Goal: Task Accomplishment & Management: Manage account settings

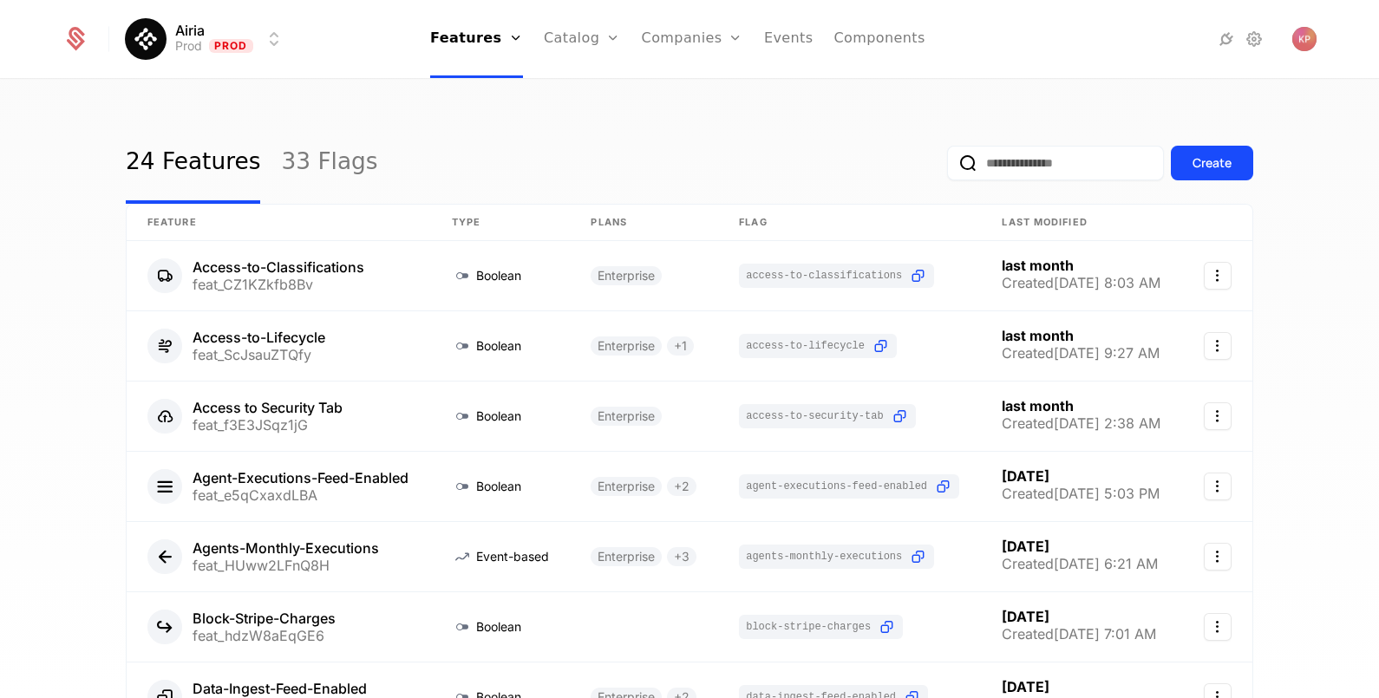
drag, startPoint x: 689, startPoint y: 87, endPoint x: 737, endPoint y: 62, distance: 53.5
click at [689, 87] on link "Companies" at bounding box center [702, 85] width 80 height 14
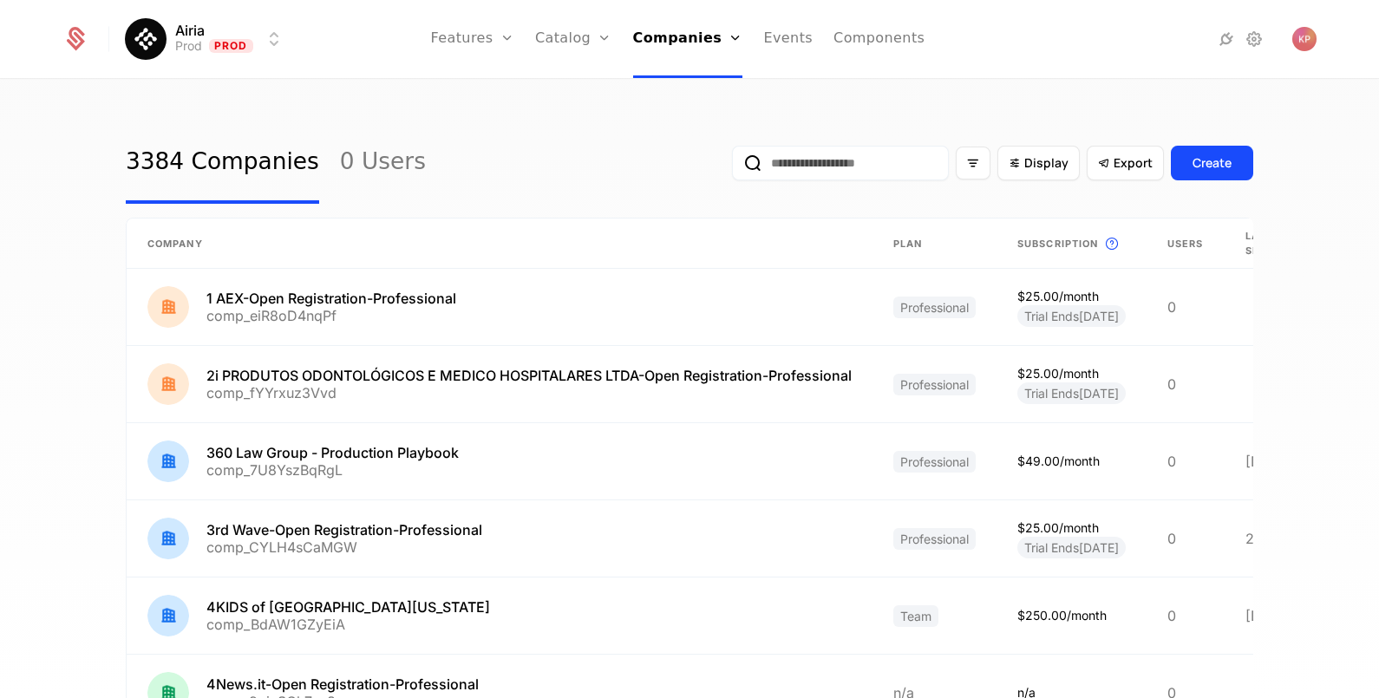
click at [800, 175] on input "email" at bounding box center [840, 163] width 217 height 35
paste input "**********"
type input "**********"
click at [732, 166] on button "submit" at bounding box center [732, 166] width 0 height 0
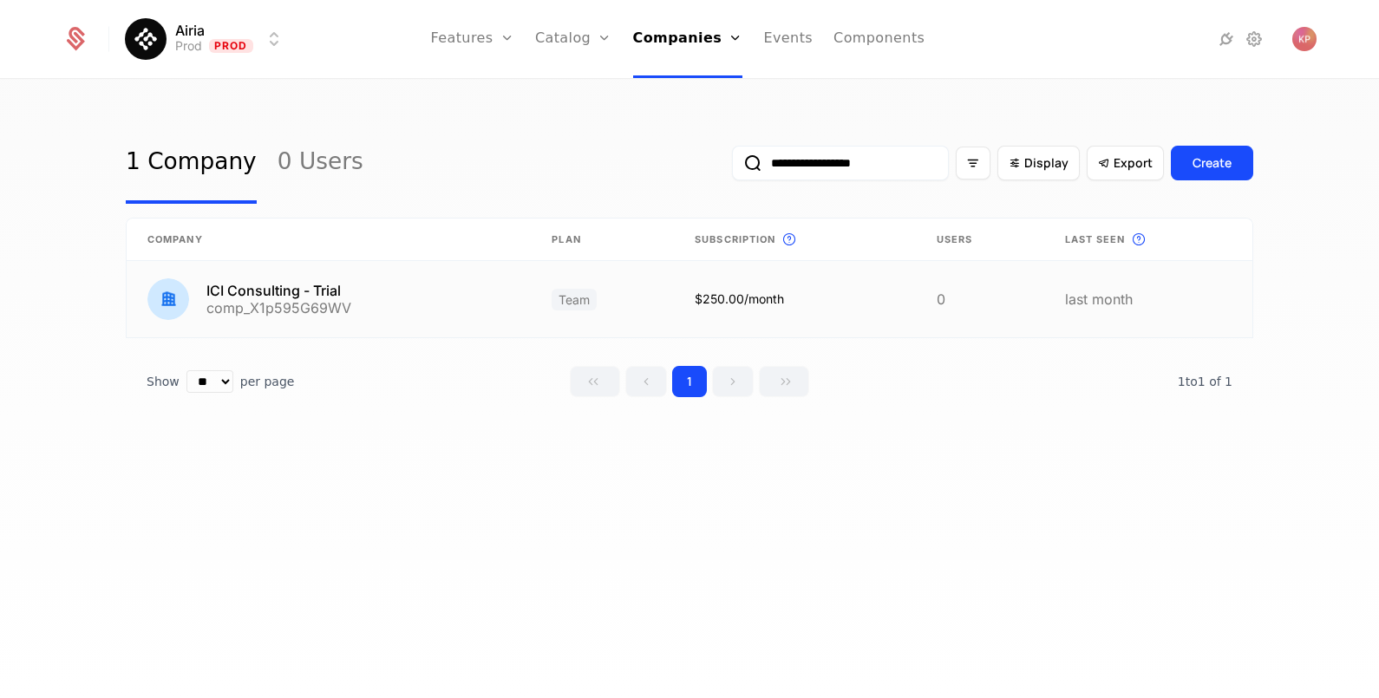
click at [277, 310] on link at bounding box center [329, 299] width 404 height 76
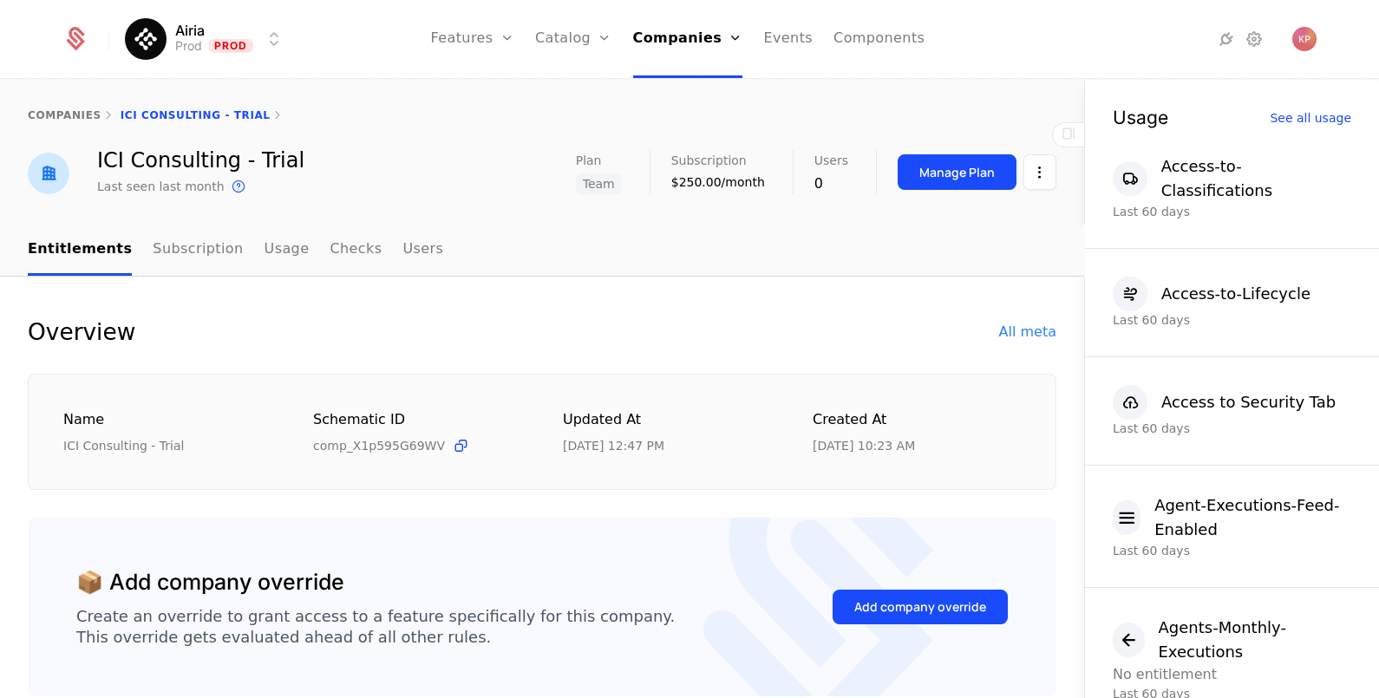
click at [913, 603] on div "Add company override" at bounding box center [920, 606] width 132 height 17
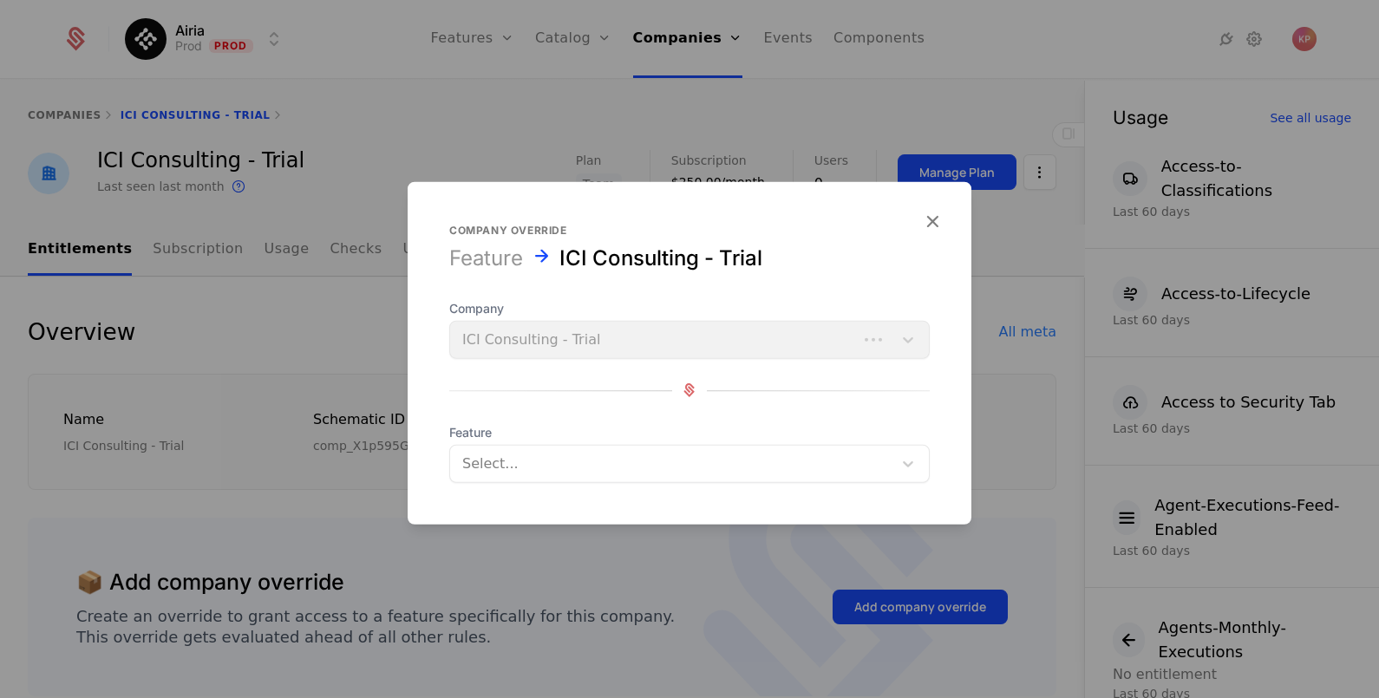
click at [551, 468] on div at bounding box center [671, 463] width 418 height 24
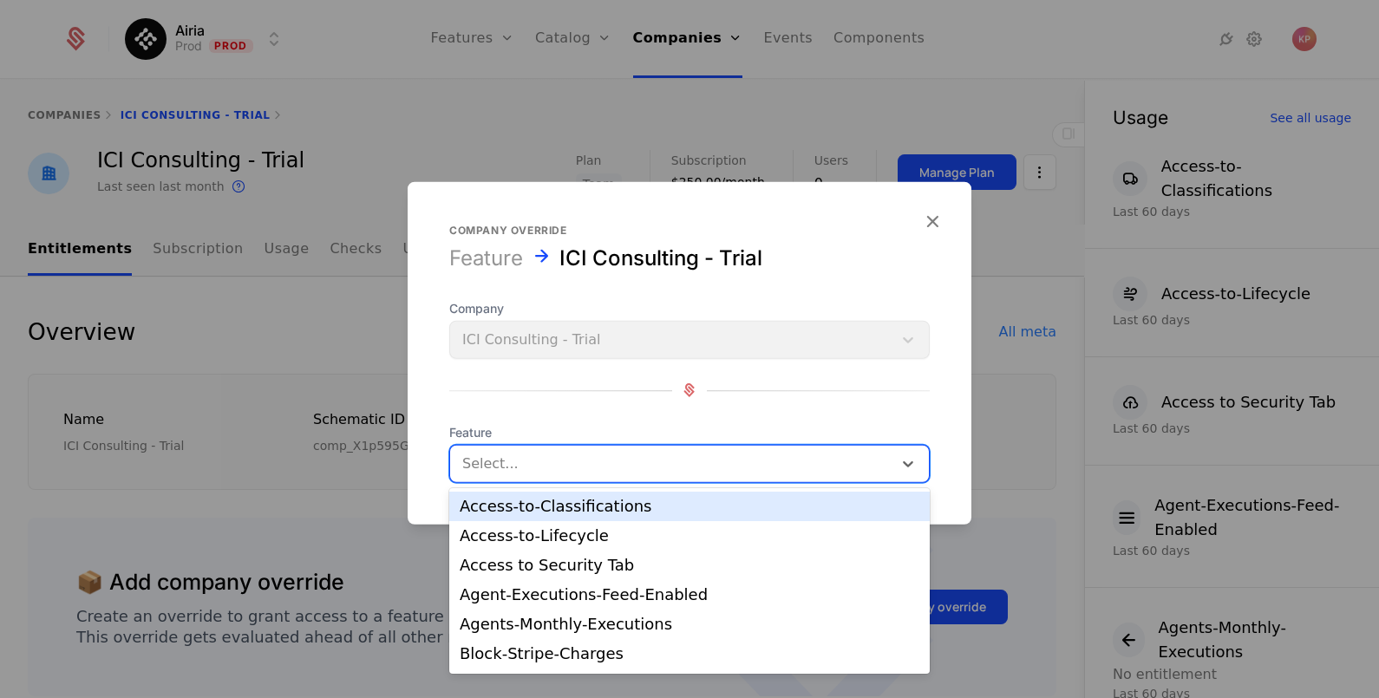
click at [562, 514] on div "Access-to-Classifications" at bounding box center [690, 507] width 460 height 16
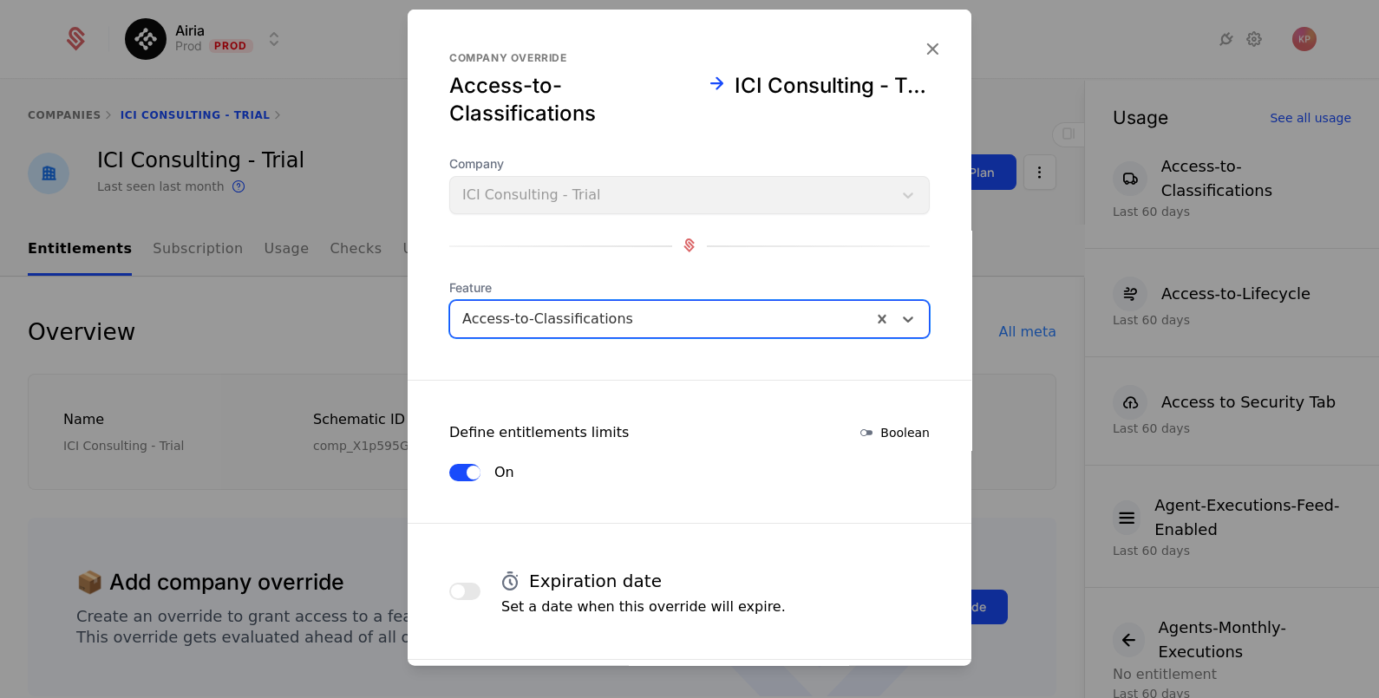
scroll to position [290, 0]
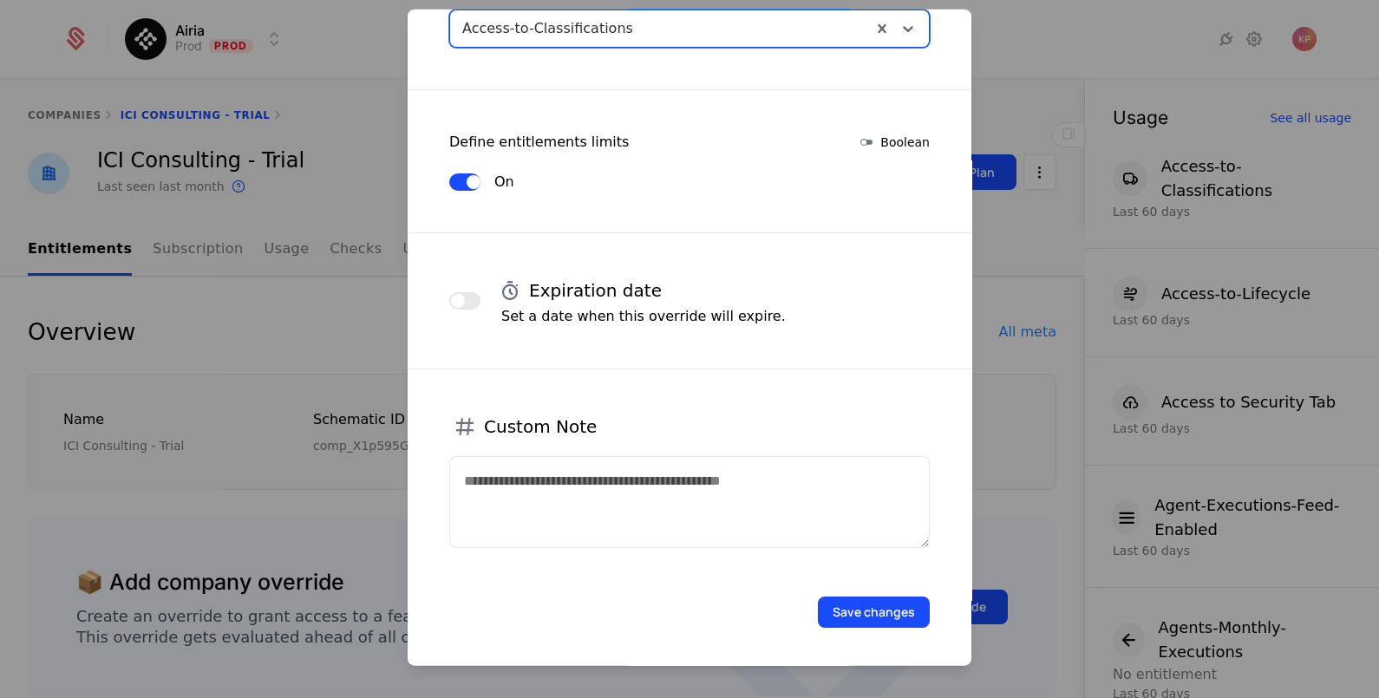
click at [884, 603] on button "Save changes" at bounding box center [874, 611] width 112 height 31
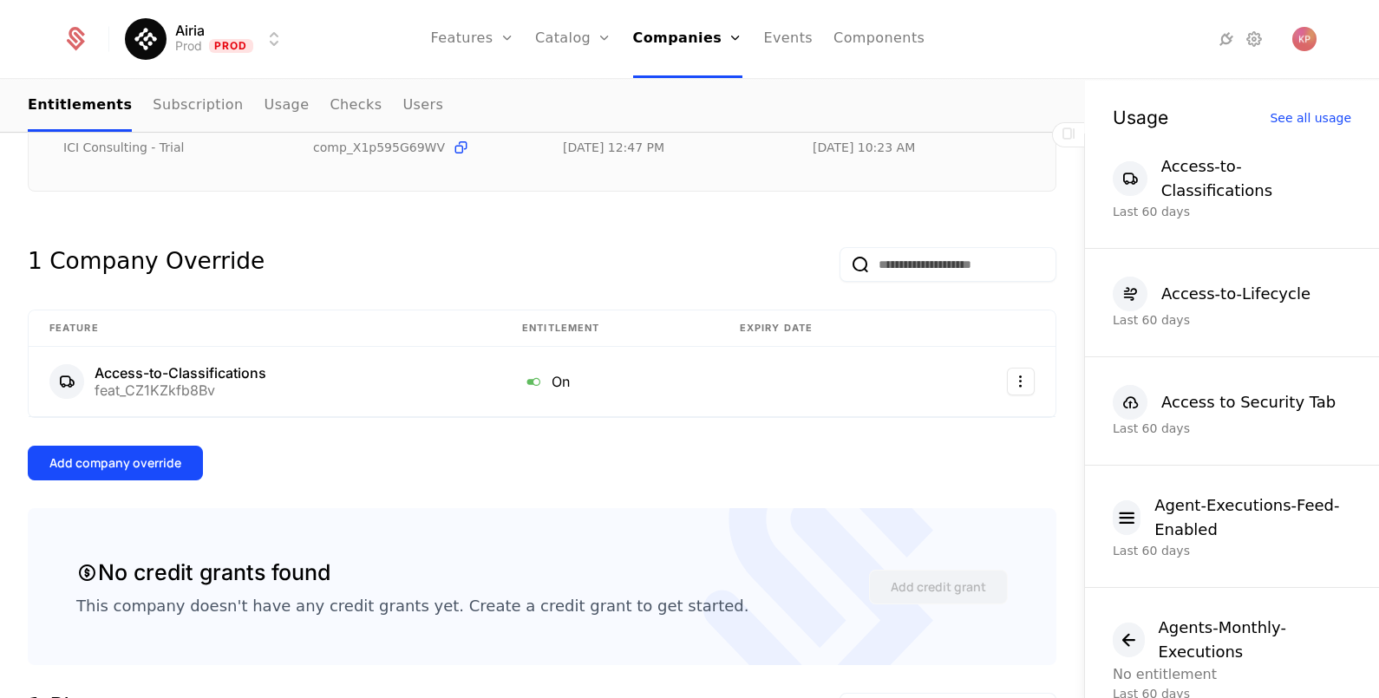
scroll to position [325, 0]
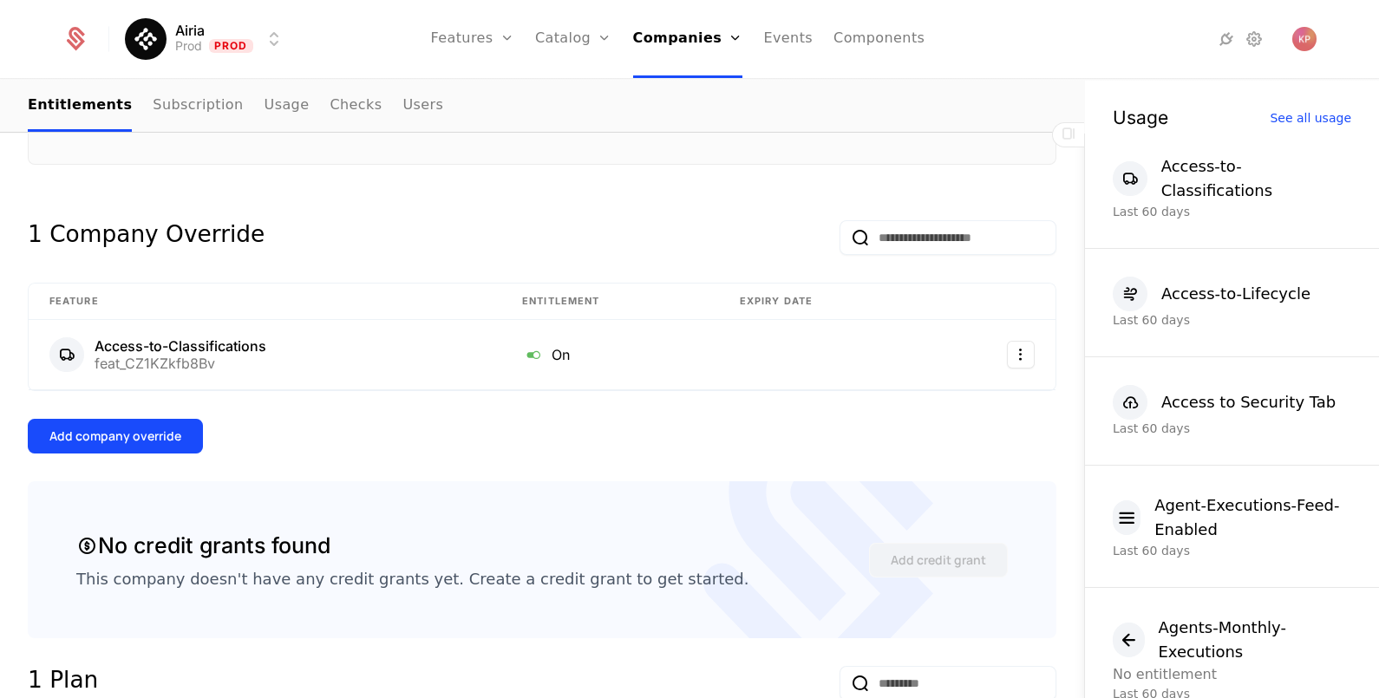
click at [166, 430] on div "Add company override" at bounding box center [115, 435] width 132 height 17
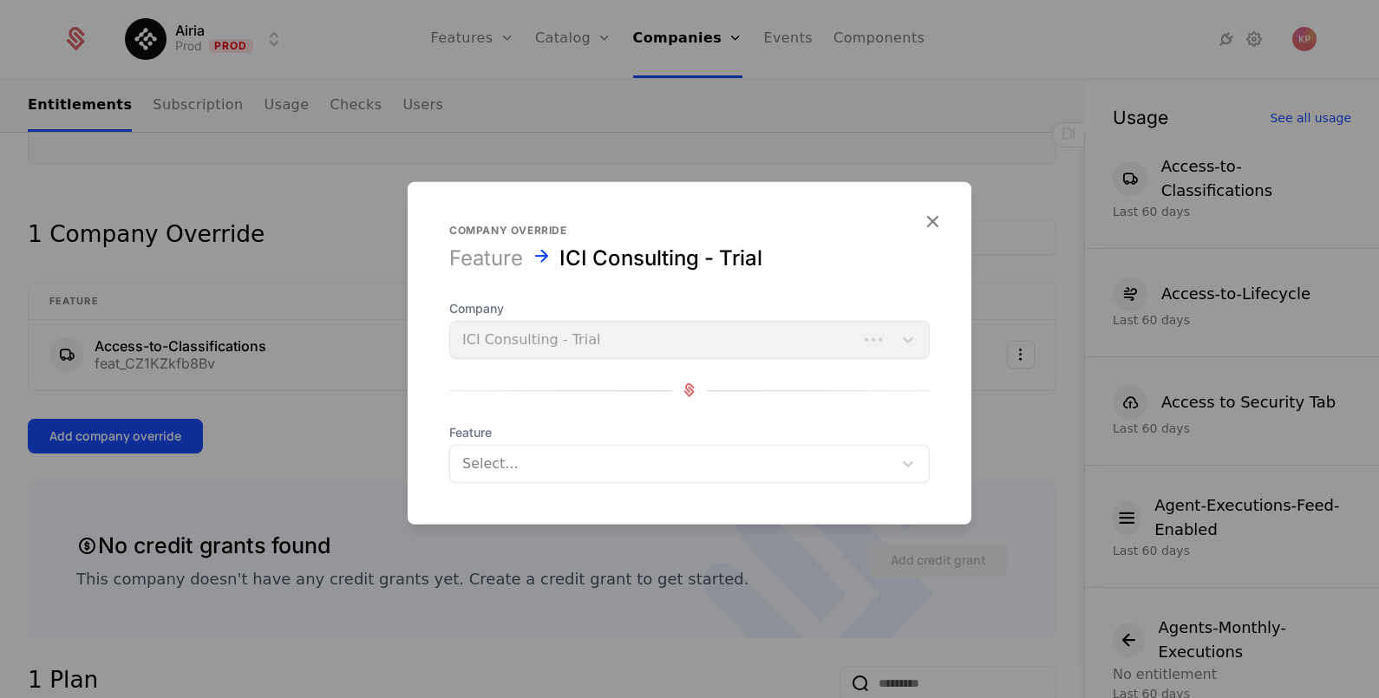
drag, startPoint x: 525, startPoint y: 465, endPoint x: 525, endPoint y: 486, distance: 20.8
click at [525, 466] on div at bounding box center [671, 463] width 418 height 24
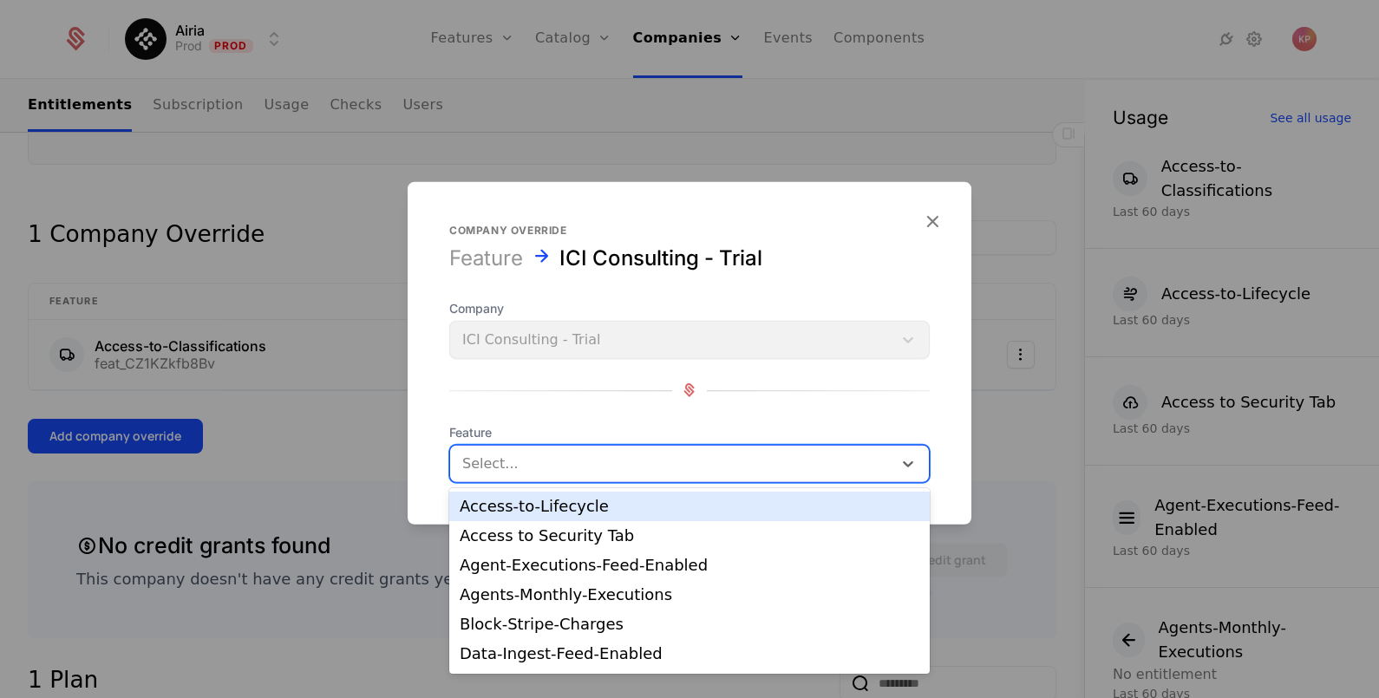
click at [533, 514] on div "Access-to-Lifecycle" at bounding box center [690, 507] width 460 height 16
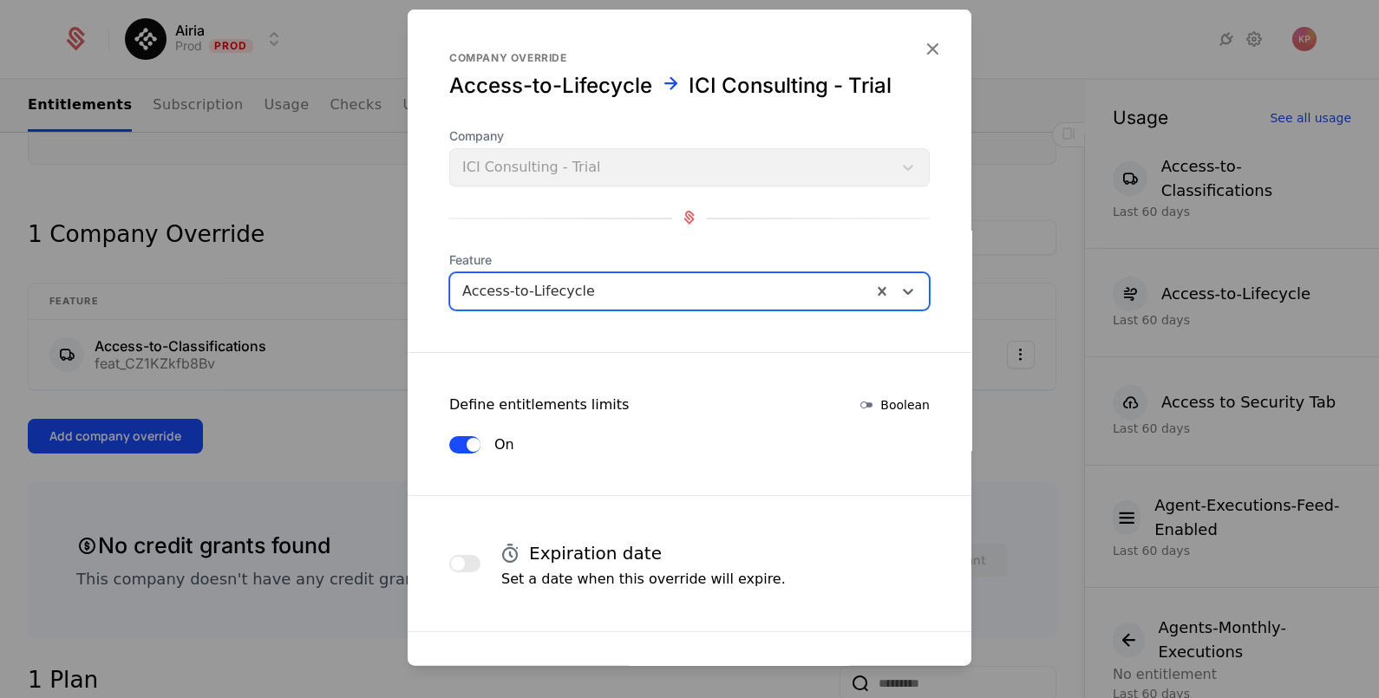
scroll to position [264, 0]
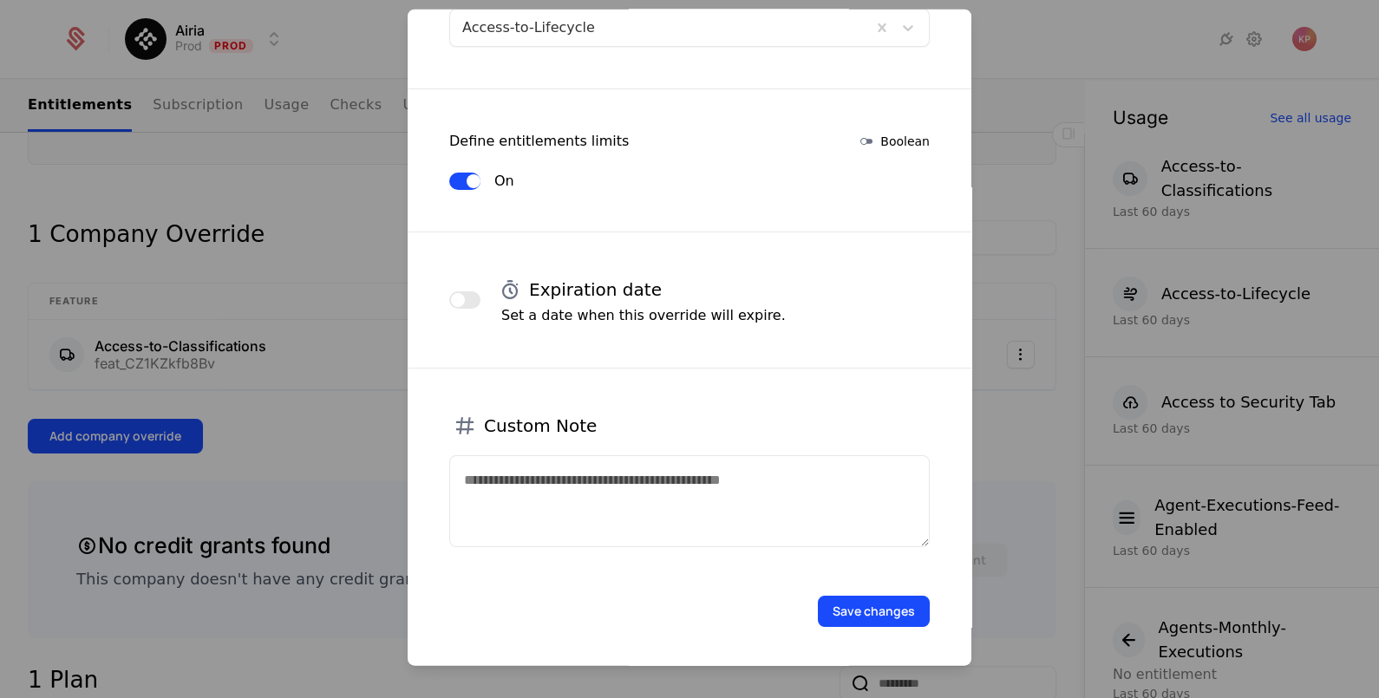
click at [871, 603] on button "Save changes" at bounding box center [874, 610] width 112 height 31
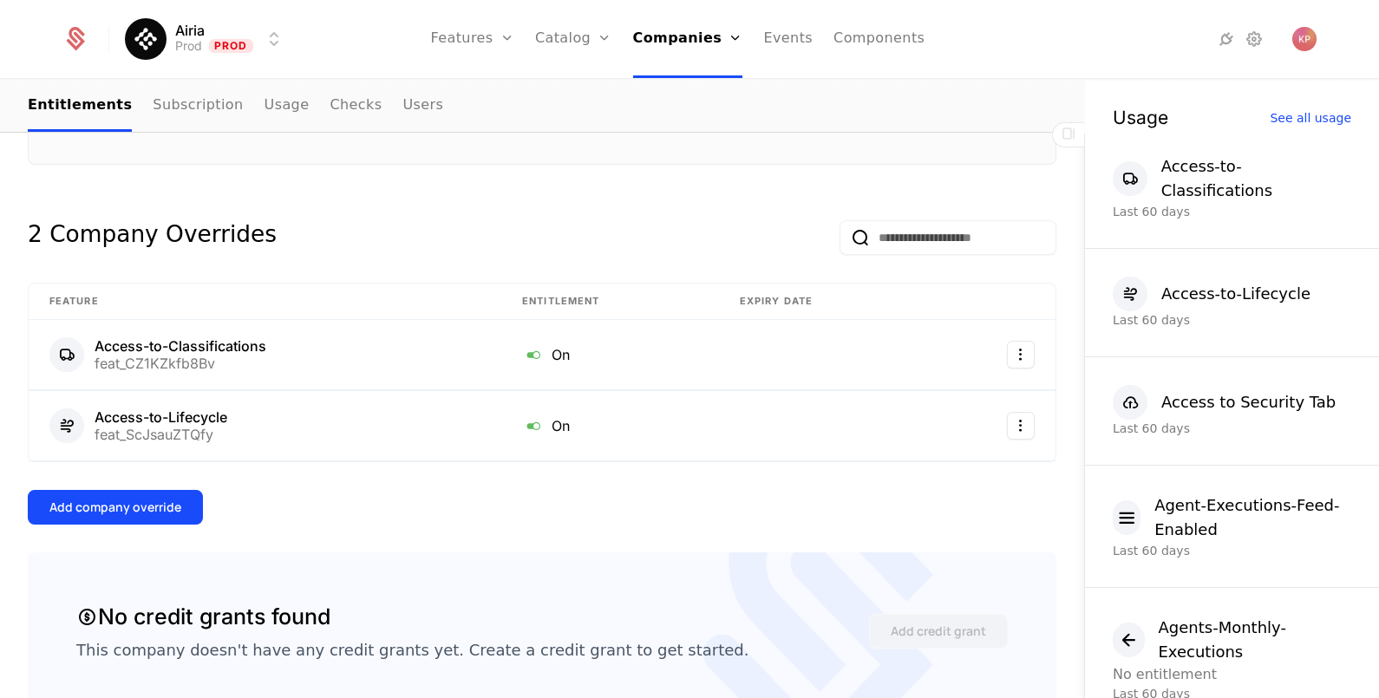
click at [112, 499] on div "Add company override" at bounding box center [115, 507] width 132 height 17
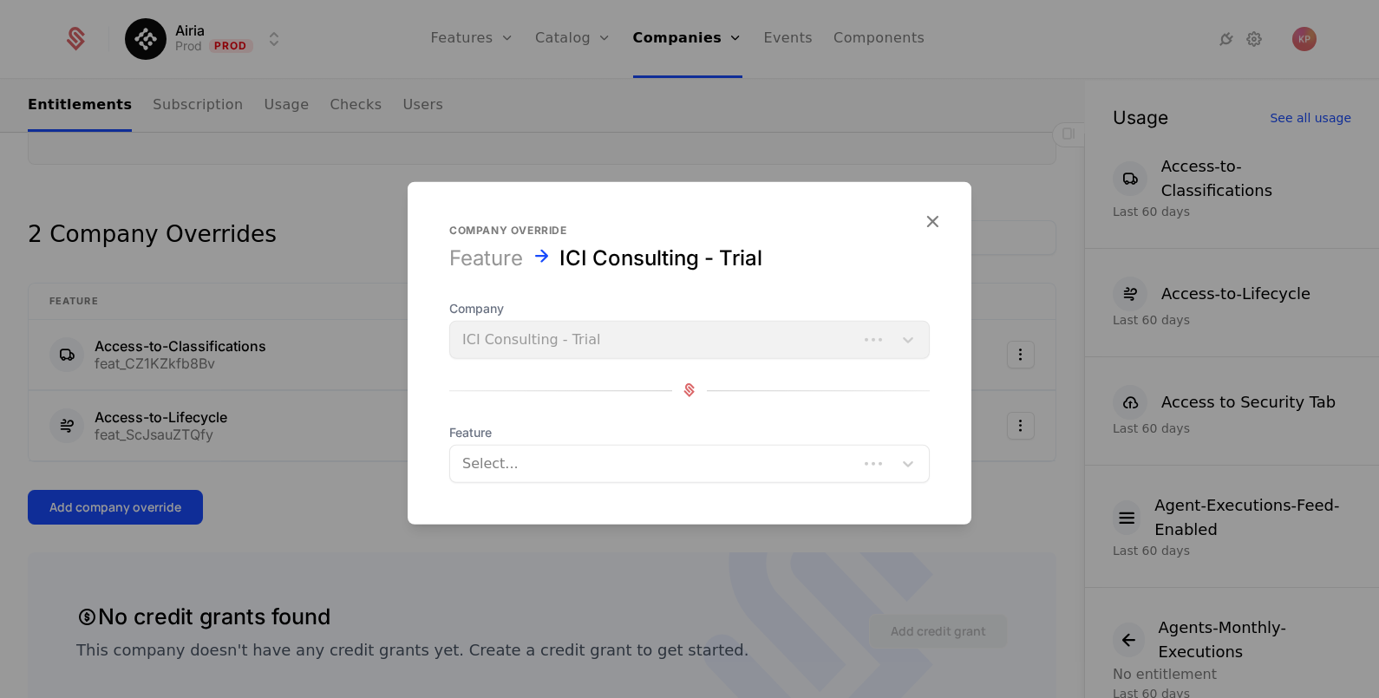
click at [538, 481] on form "Company override Feature ICI Consulting - Trial Company ICI Consulting - Trial …" at bounding box center [690, 352] width 564 height 342
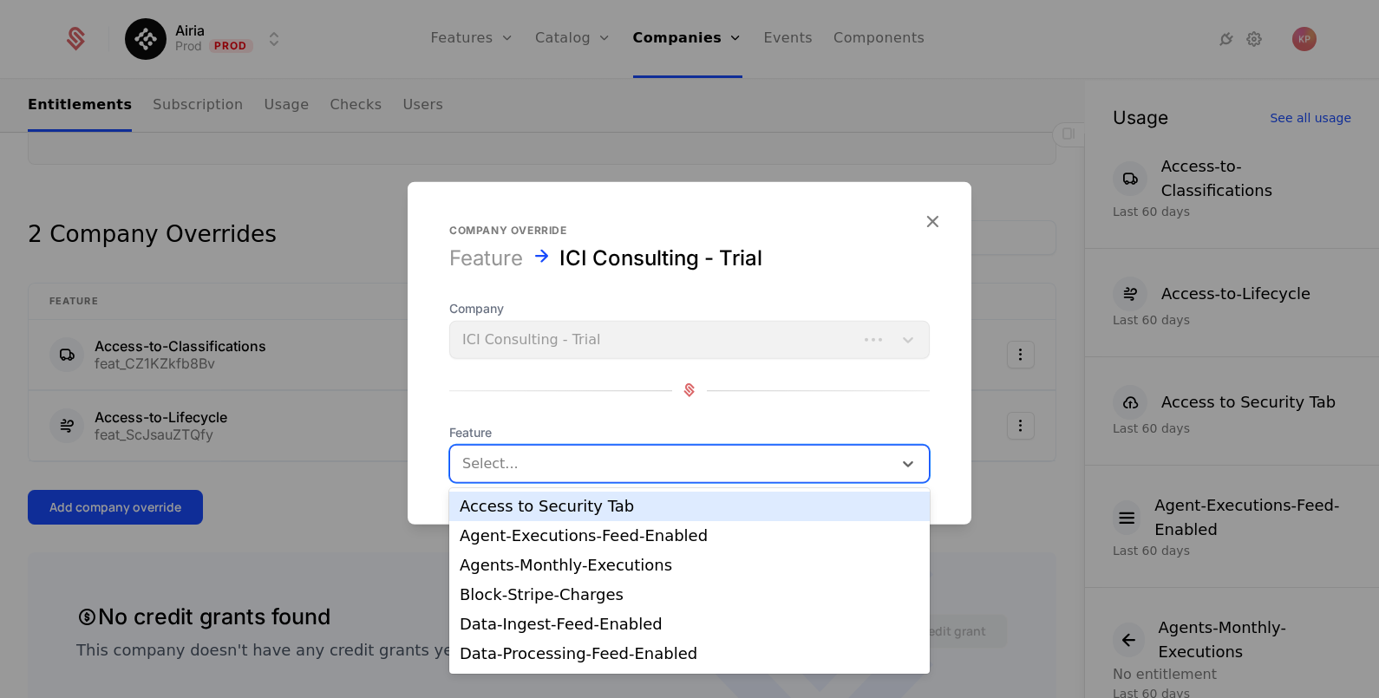
click at [545, 472] on div at bounding box center [671, 463] width 418 height 24
click at [603, 512] on div "Access to Security Tab" at bounding box center [690, 507] width 460 height 16
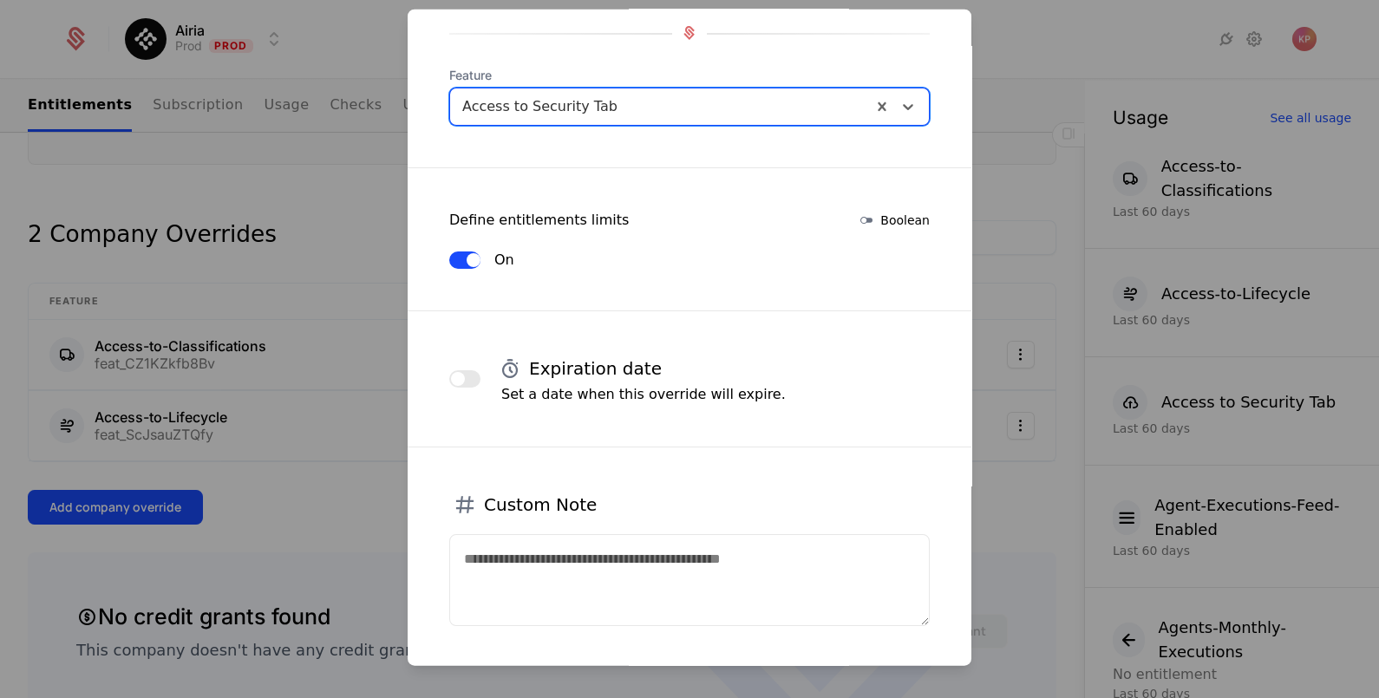
scroll to position [290, 0]
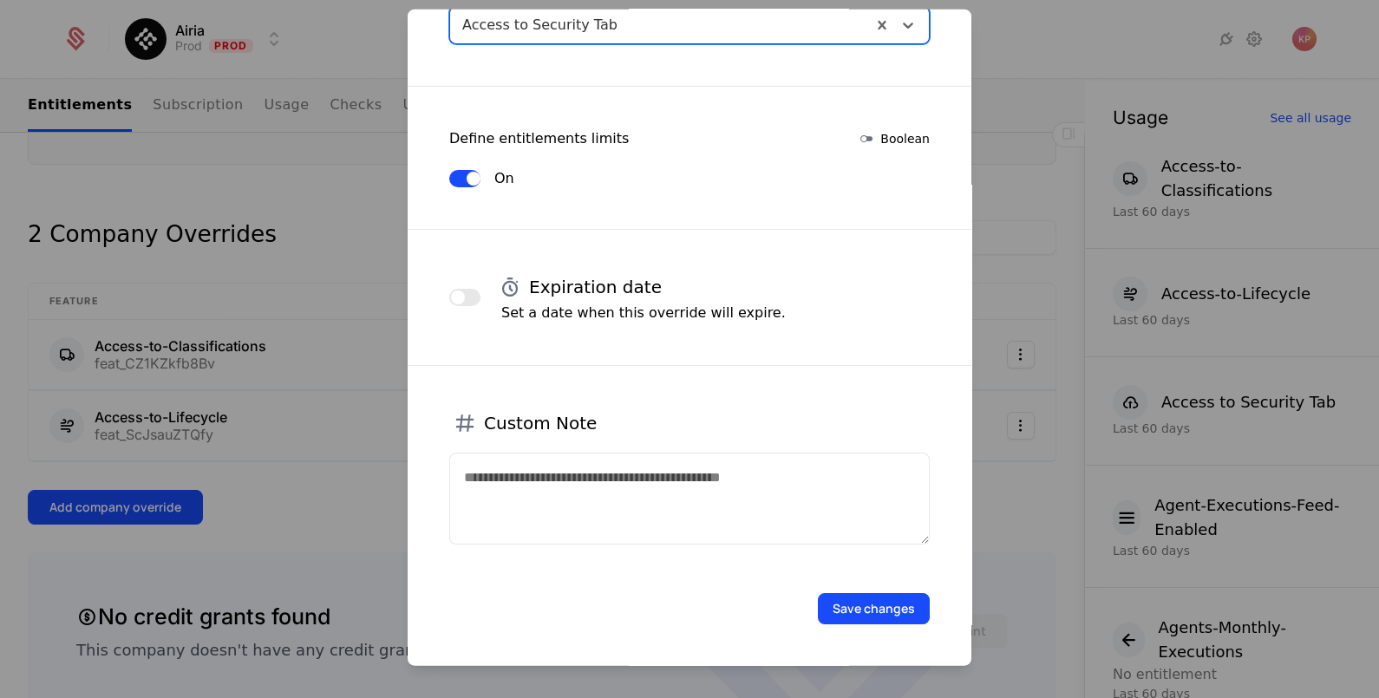
click at [877, 603] on button "Save changes" at bounding box center [874, 607] width 112 height 31
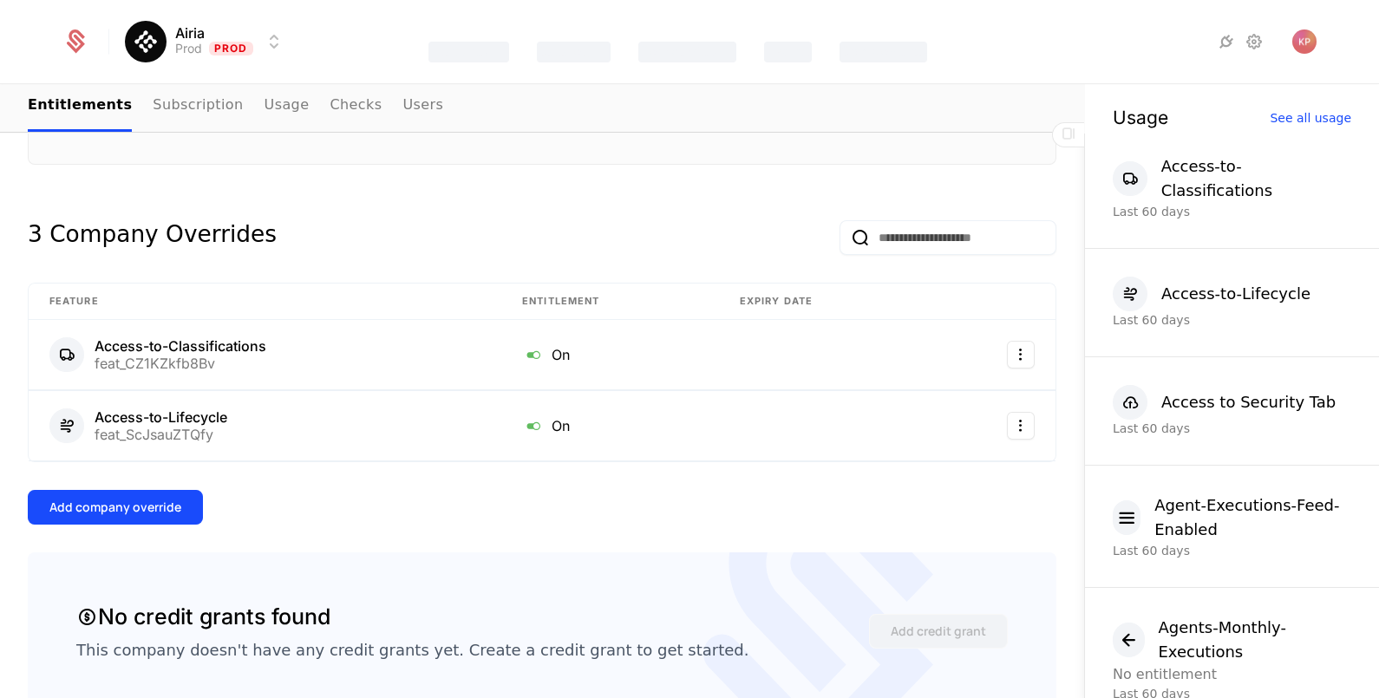
click at [144, 505] on div "Add company override" at bounding box center [115, 507] width 132 height 17
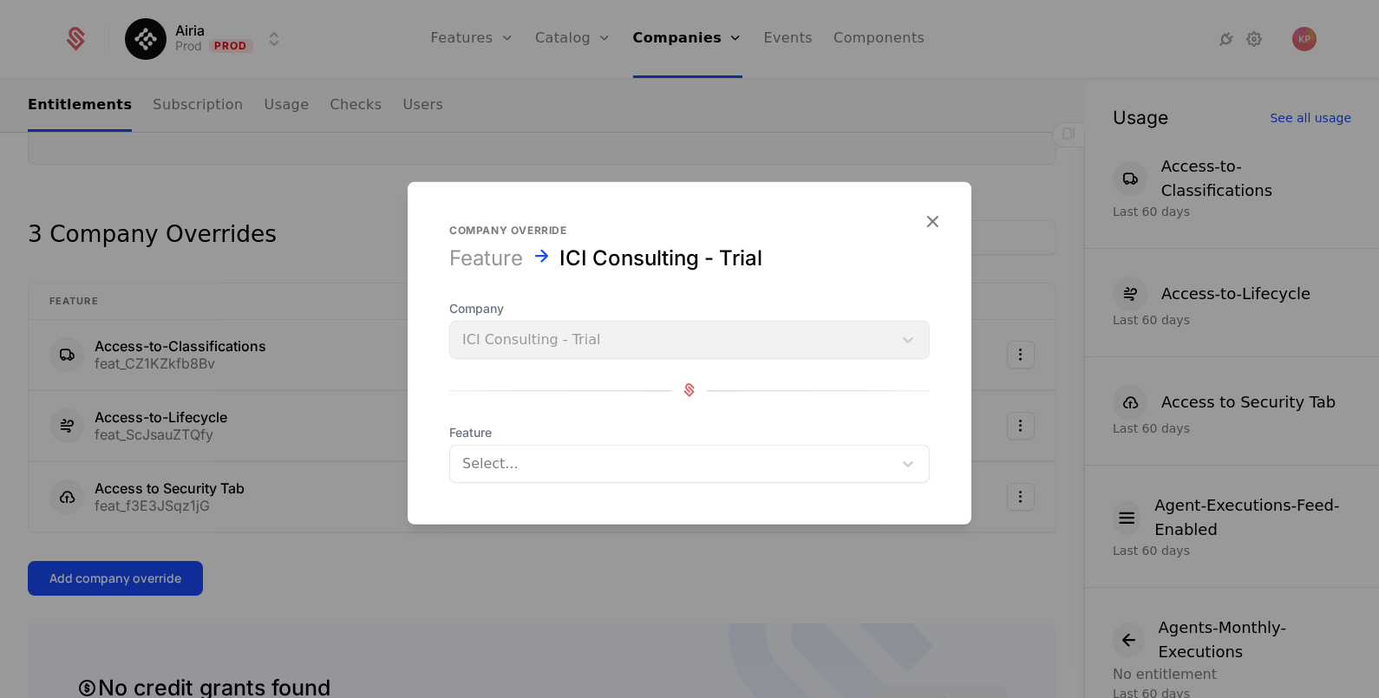
click at [611, 461] on div at bounding box center [671, 463] width 418 height 24
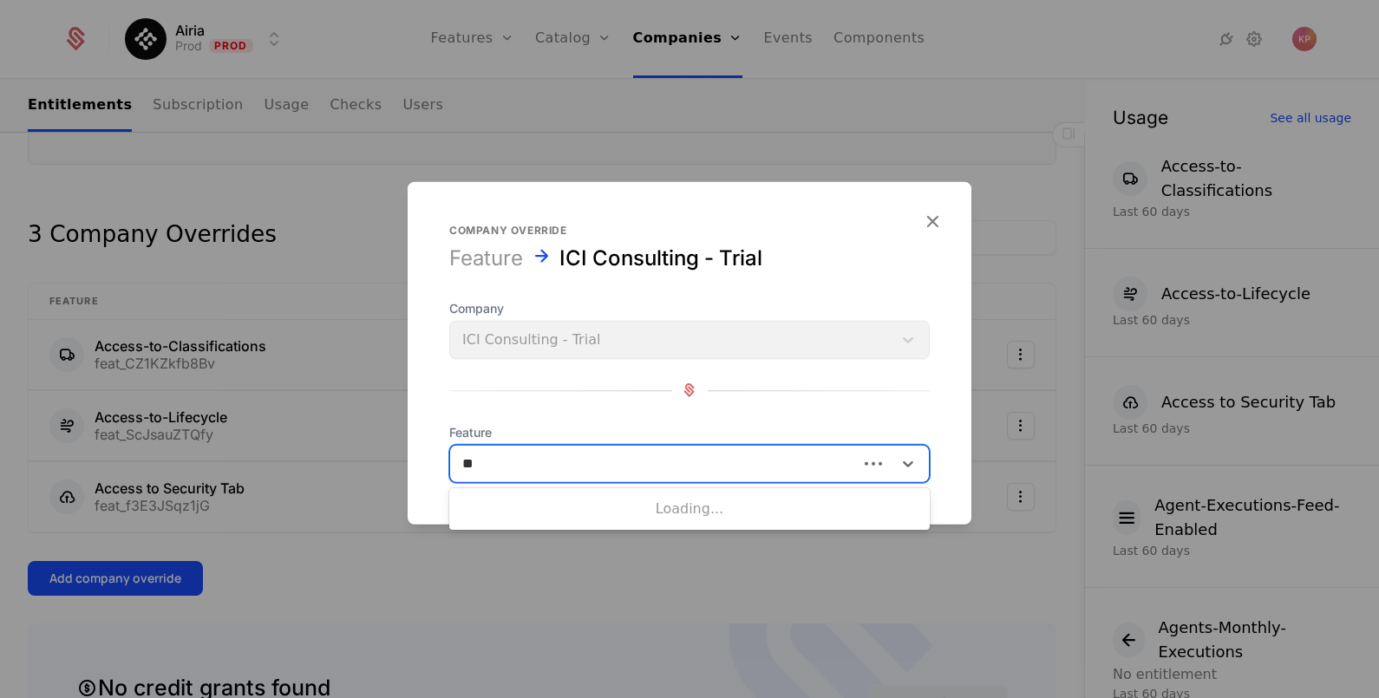
type input "***"
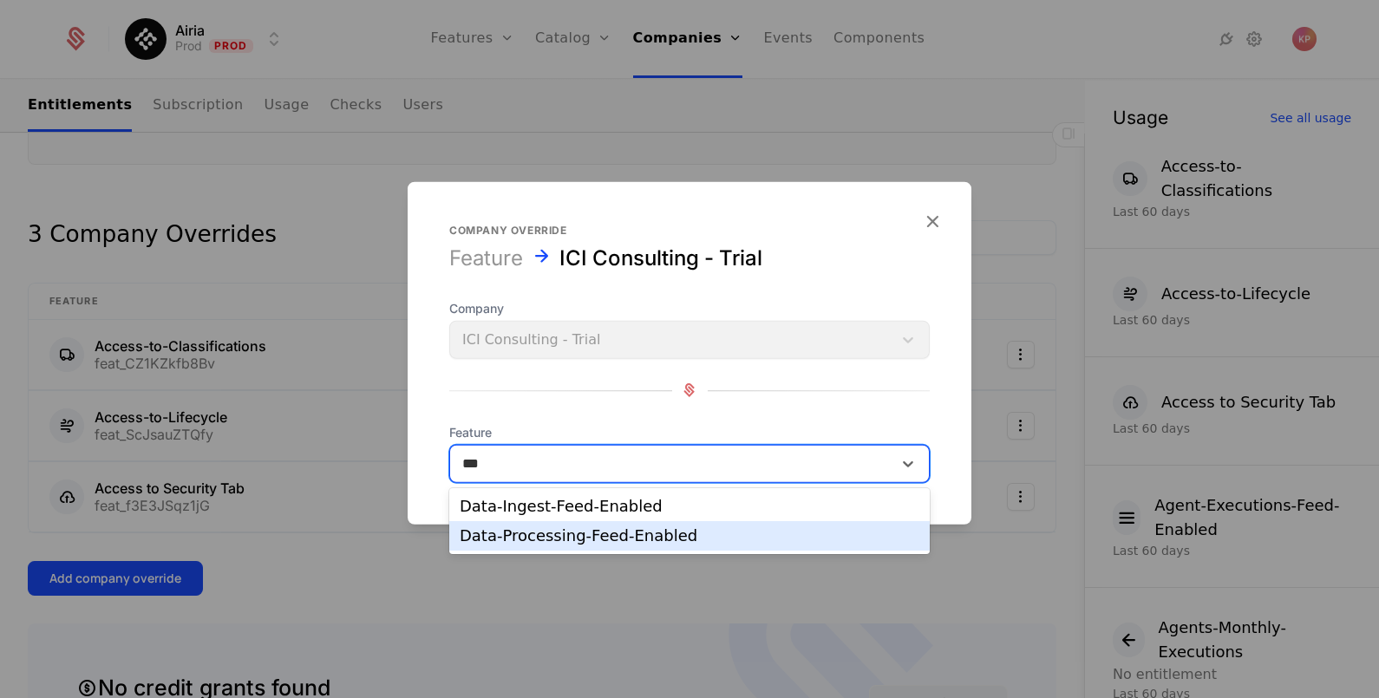
click at [557, 531] on div "Data-Processing-Feed-Enabled" at bounding box center [690, 536] width 460 height 16
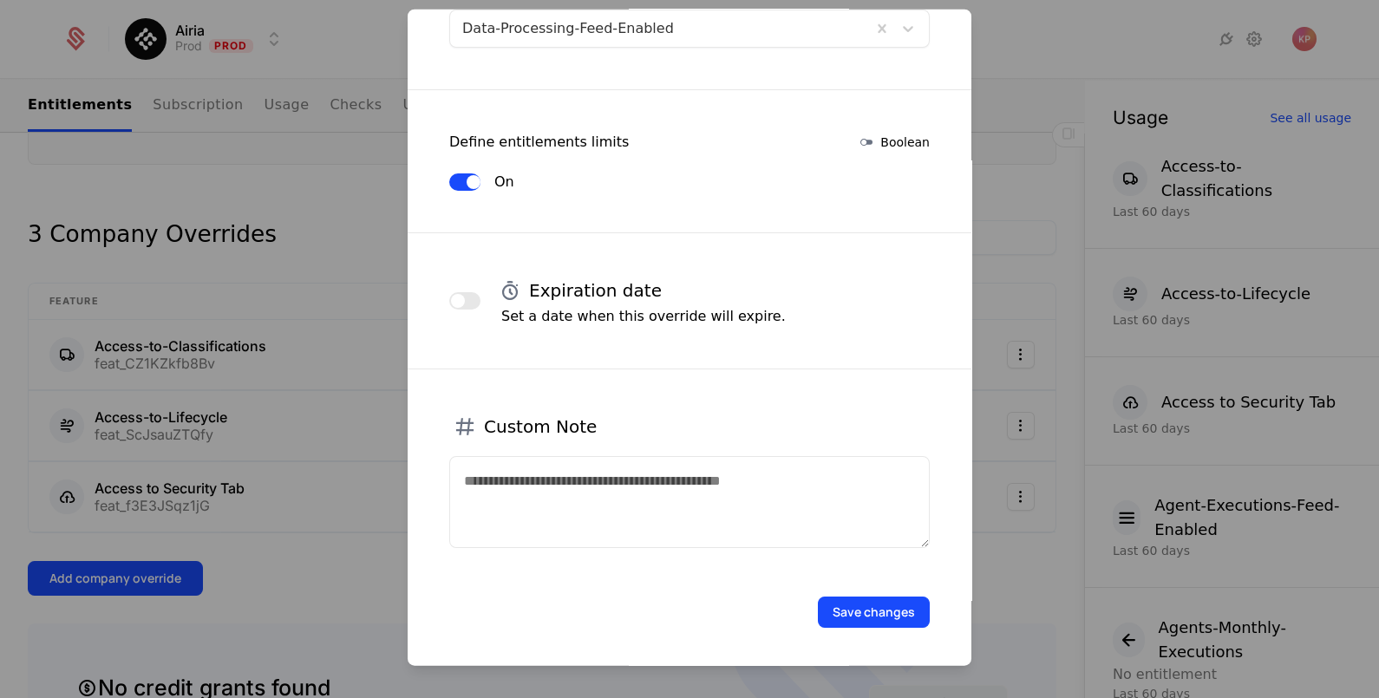
click at [863, 610] on button "Save changes" at bounding box center [874, 611] width 112 height 31
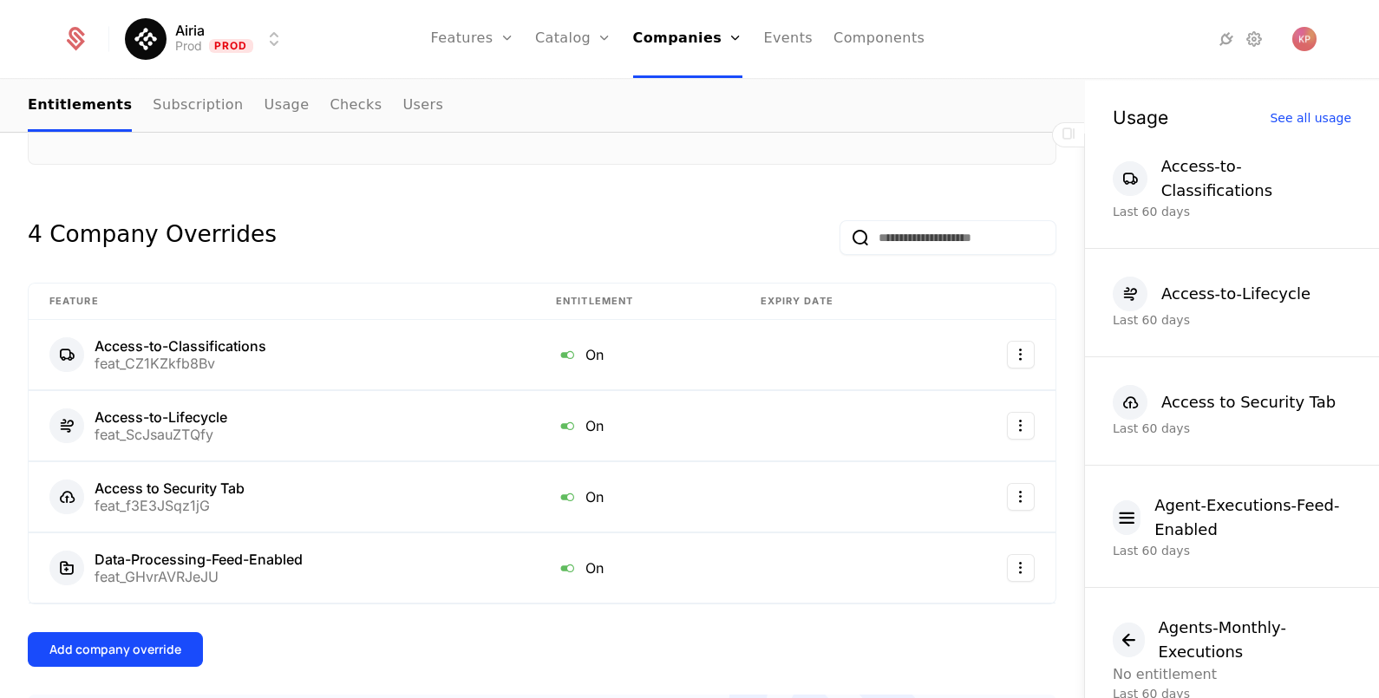
click at [160, 642] on div "Add company override" at bounding box center [115, 649] width 132 height 17
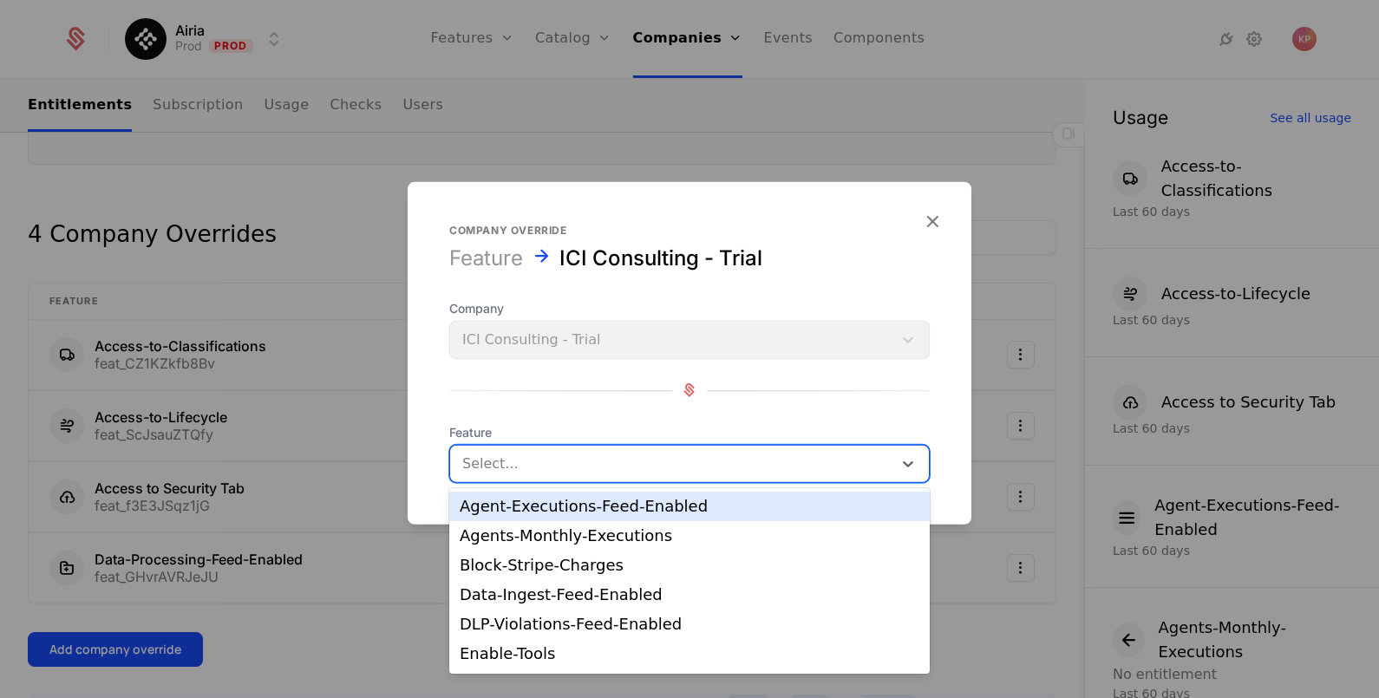
click at [598, 455] on div at bounding box center [671, 463] width 418 height 24
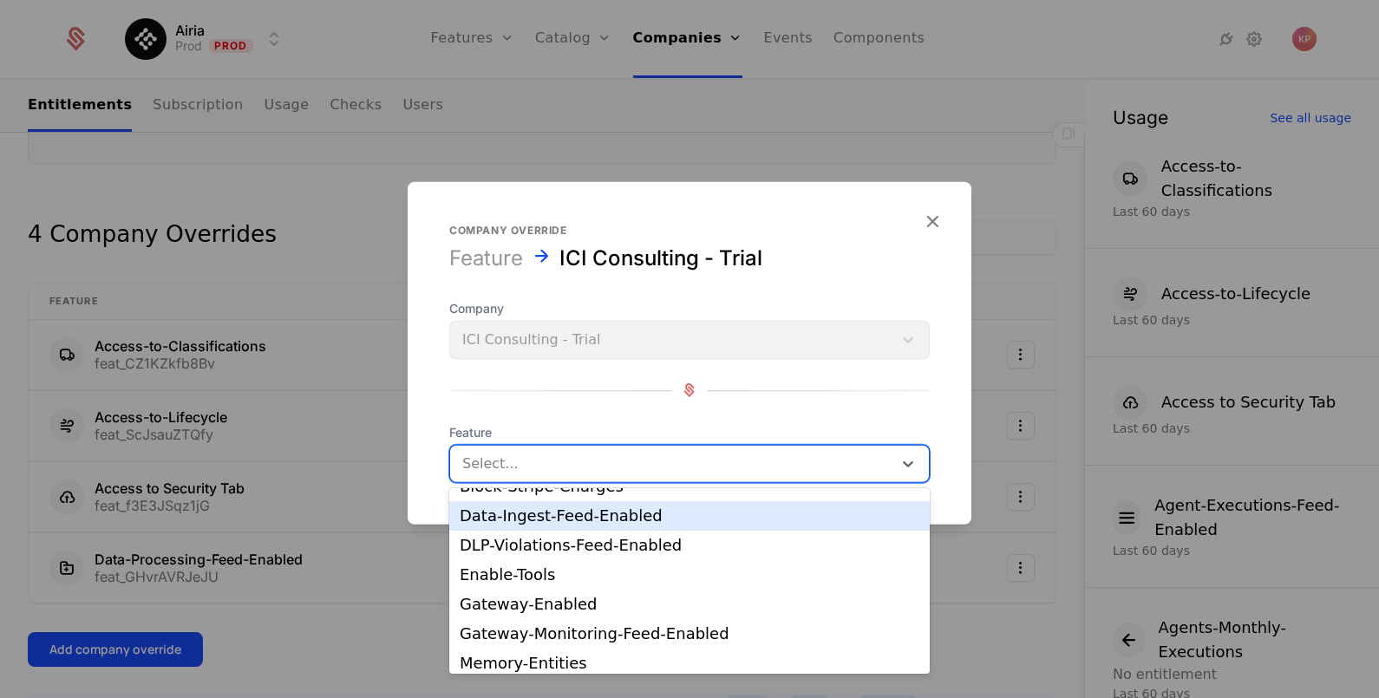
scroll to position [108, 0]
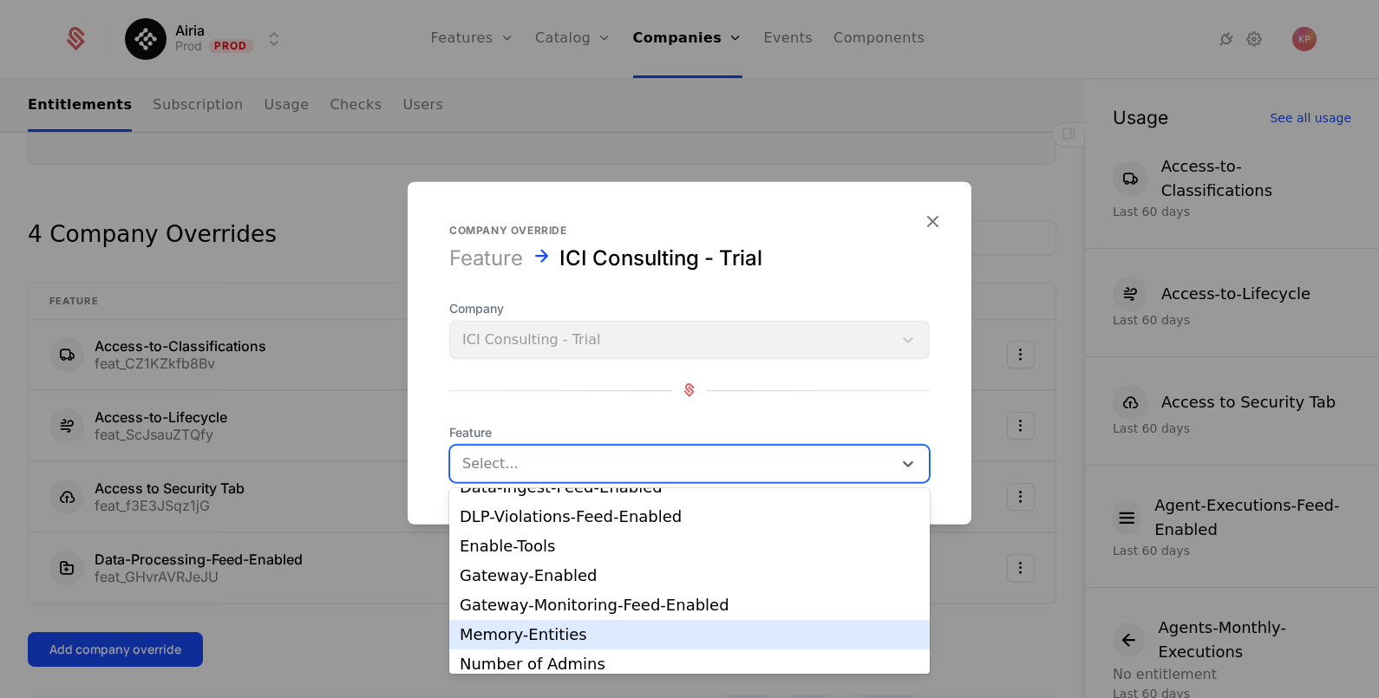
click at [597, 637] on div "Memory-Entities" at bounding box center [690, 635] width 460 height 16
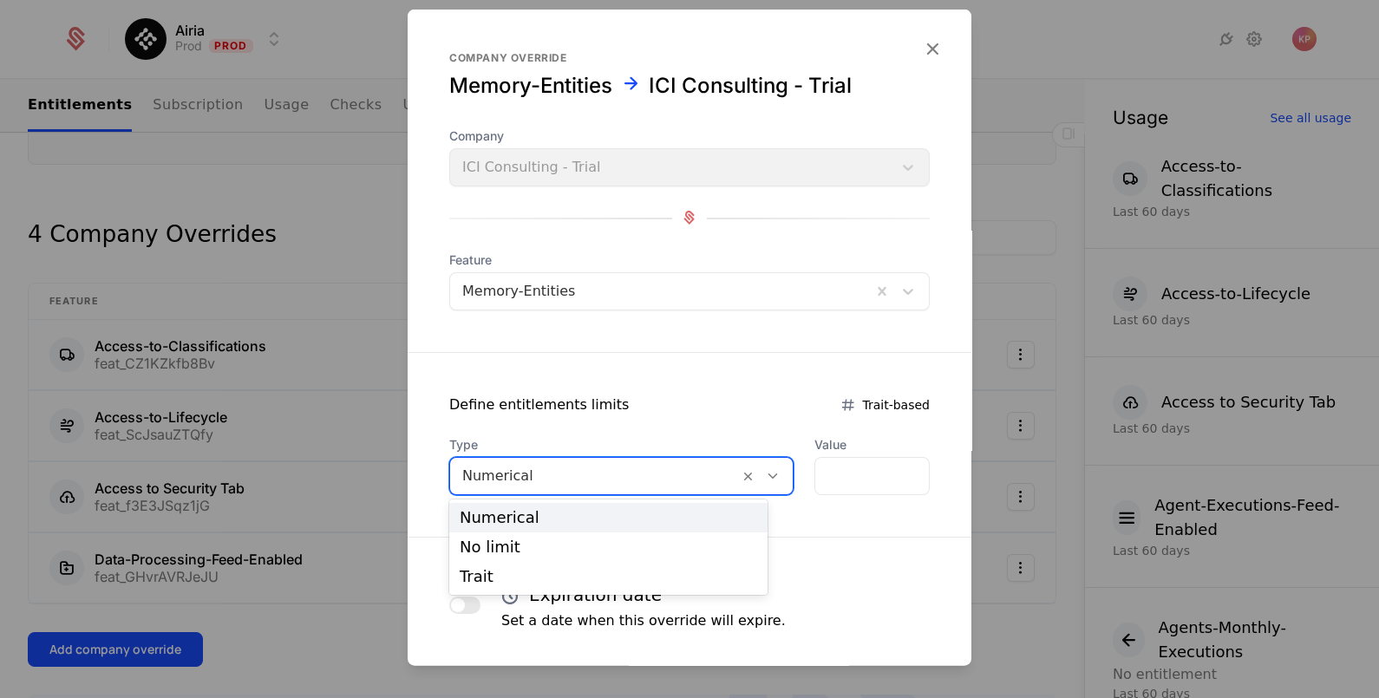
click at [559, 468] on div at bounding box center [594, 475] width 264 height 24
drag, startPoint x: 569, startPoint y: 551, endPoint x: 702, endPoint y: 546, distance: 133.6
click at [570, 551] on div "No limit" at bounding box center [608, 547] width 297 height 16
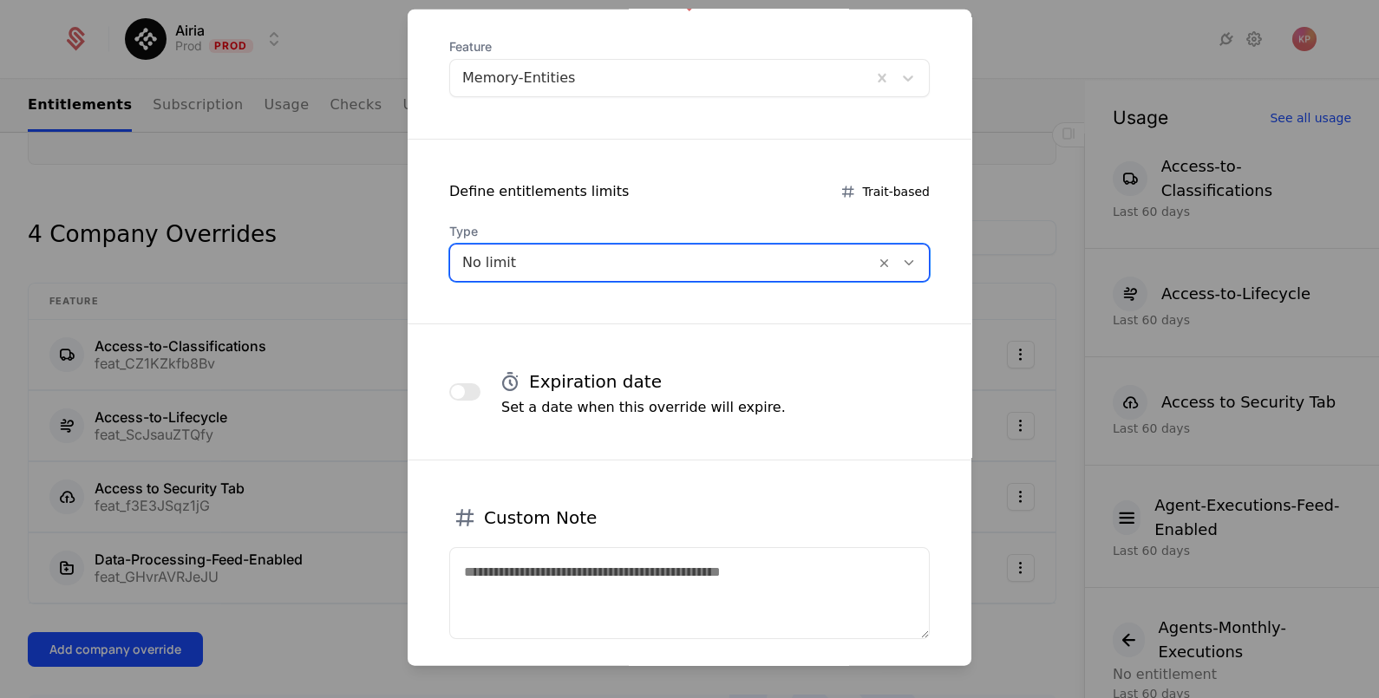
scroll to position [304, 0]
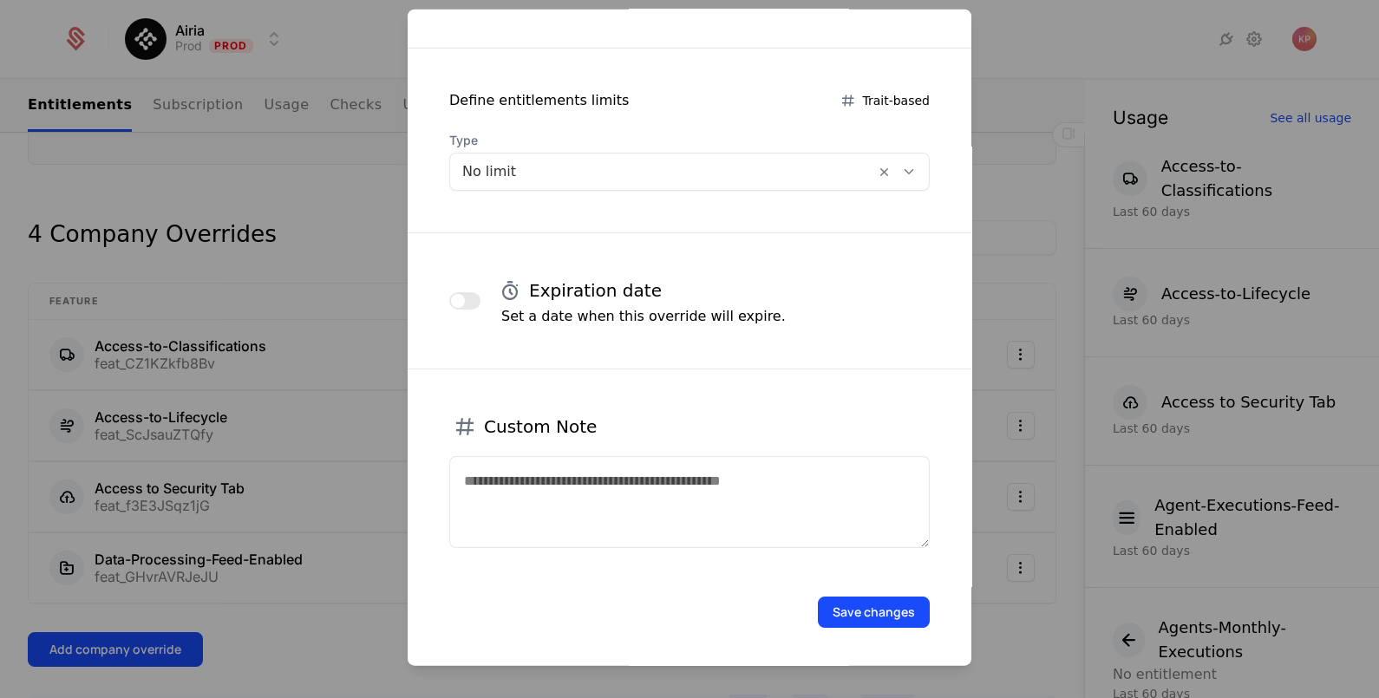
click at [871, 606] on button "Save changes" at bounding box center [874, 611] width 112 height 31
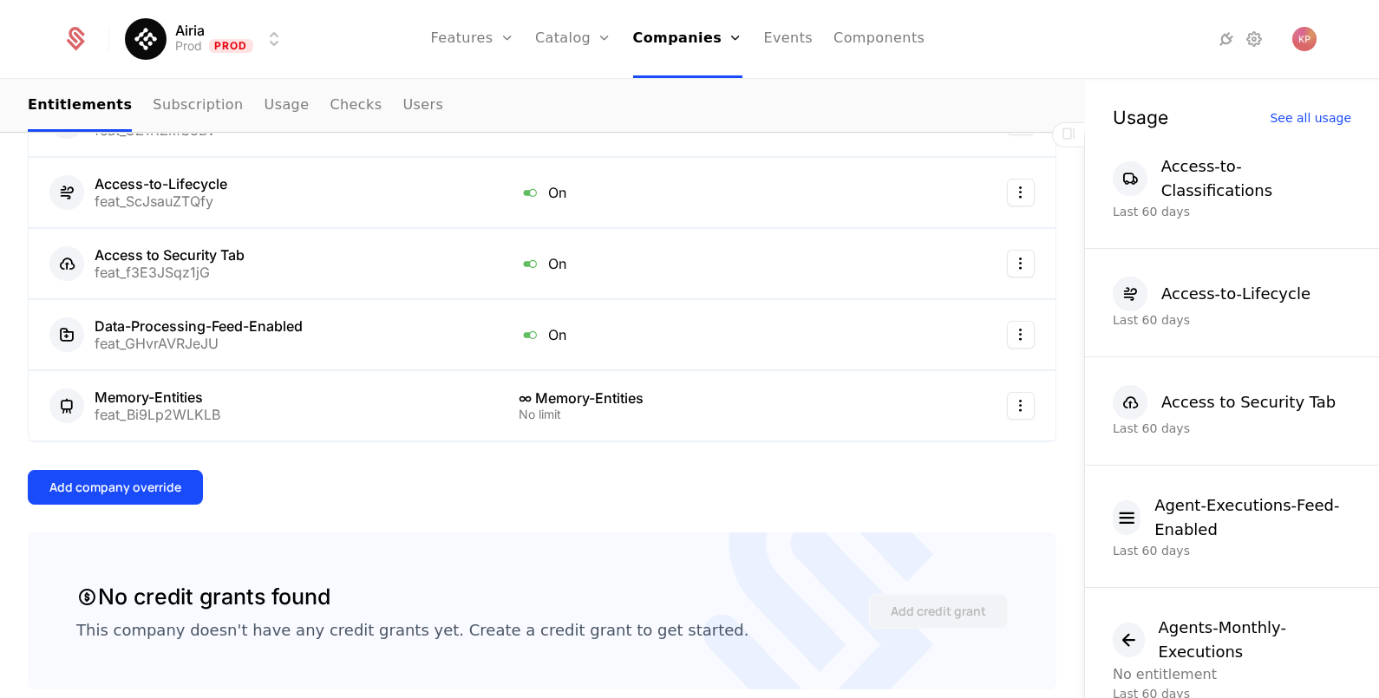
scroll to position [758, 0]
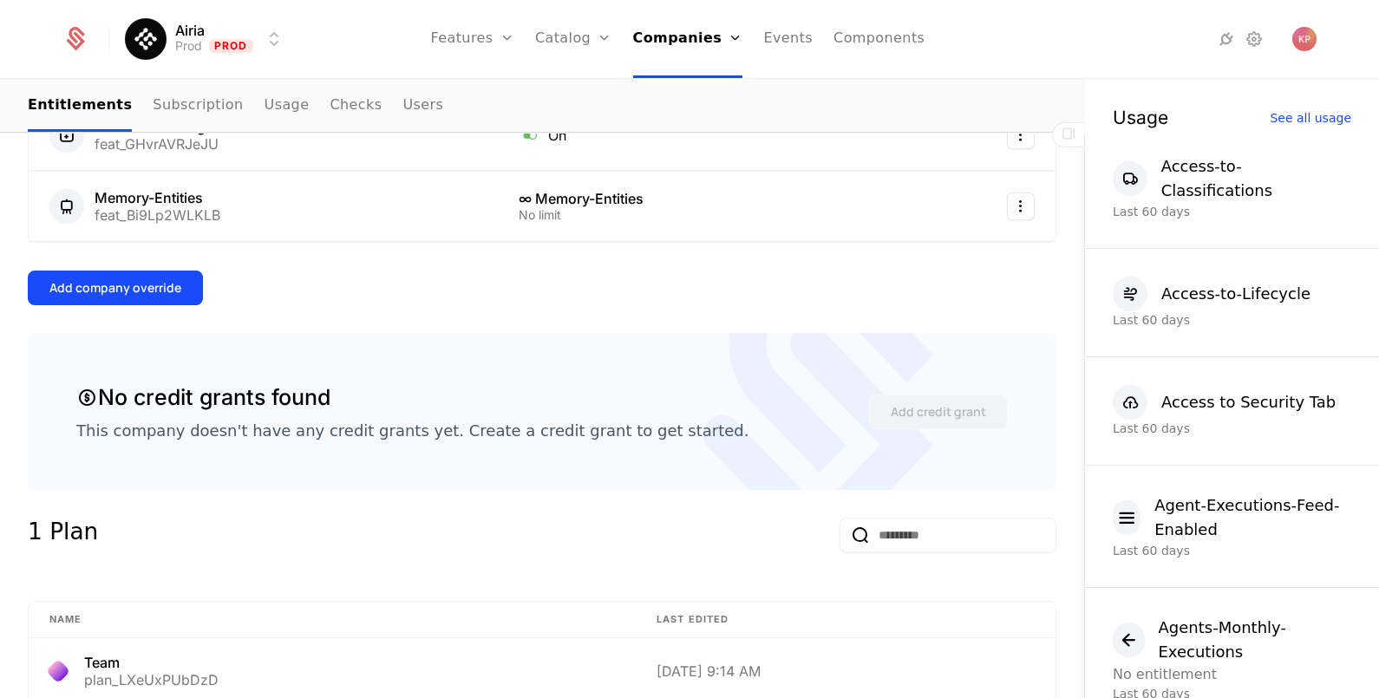
click at [121, 288] on div "Add company override" at bounding box center [115, 287] width 132 height 17
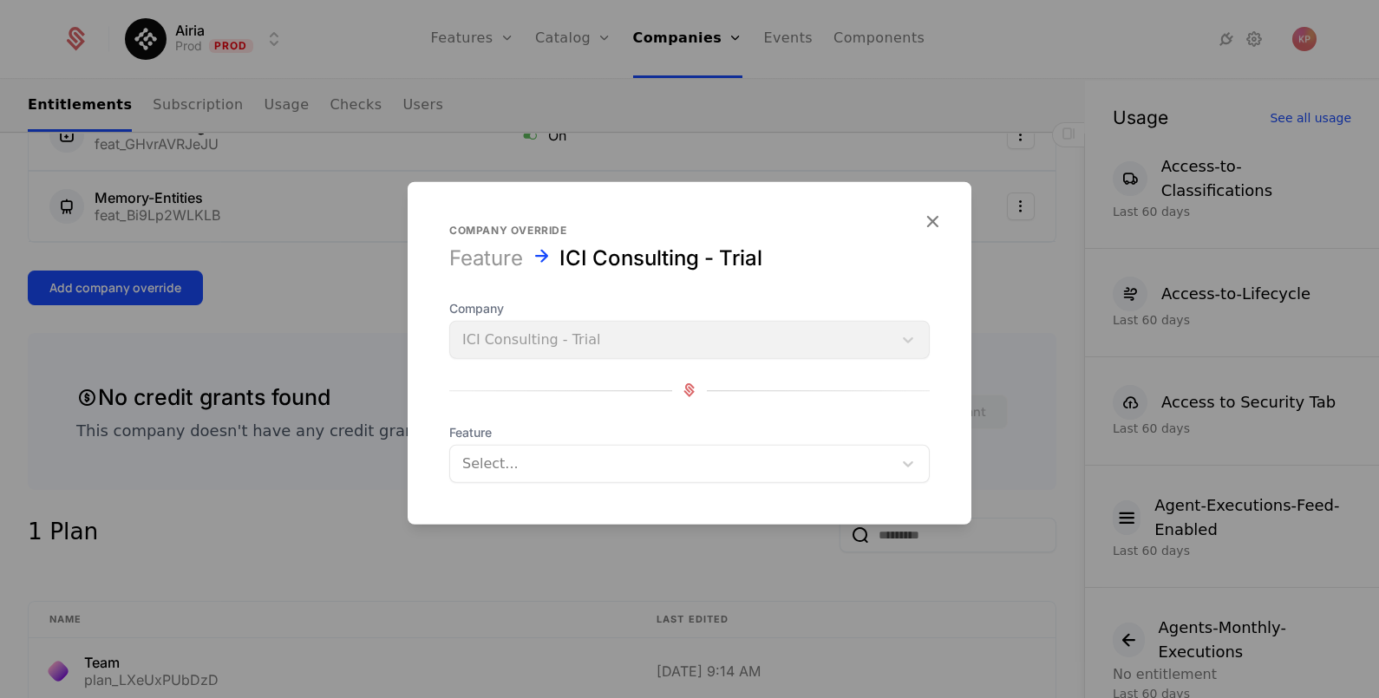
click at [523, 460] on div at bounding box center [671, 463] width 418 height 24
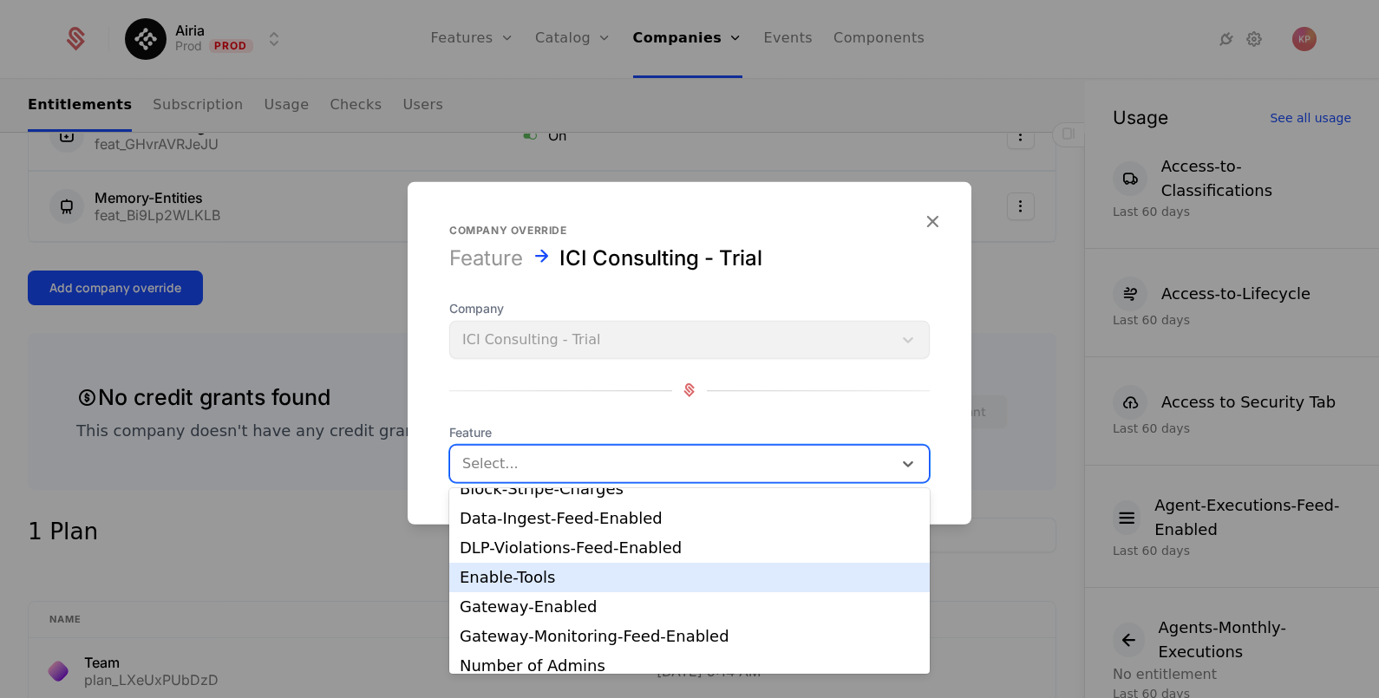
scroll to position [108, 0]
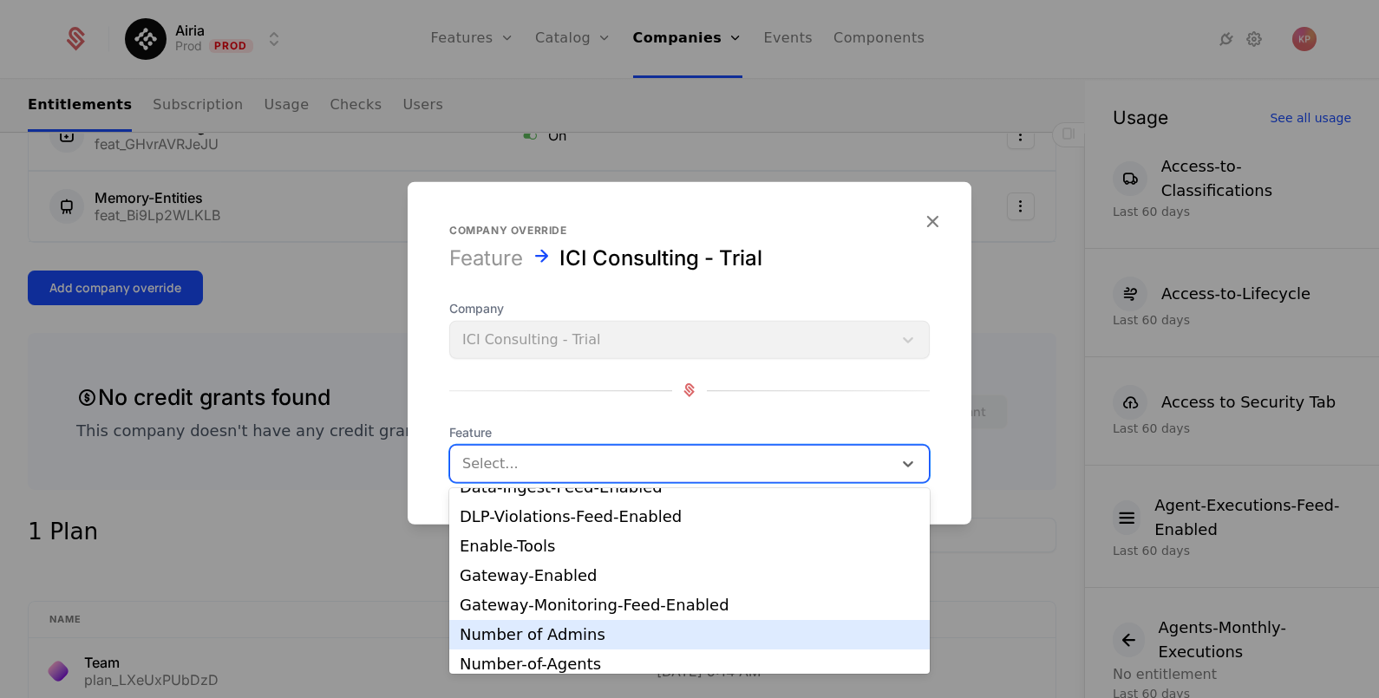
drag, startPoint x: 609, startPoint y: 626, endPoint x: 584, endPoint y: 533, distance: 95.9
click at [609, 627] on div "Number of Admins" at bounding box center [690, 635] width 460 height 16
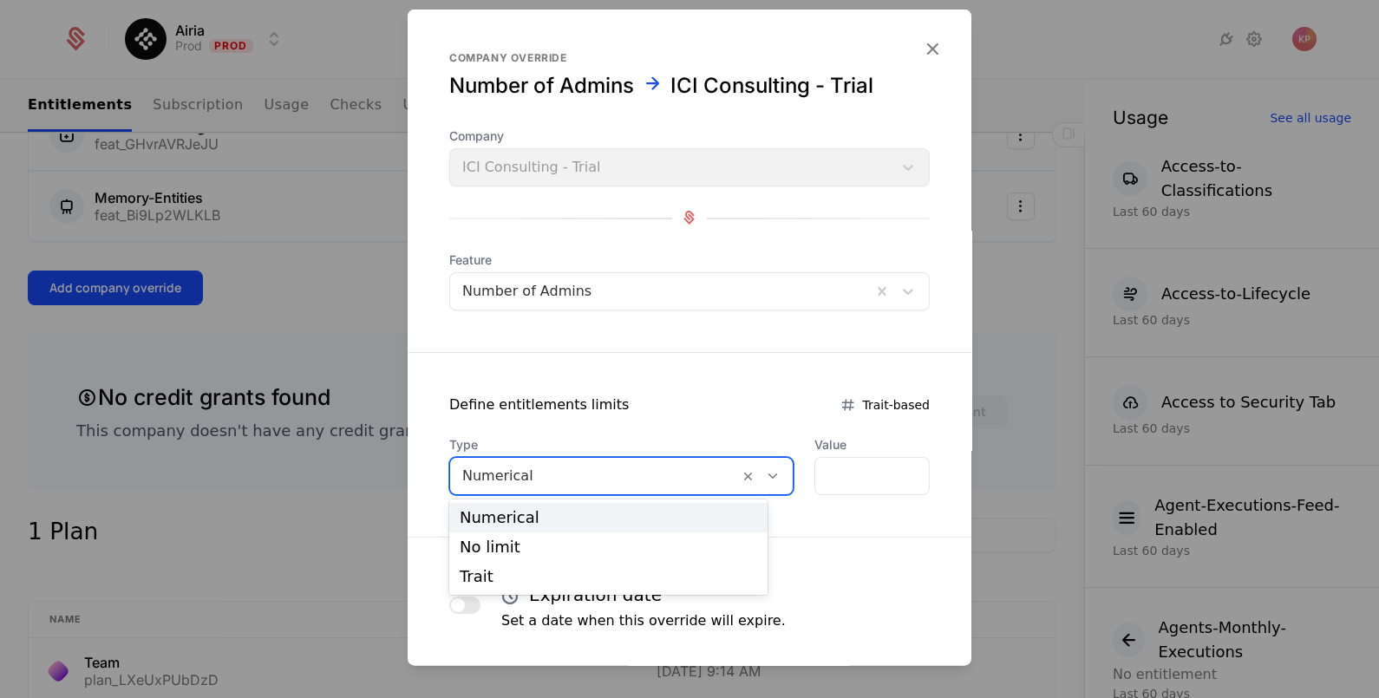
drag, startPoint x: 591, startPoint y: 473, endPoint x: 584, endPoint y: 512, distance: 39.6
click at [591, 474] on div at bounding box center [594, 475] width 264 height 24
drag, startPoint x: 578, startPoint y: 538, endPoint x: 700, endPoint y: 528, distance: 121.8
click at [579, 538] on div "No limit" at bounding box center [608, 546] width 318 height 29
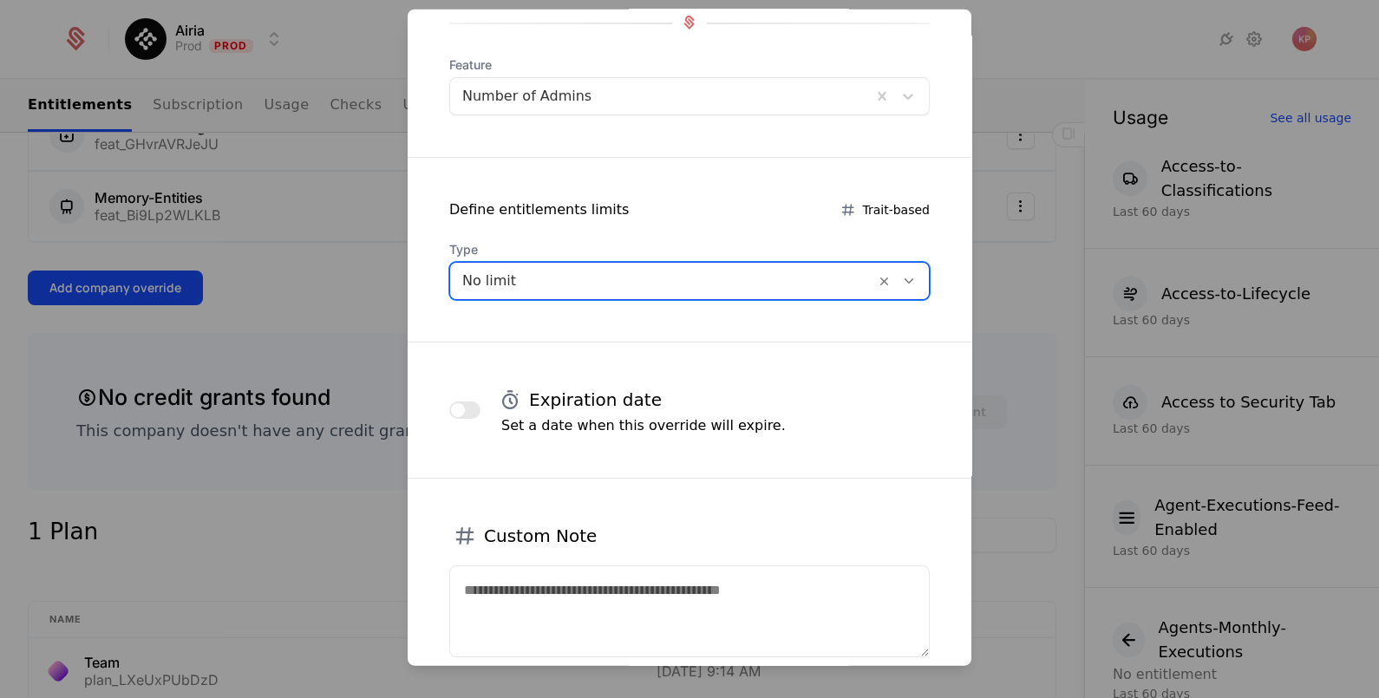
scroll to position [304, 0]
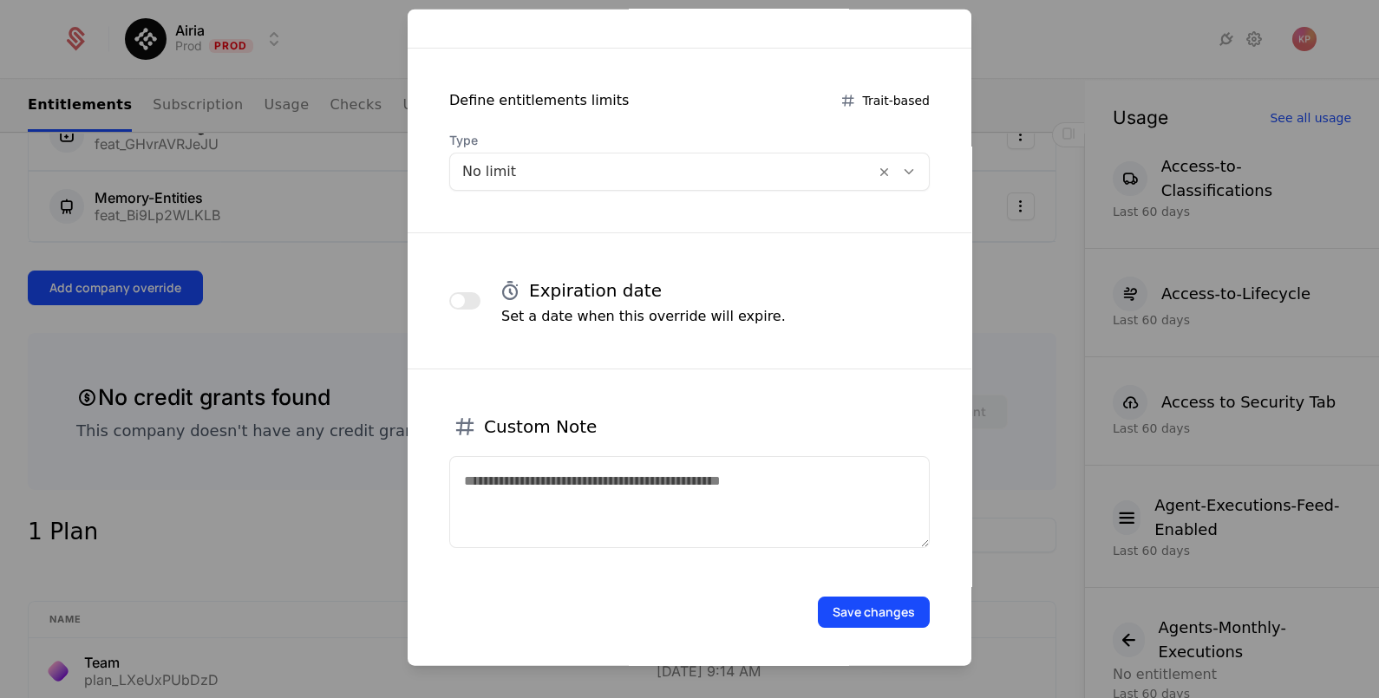
click at [860, 609] on button "Save changes" at bounding box center [874, 611] width 112 height 31
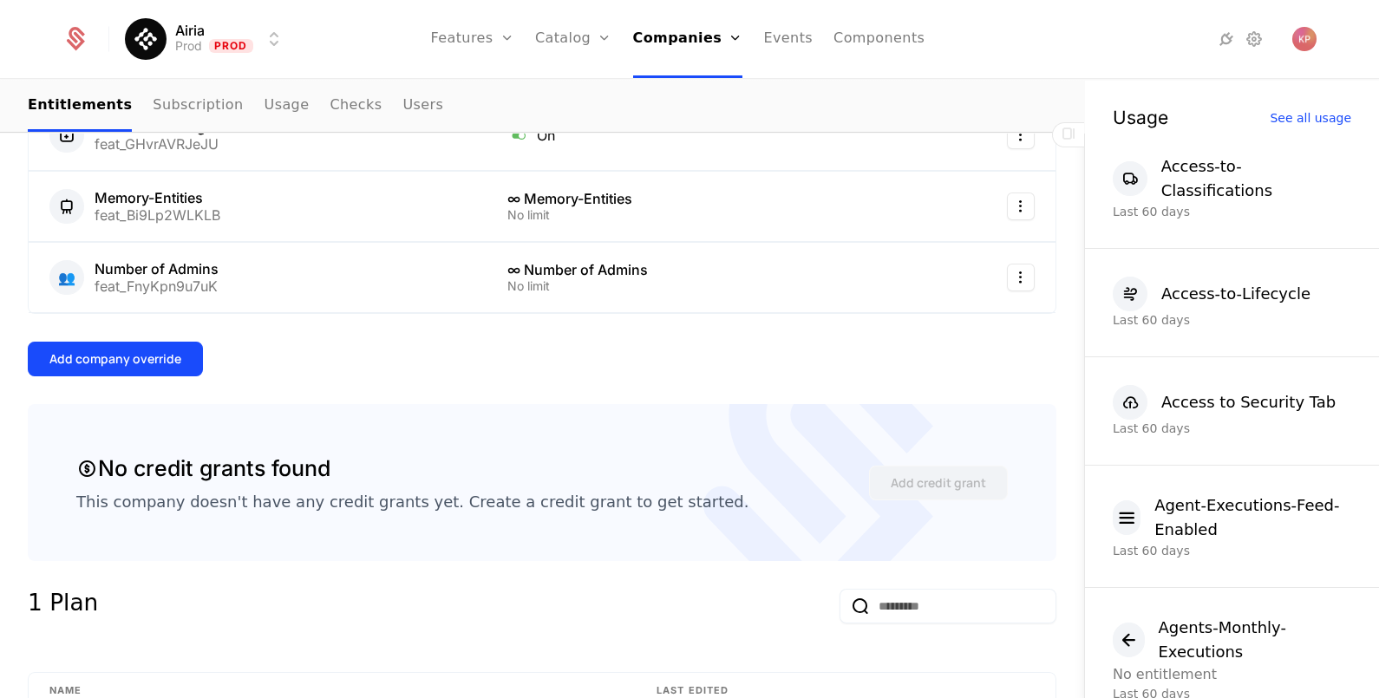
click at [153, 373] on div "Overview All meta Name ICI Consulting - Trial Schematic ID comp_X1p595G69WV Upd…" at bounding box center [542, 650] width 1028 height 2180
drag, startPoint x: 153, startPoint y: 373, endPoint x: 127, endPoint y: 348, distance: 36.2
click at [127, 350] on div "Add company override" at bounding box center [115, 358] width 132 height 17
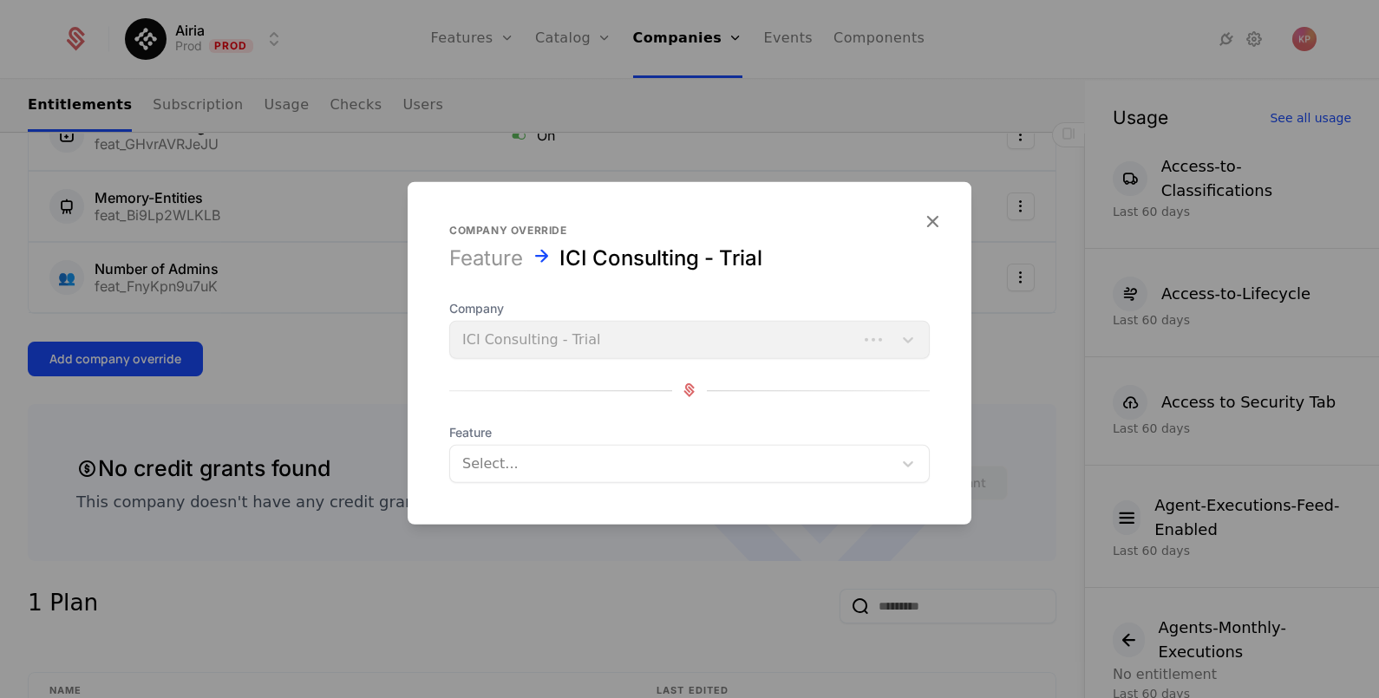
click at [599, 473] on div at bounding box center [671, 463] width 418 height 24
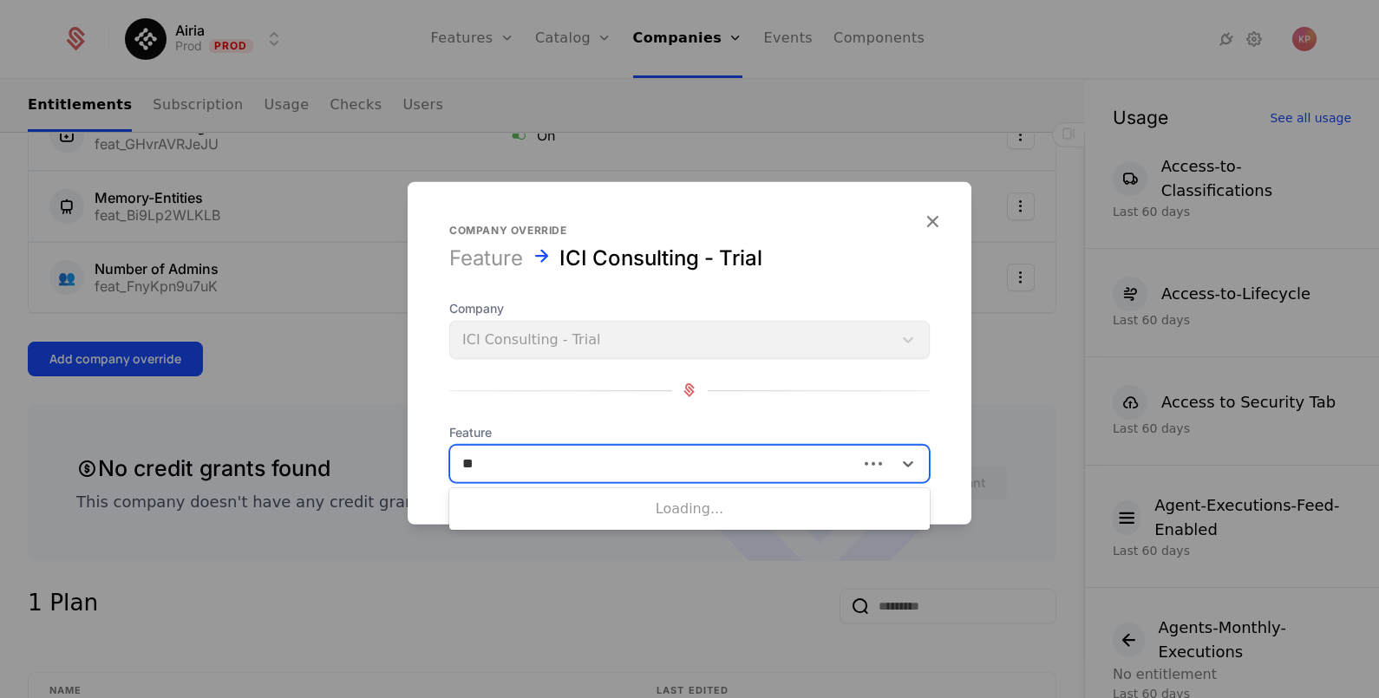
type input "***"
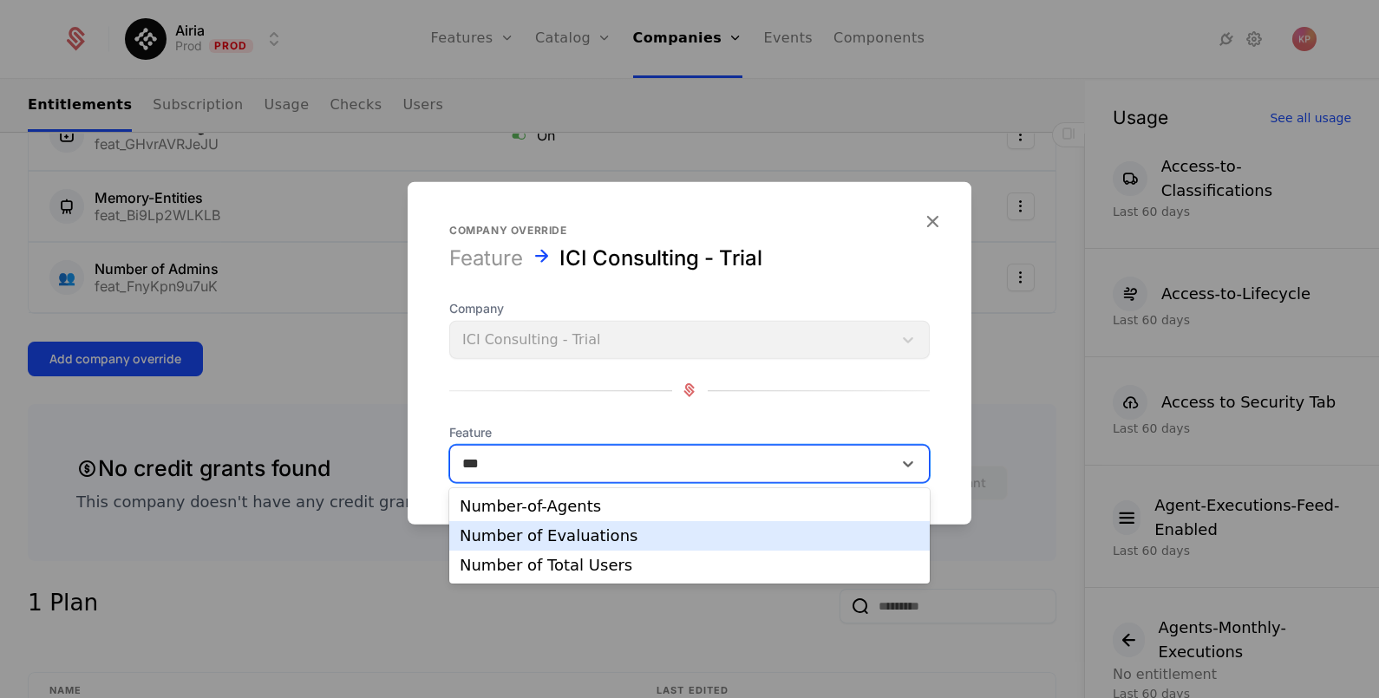
click at [567, 505] on div "Number-of-Agents" at bounding box center [690, 507] width 460 height 16
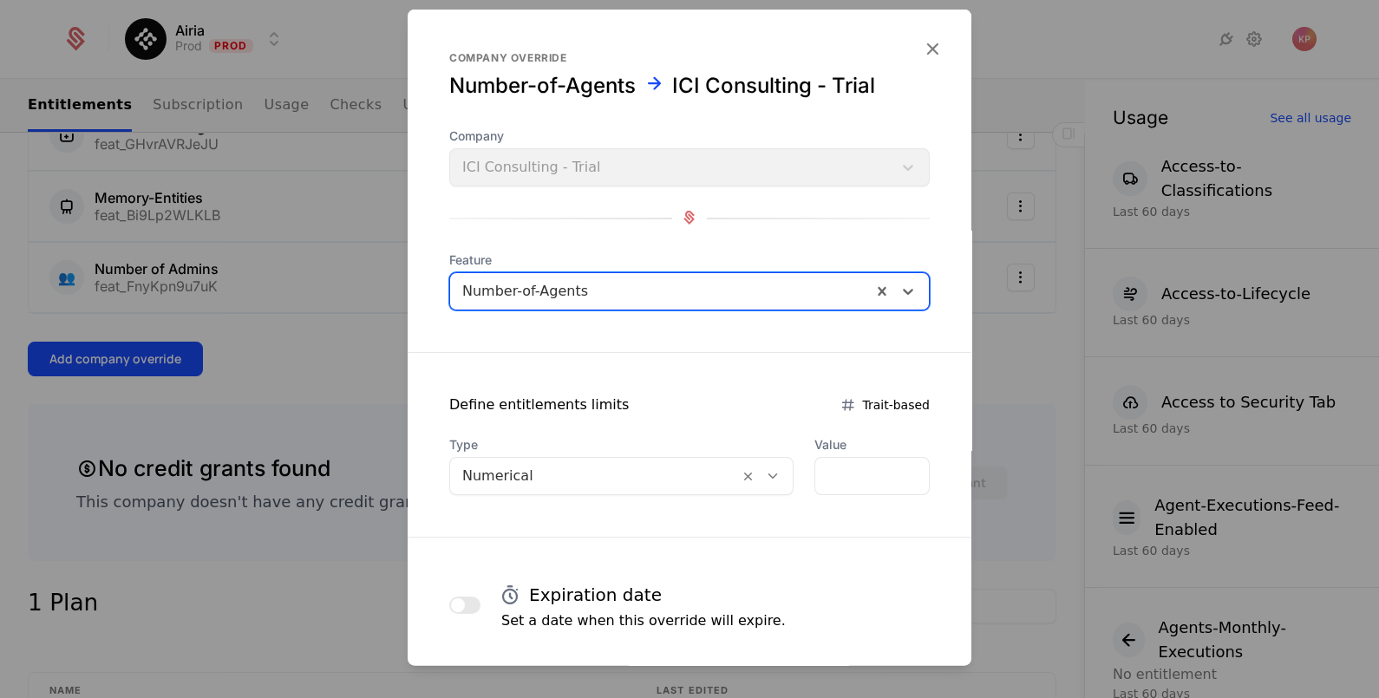
drag, startPoint x: 550, startPoint y: 464, endPoint x: 549, endPoint y: 492, distance: 27.8
click at [550, 465] on div at bounding box center [594, 475] width 264 height 24
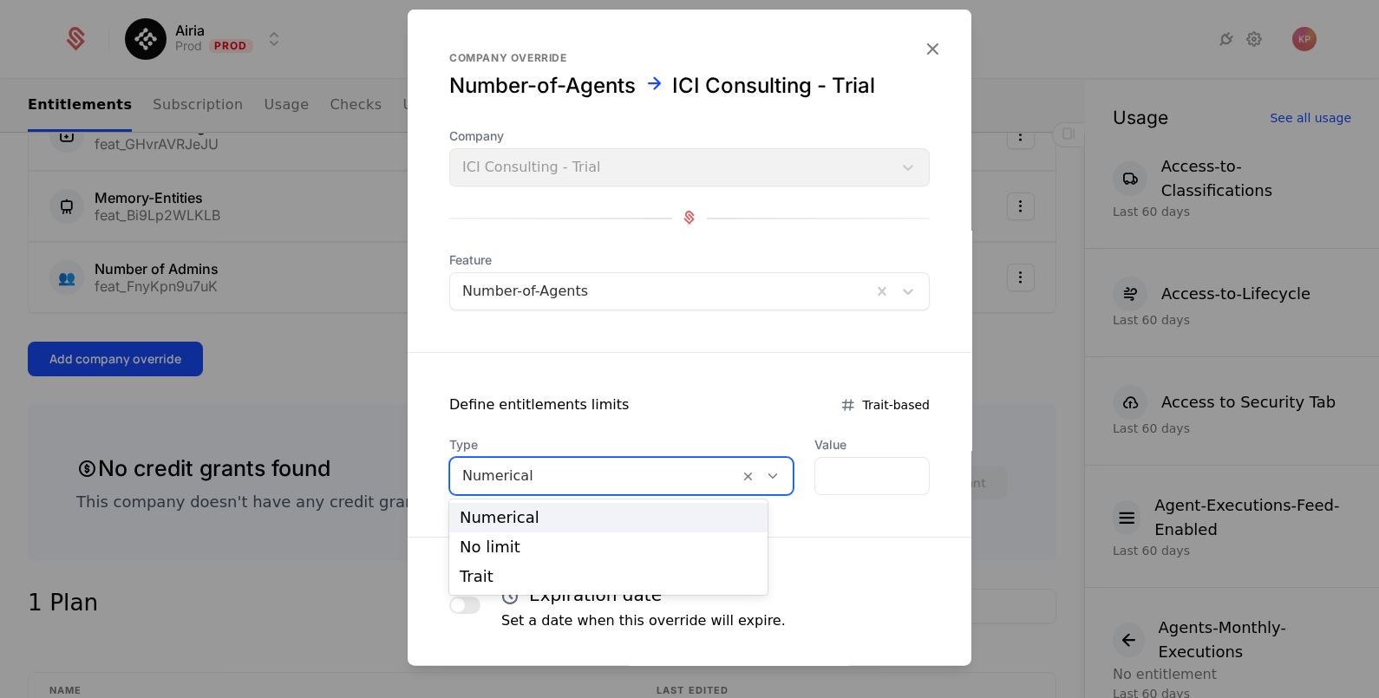
click at [548, 528] on div "Numerical" at bounding box center [608, 517] width 318 height 29
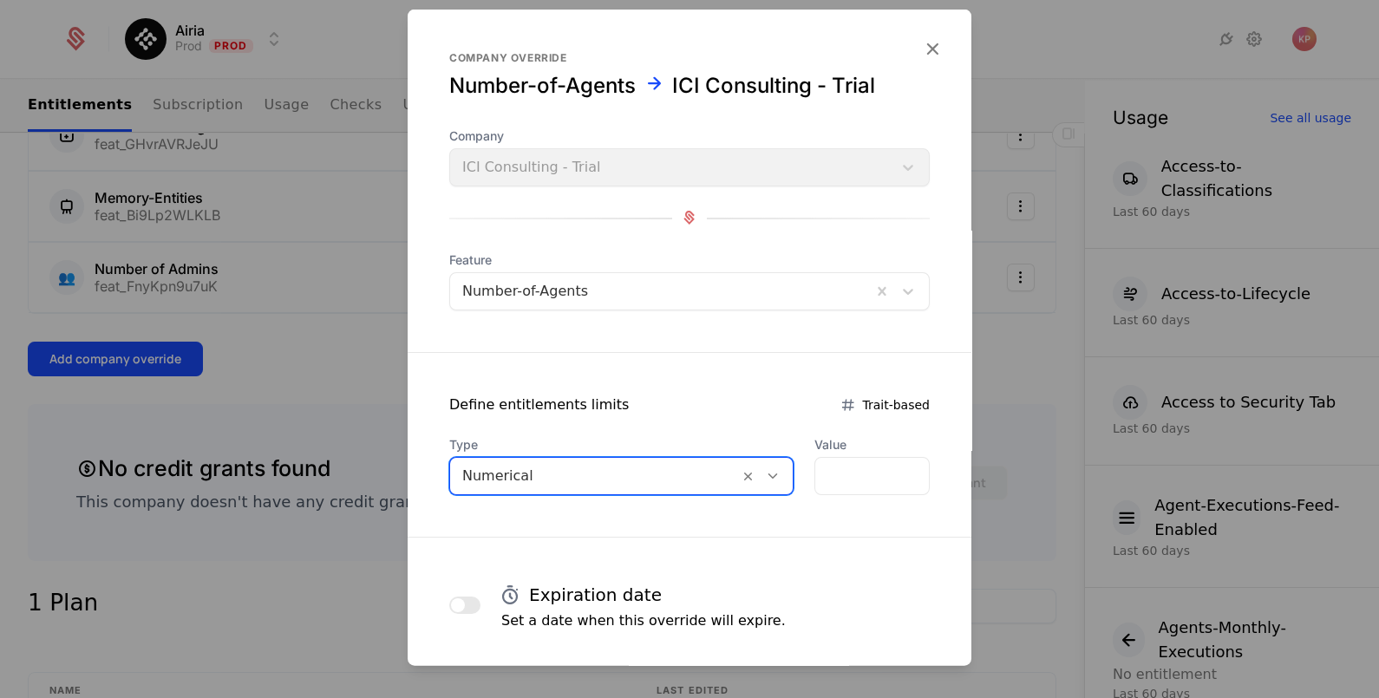
click at [555, 477] on div at bounding box center [594, 475] width 264 height 24
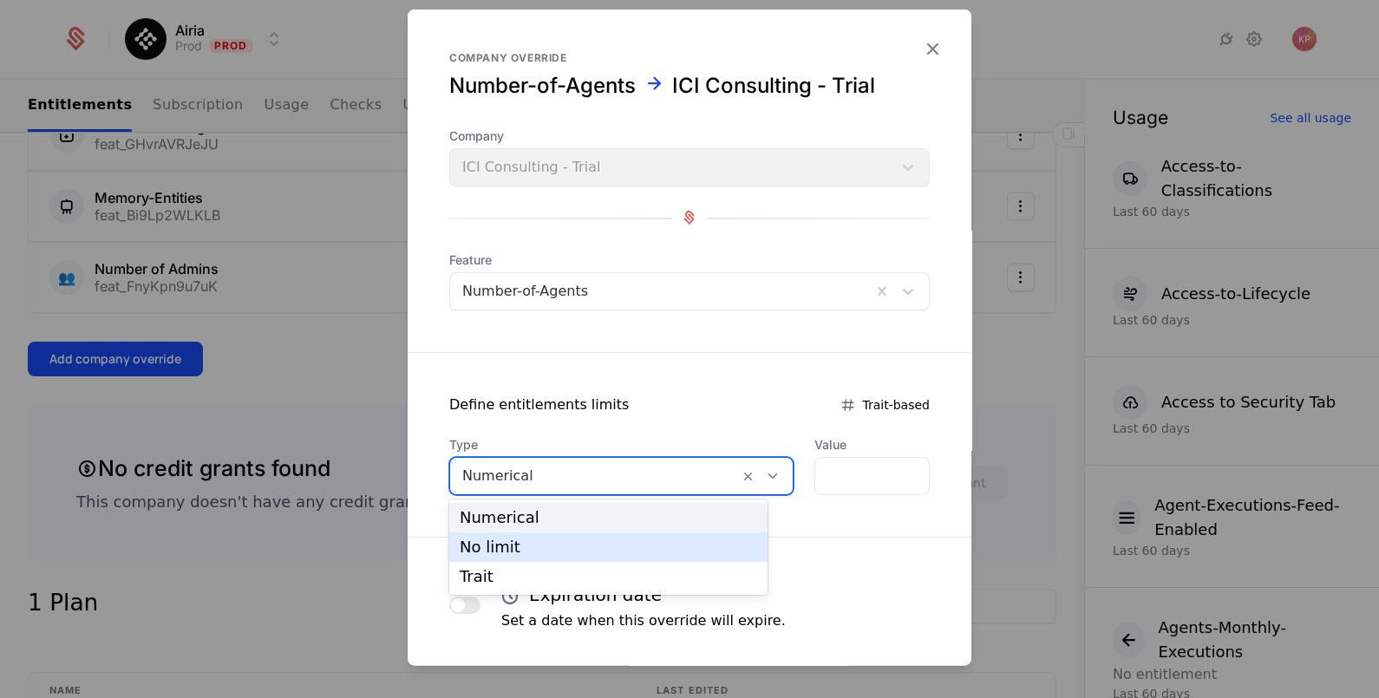
drag, startPoint x: 555, startPoint y: 555, endPoint x: 682, endPoint y: 563, distance: 127.7
click at [555, 555] on div "No limit" at bounding box center [608, 546] width 318 height 29
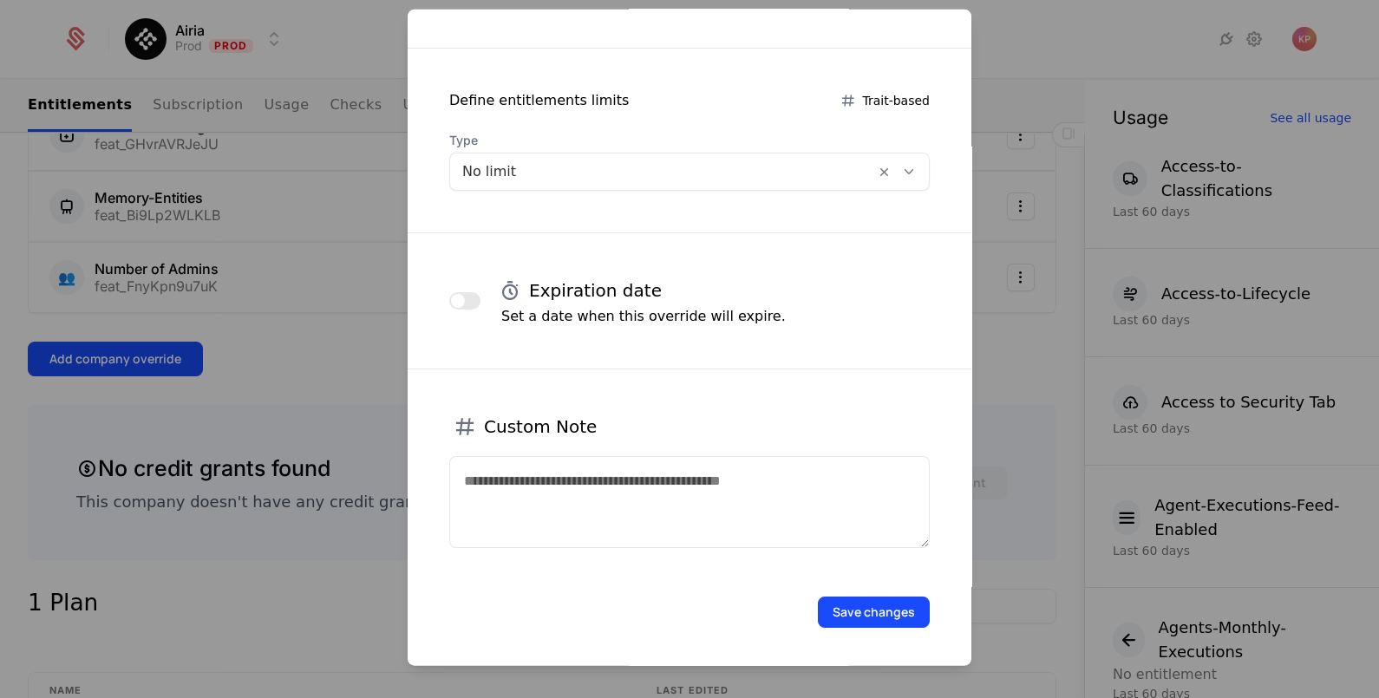
click at [864, 605] on button "Save changes" at bounding box center [874, 611] width 112 height 31
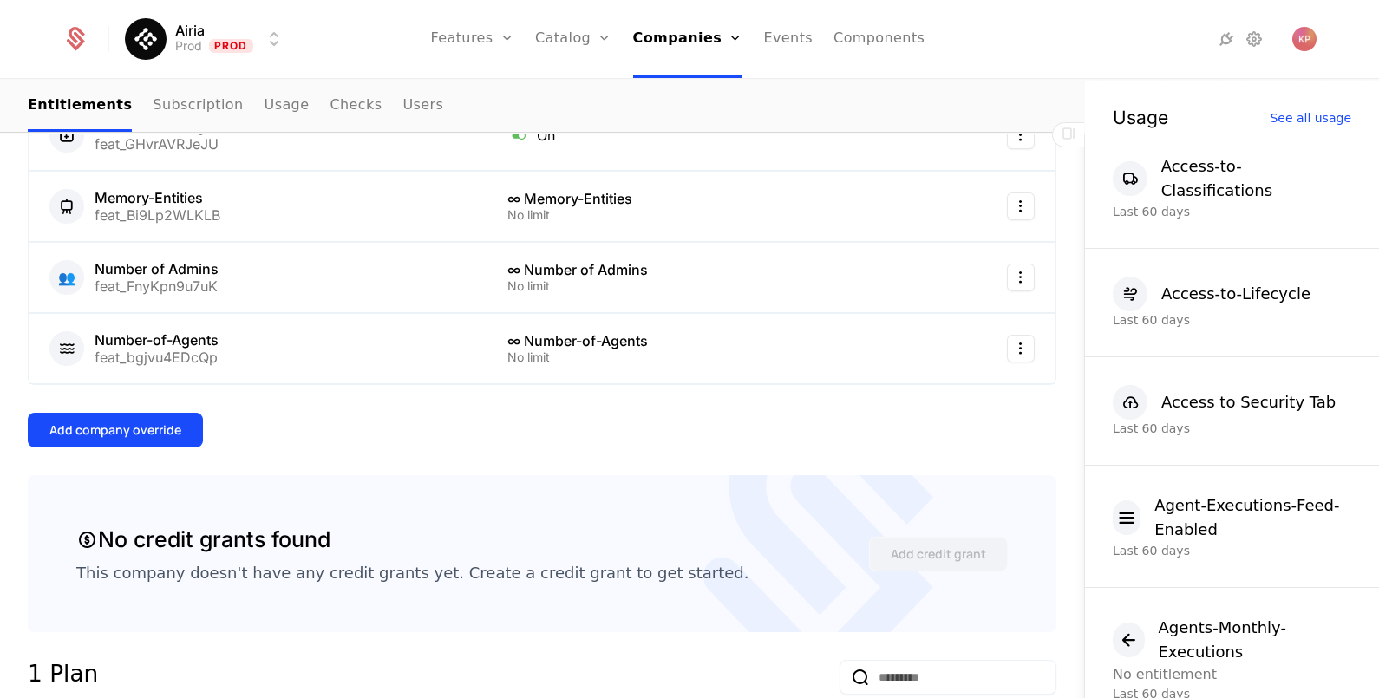
click at [168, 406] on div "Overview All meta Name ICI Consulting - Trial Schematic ID comp_X1p595G69WV Upd…" at bounding box center [542, 685] width 1028 height 2251
click at [181, 426] on button "Add company override" at bounding box center [115, 430] width 175 height 35
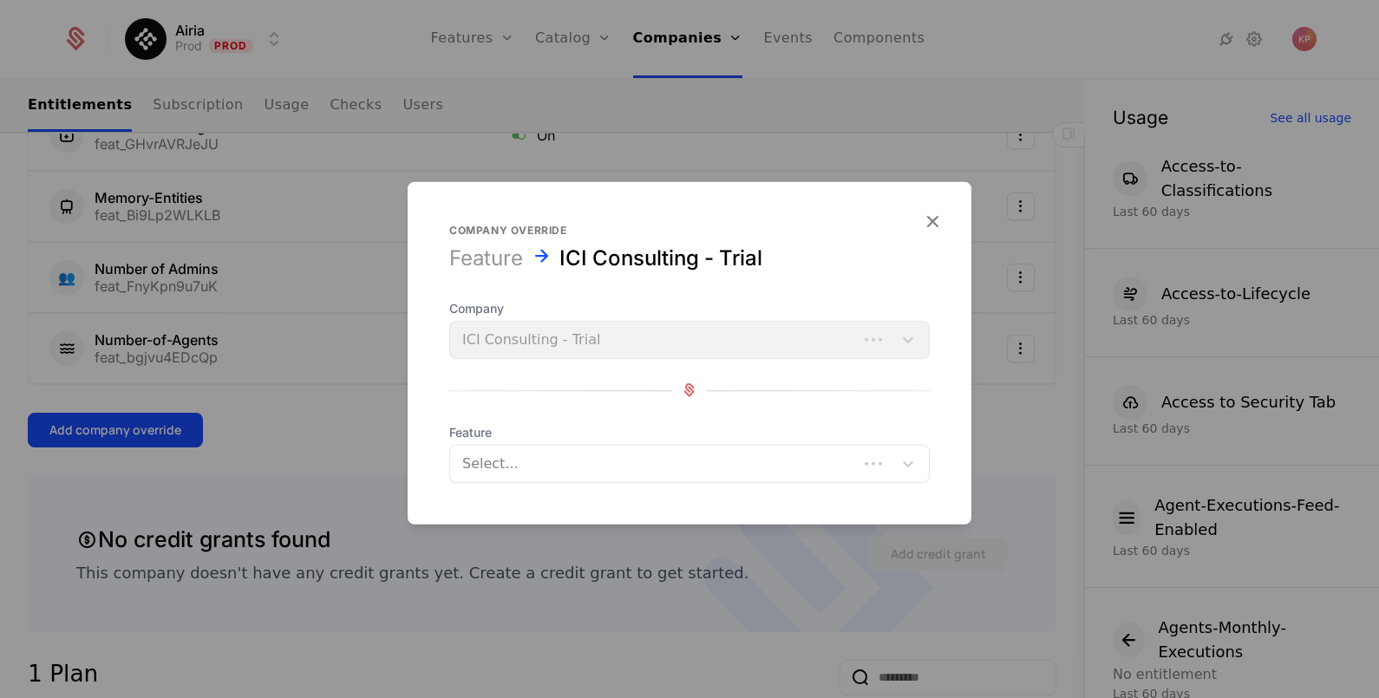
click at [531, 457] on div at bounding box center [653, 463] width 383 height 24
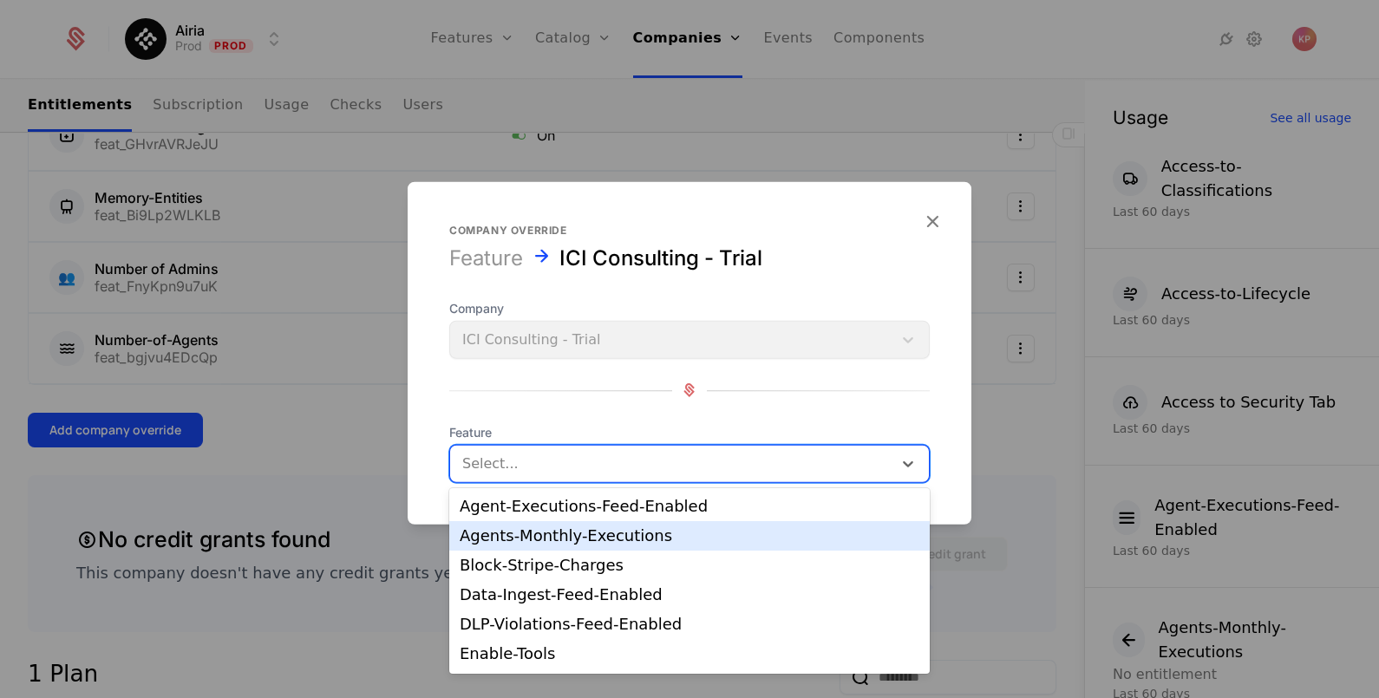
type input "*"
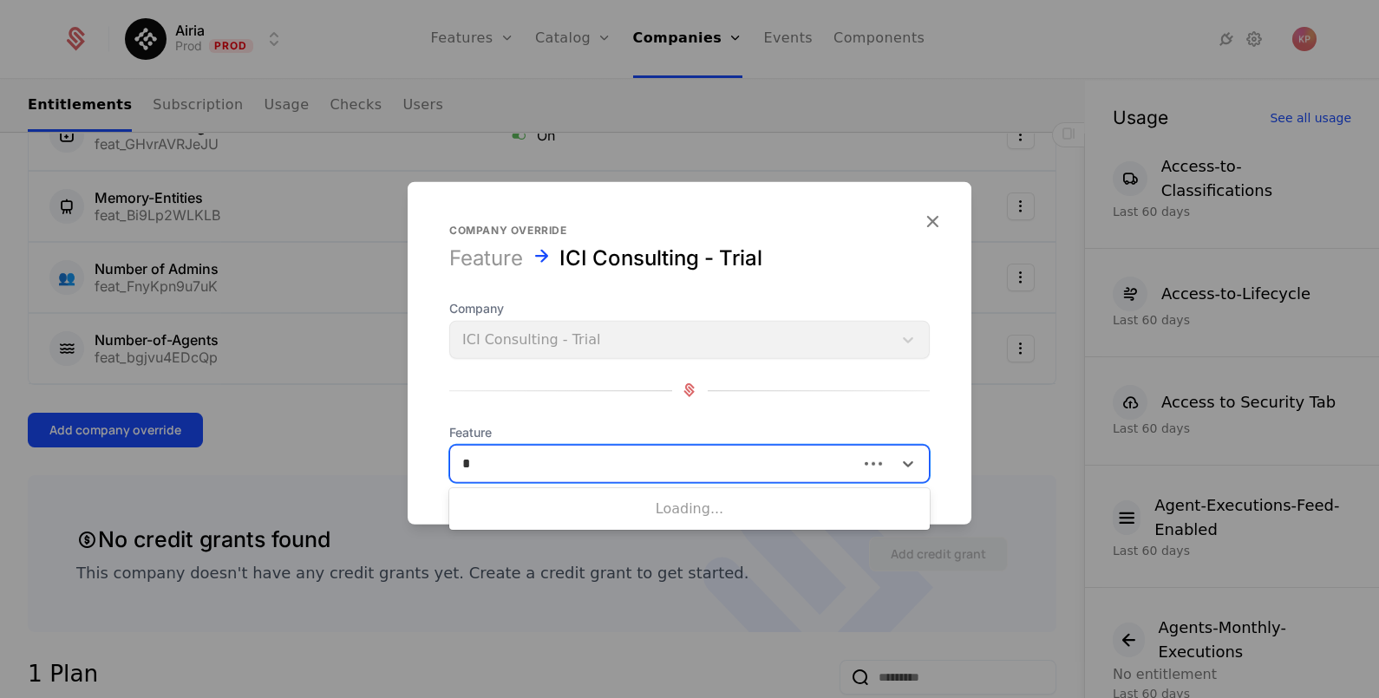
type input "**"
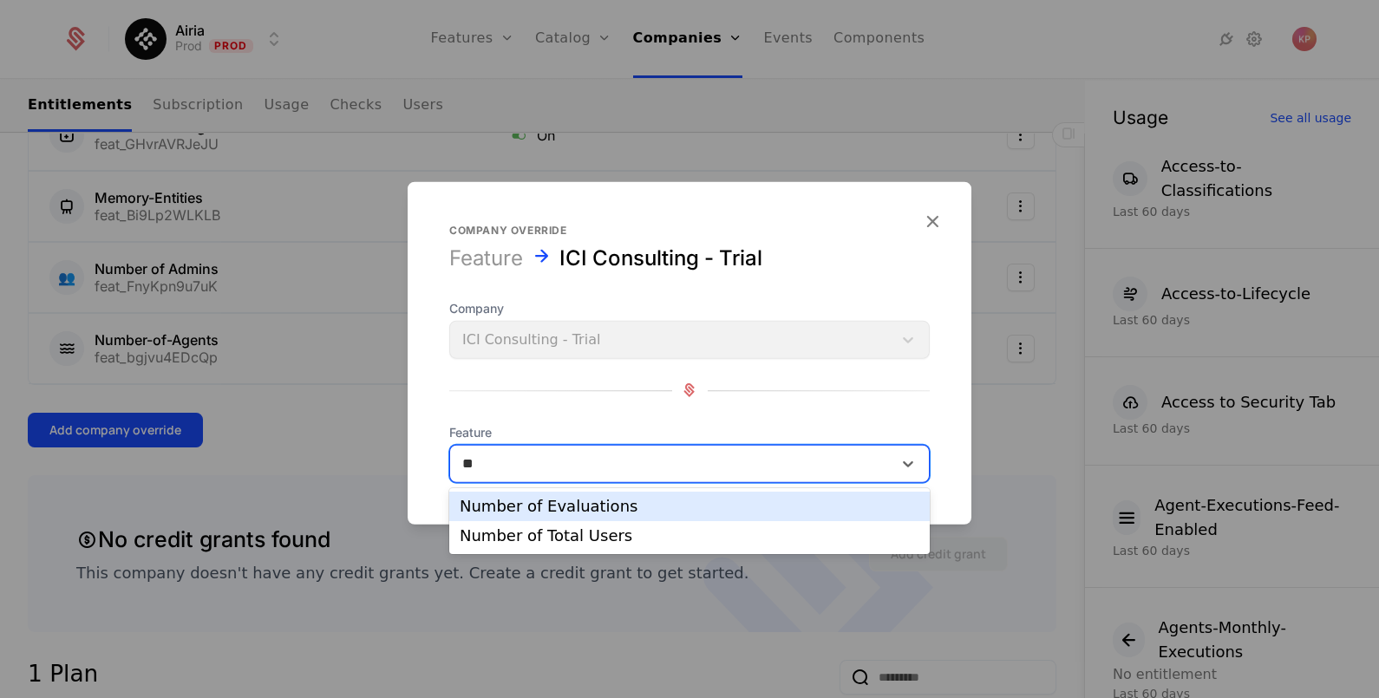
click at [663, 514] on div "Number of Evaluations" at bounding box center [689, 506] width 480 height 29
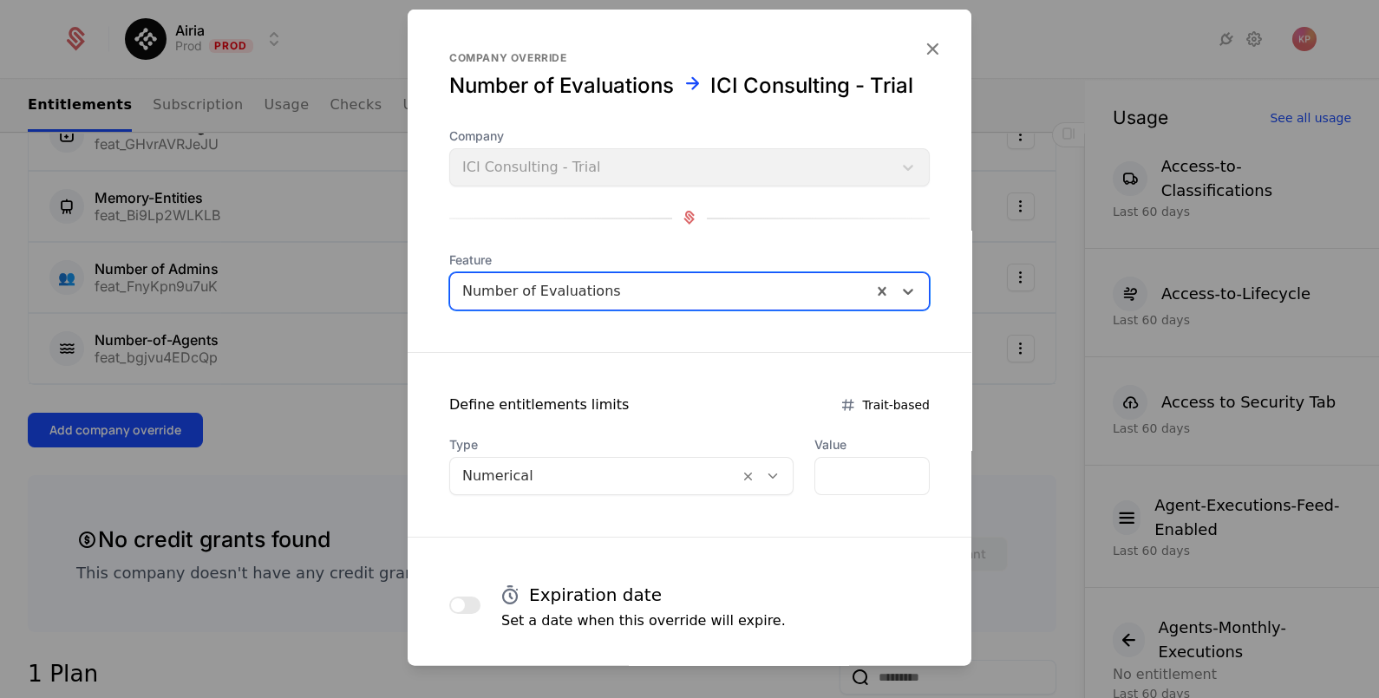
click at [589, 487] on div at bounding box center [594, 475] width 264 height 24
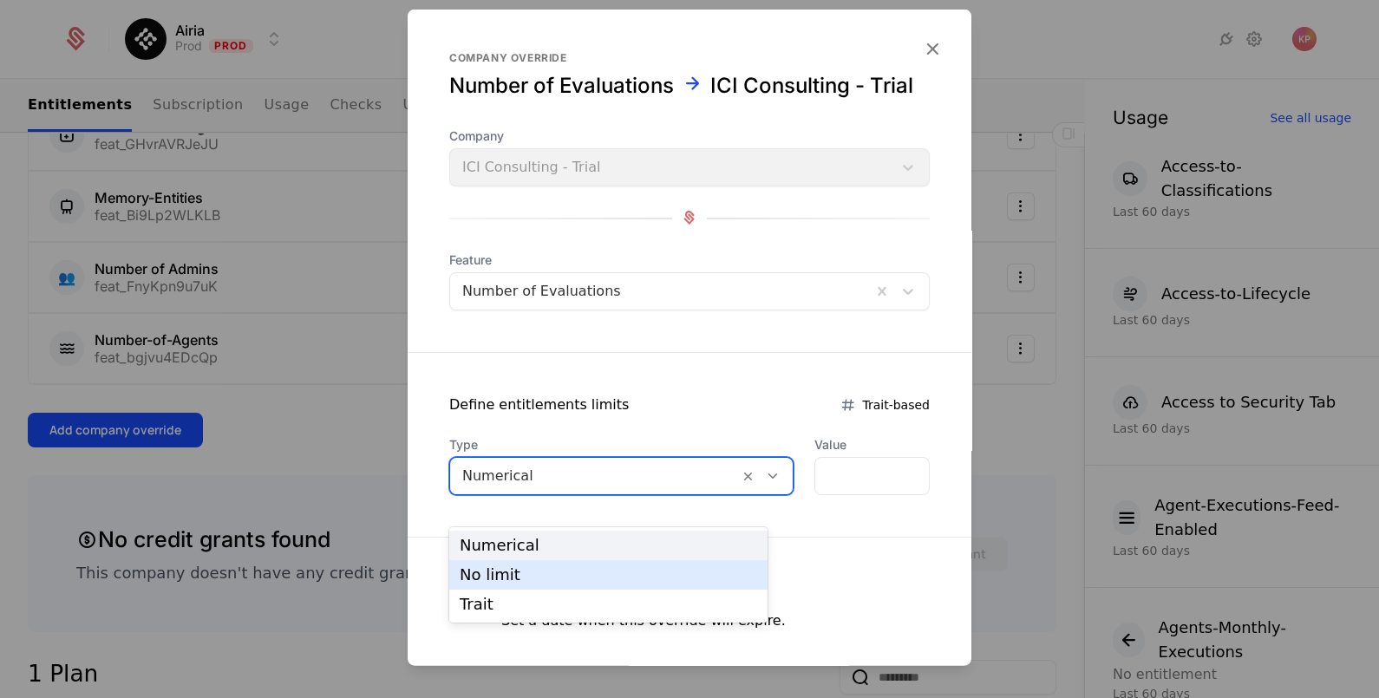
click at [597, 568] on div "No limit" at bounding box center [608, 575] width 297 height 16
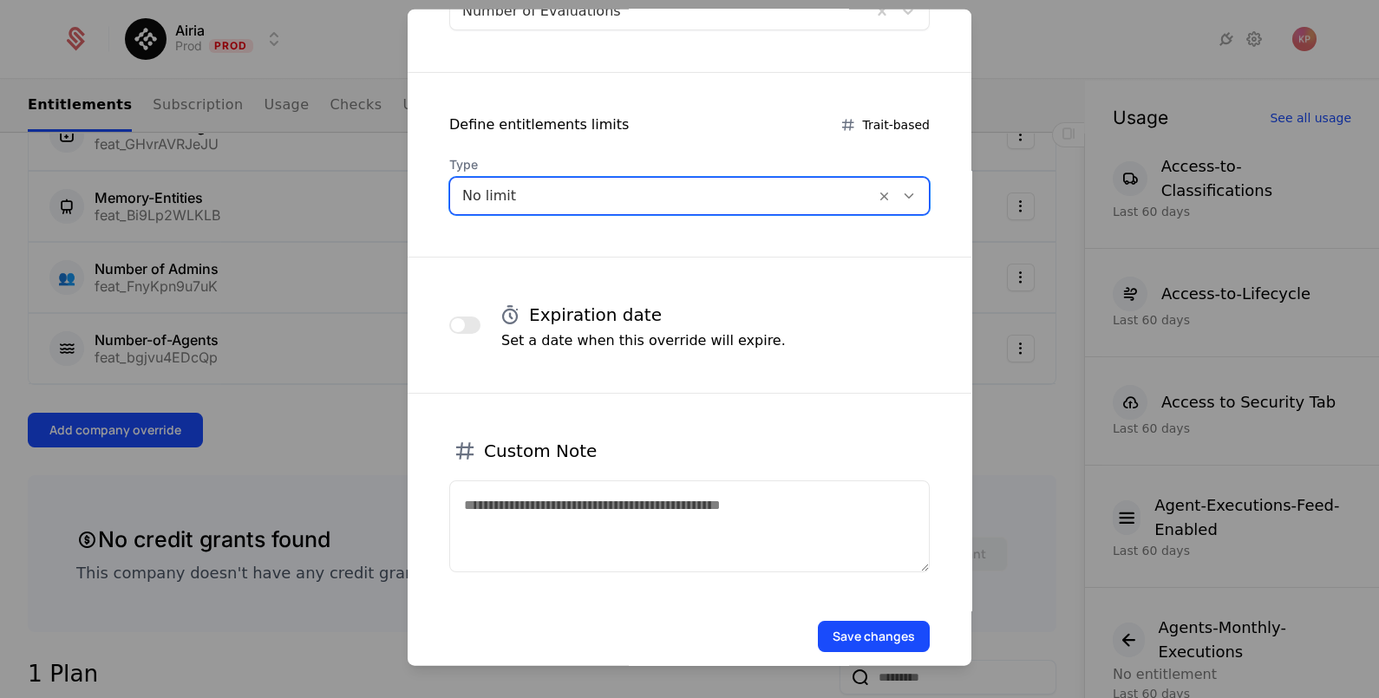
scroll to position [333, 0]
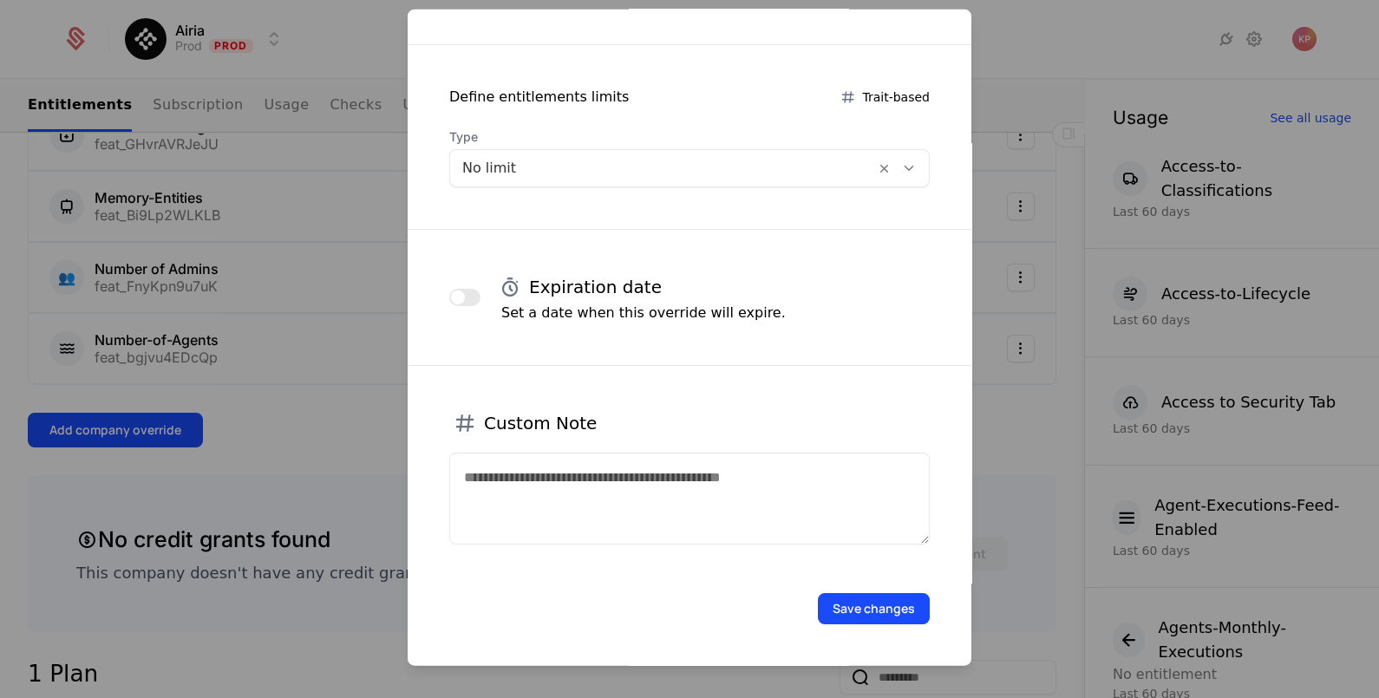
click at [877, 603] on button "Save changes" at bounding box center [874, 607] width 112 height 31
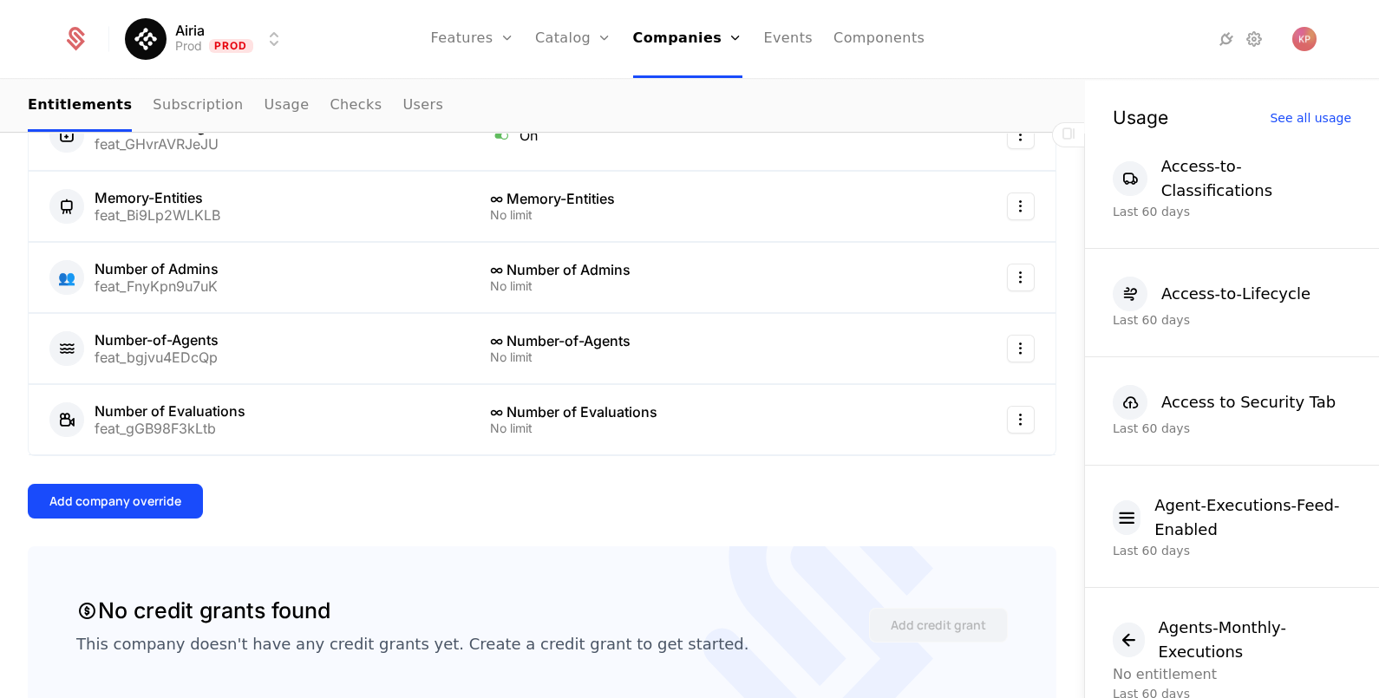
click at [87, 502] on div "Add company override" at bounding box center [115, 500] width 132 height 17
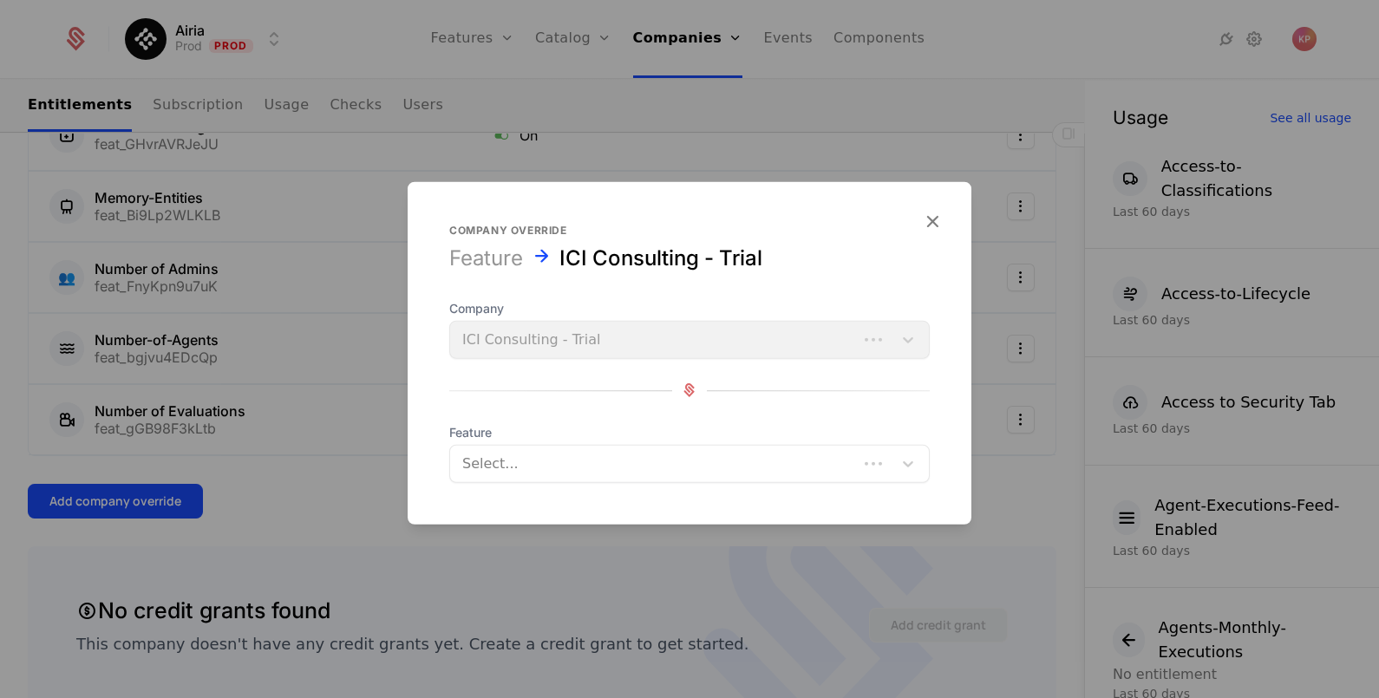
click at [542, 477] on div "Select..." at bounding box center [654, 462] width 408 height 31
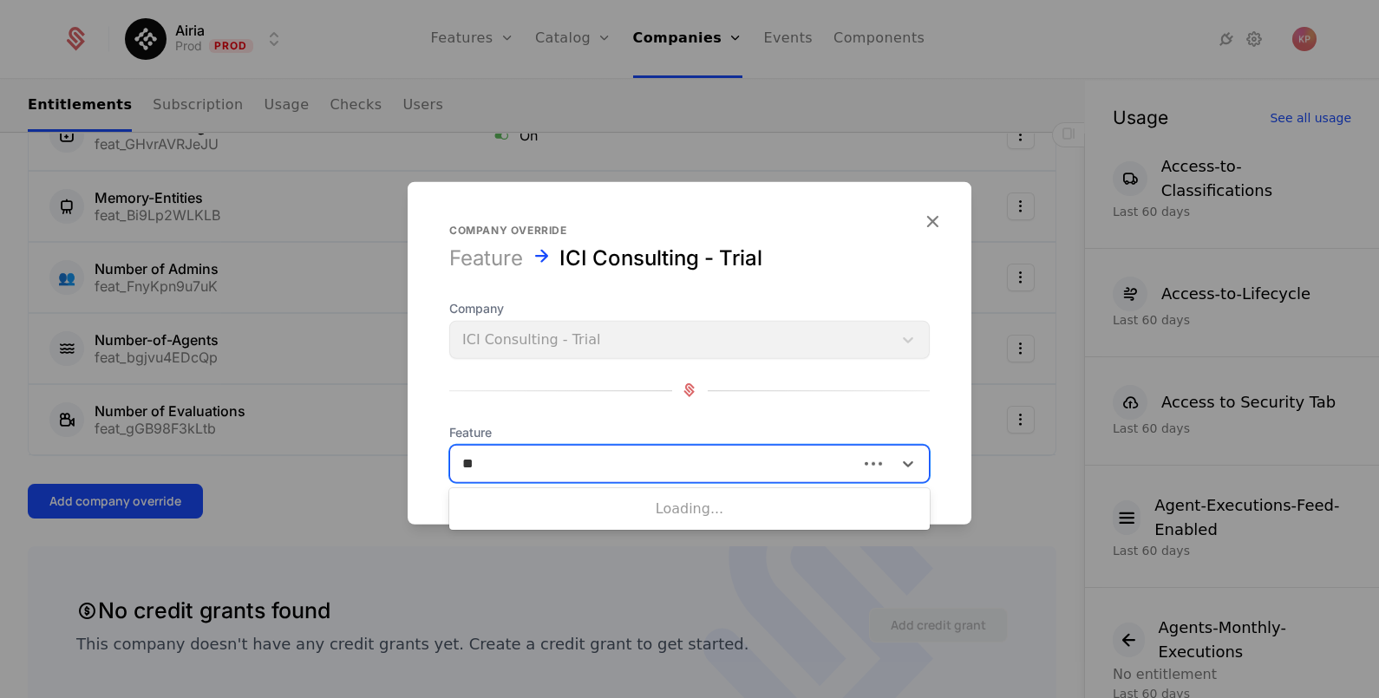
type input "***"
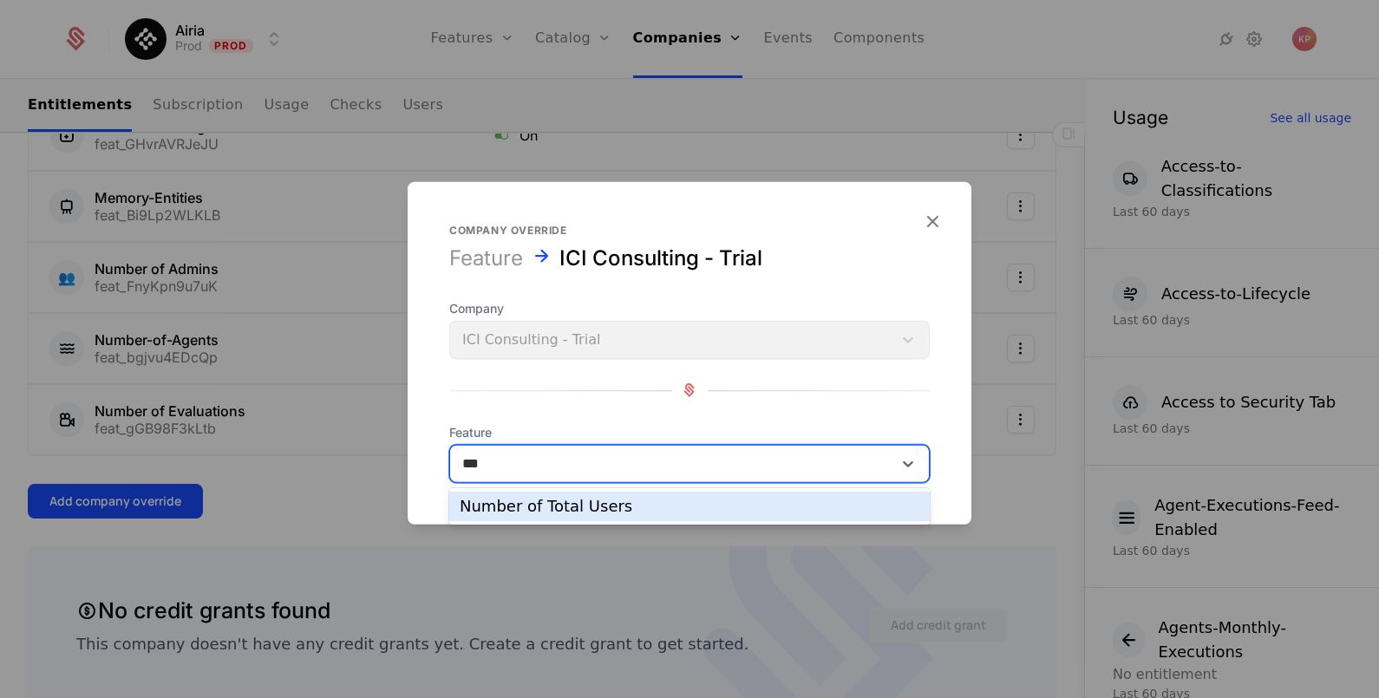
click at [574, 505] on div "Number of Total Users" at bounding box center [690, 507] width 460 height 16
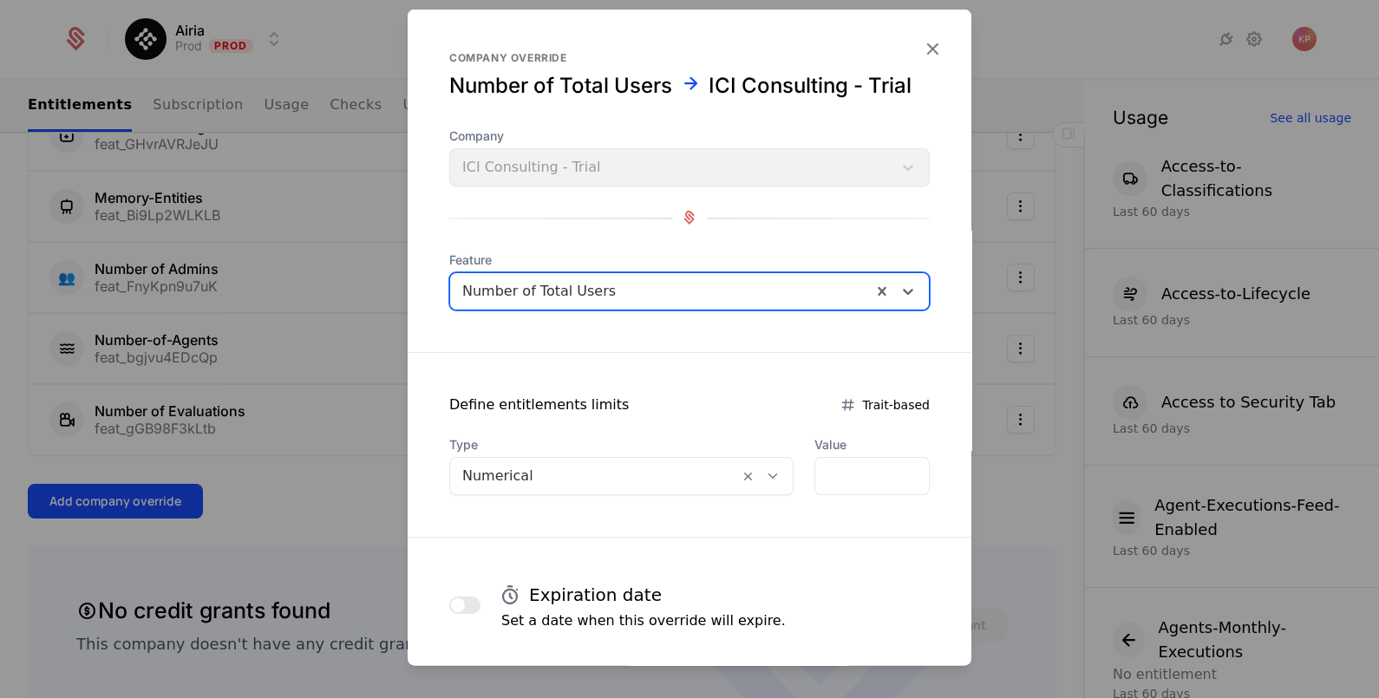
click at [593, 492] on div "Numerical" at bounding box center [621, 475] width 344 height 38
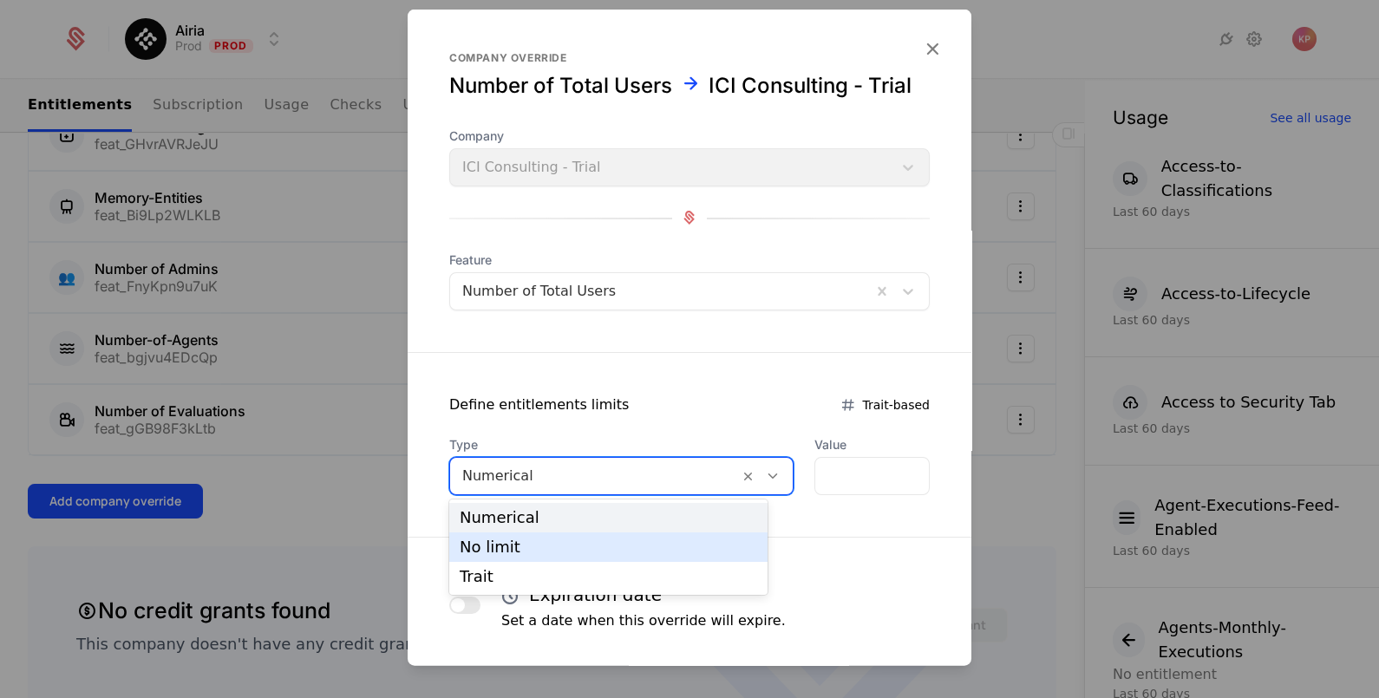
drag, startPoint x: 602, startPoint y: 542, endPoint x: 658, endPoint y: 539, distance: 56.4
click at [601, 542] on div "No limit" at bounding box center [608, 547] width 297 height 16
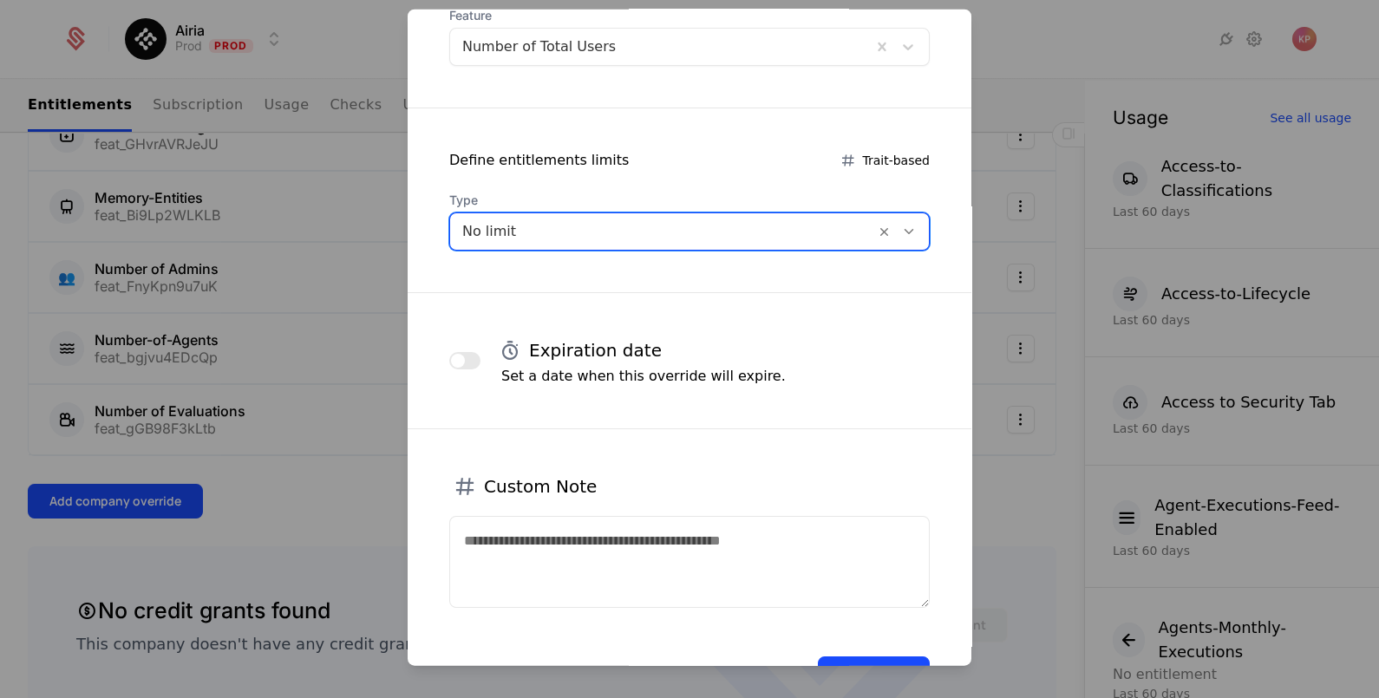
scroll to position [304, 0]
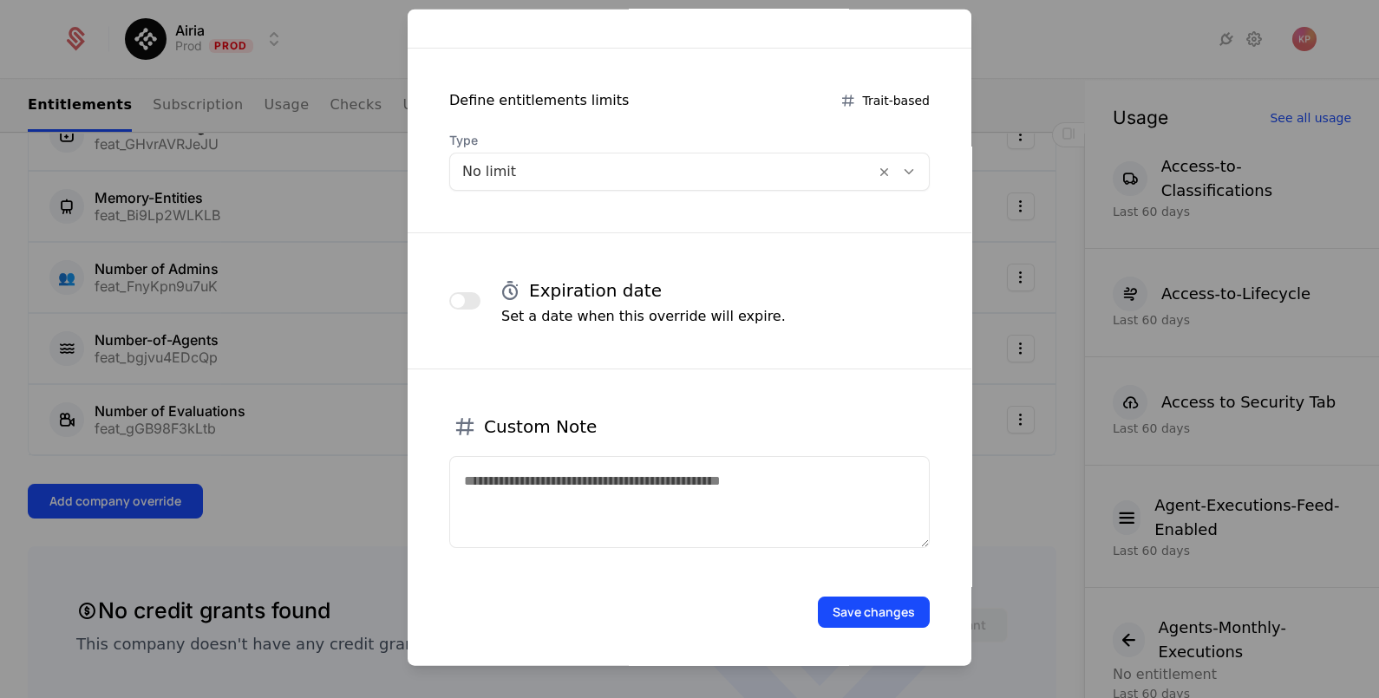
click at [888, 610] on button "Save changes" at bounding box center [874, 611] width 112 height 31
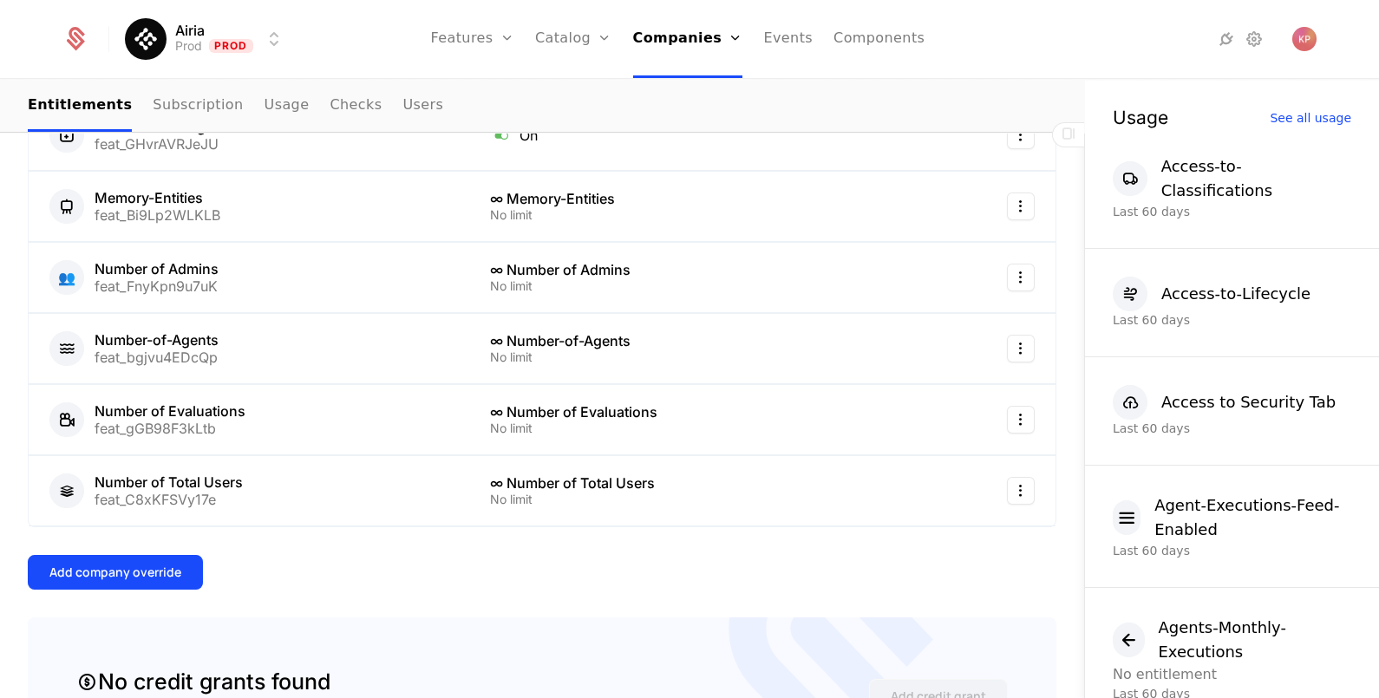
click at [70, 580] on button "Add company override" at bounding box center [115, 572] width 175 height 35
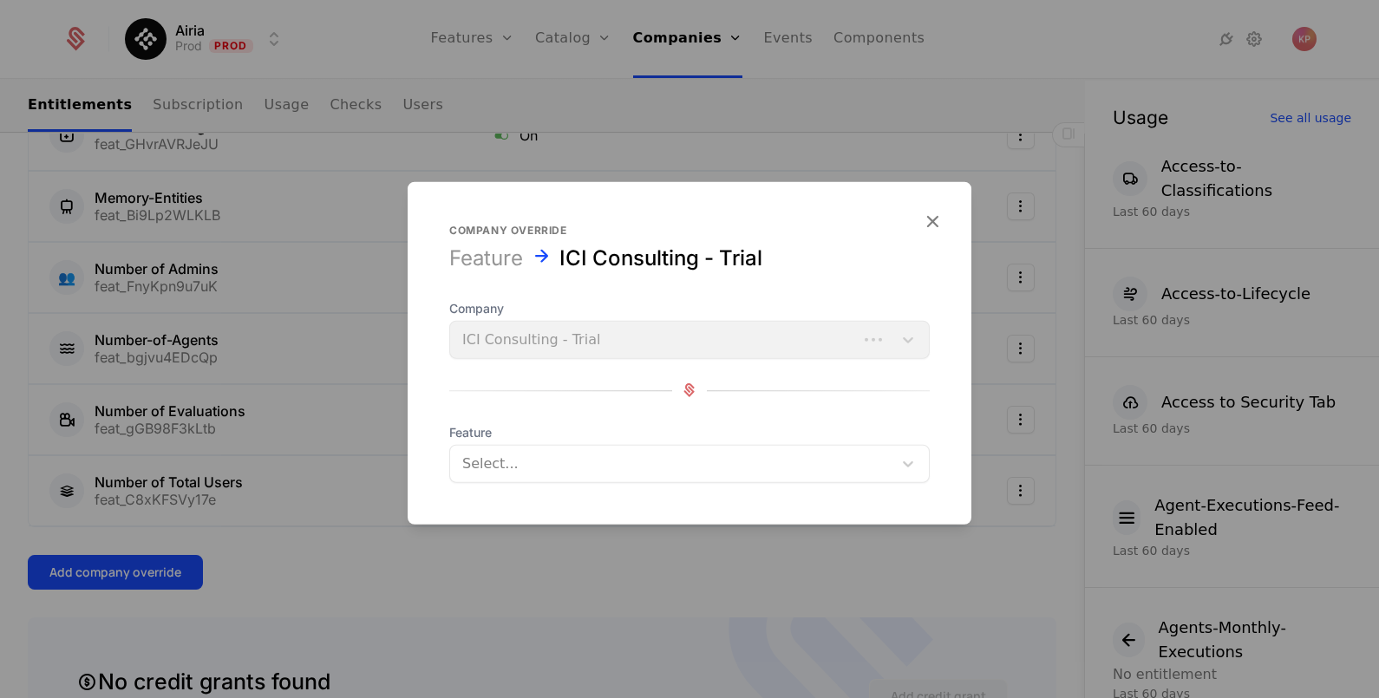
click at [558, 472] on div at bounding box center [671, 463] width 418 height 24
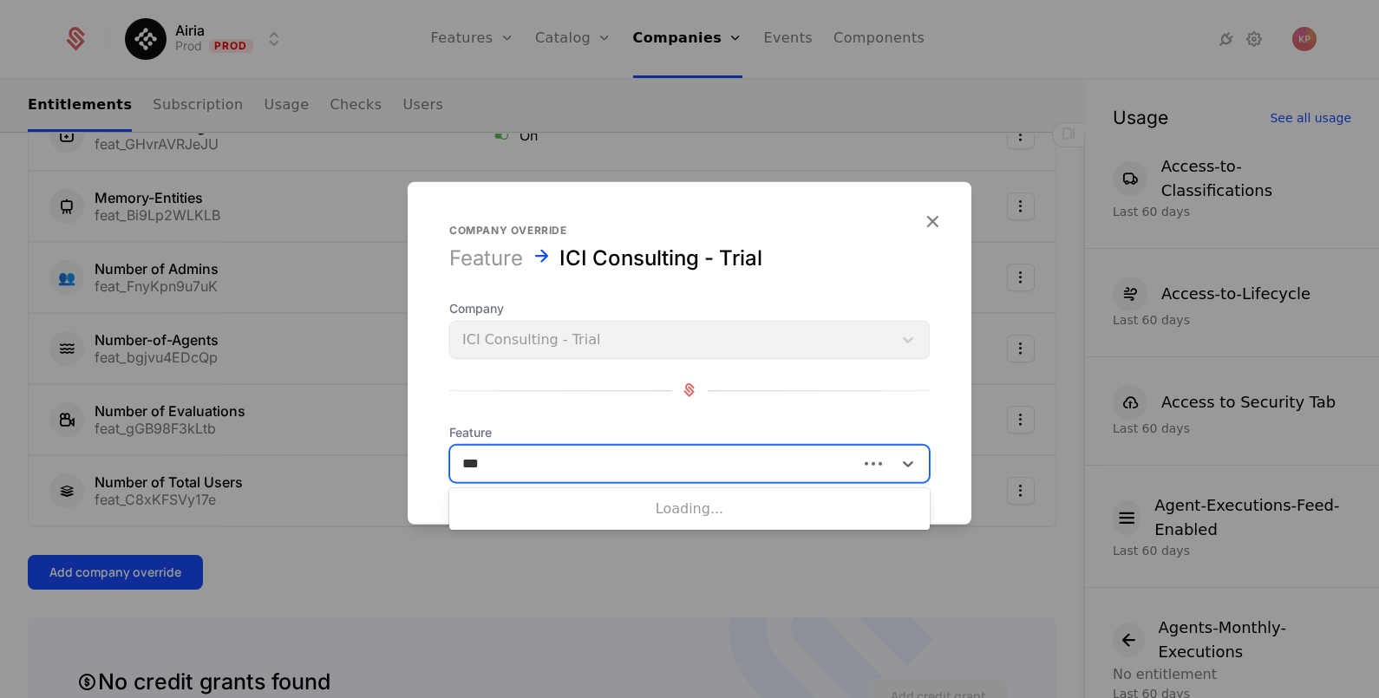
type input "****"
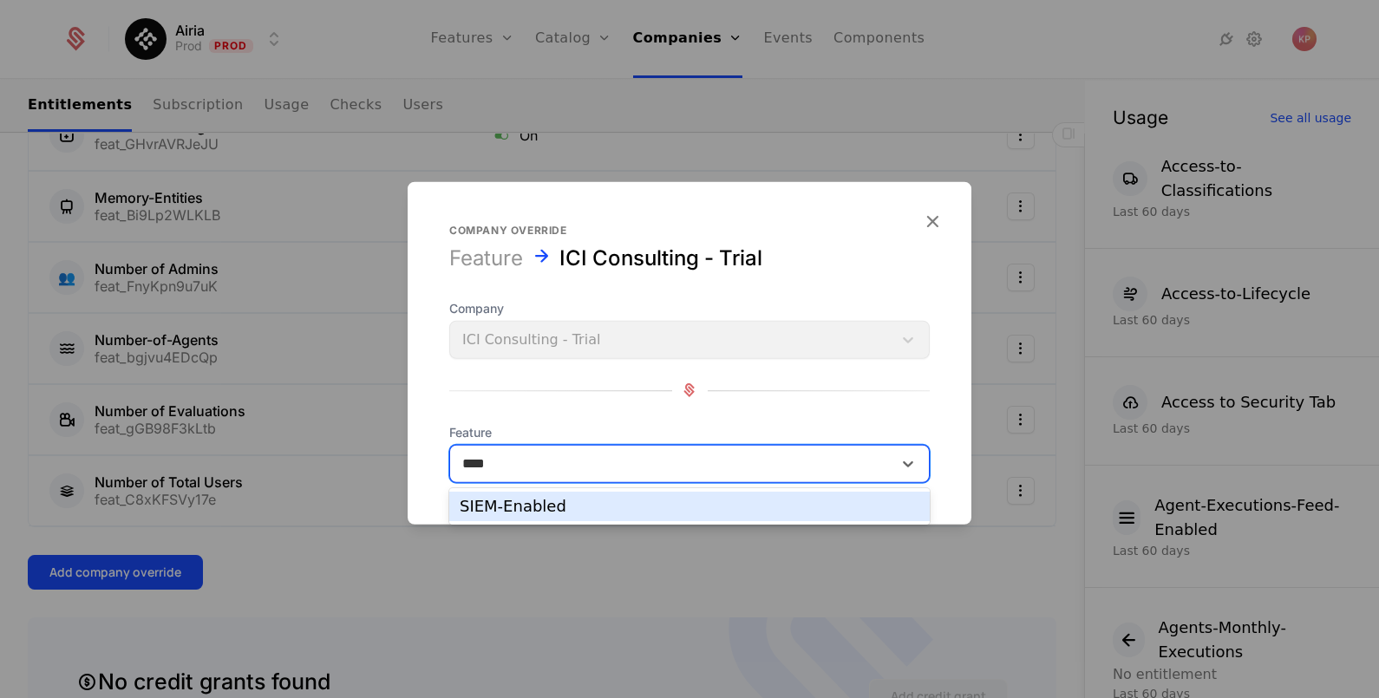
drag, startPoint x: 828, startPoint y: 505, endPoint x: 776, endPoint y: 468, distance: 64.0
click at [827, 505] on div "SIEM-Enabled" at bounding box center [690, 507] width 460 height 16
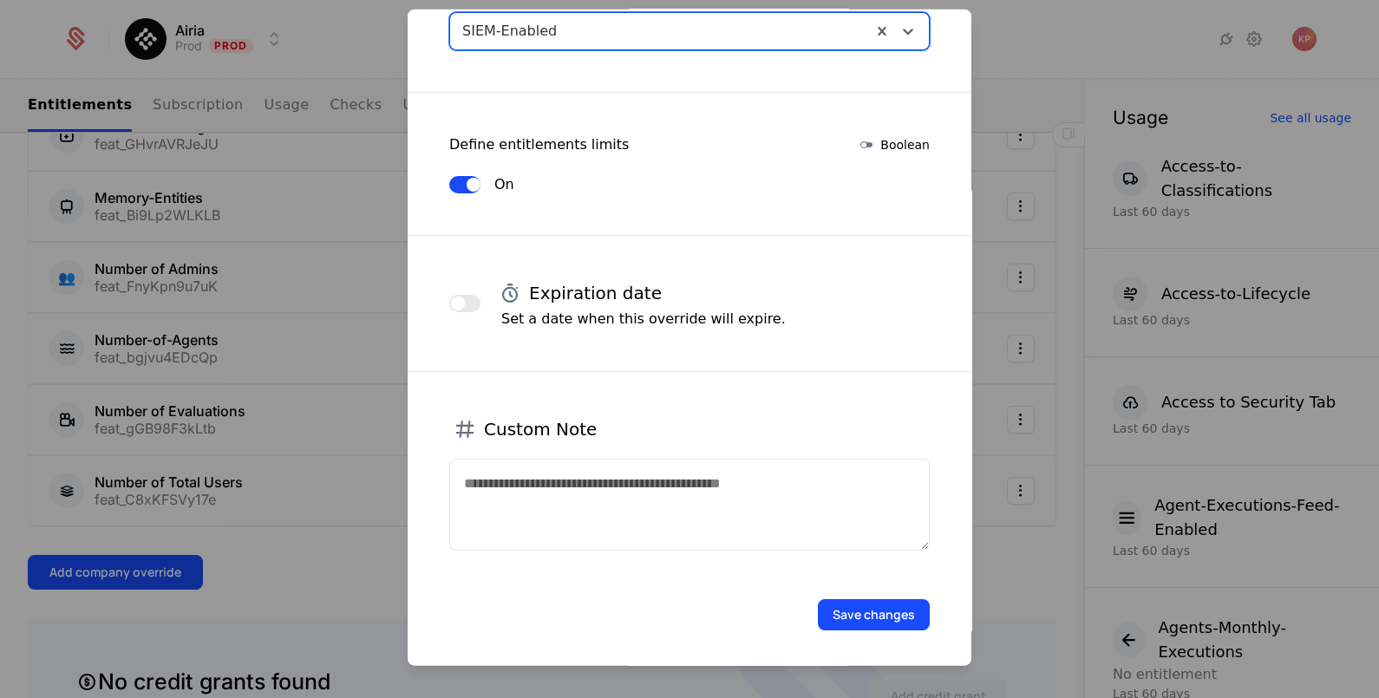
scroll to position [264, 0]
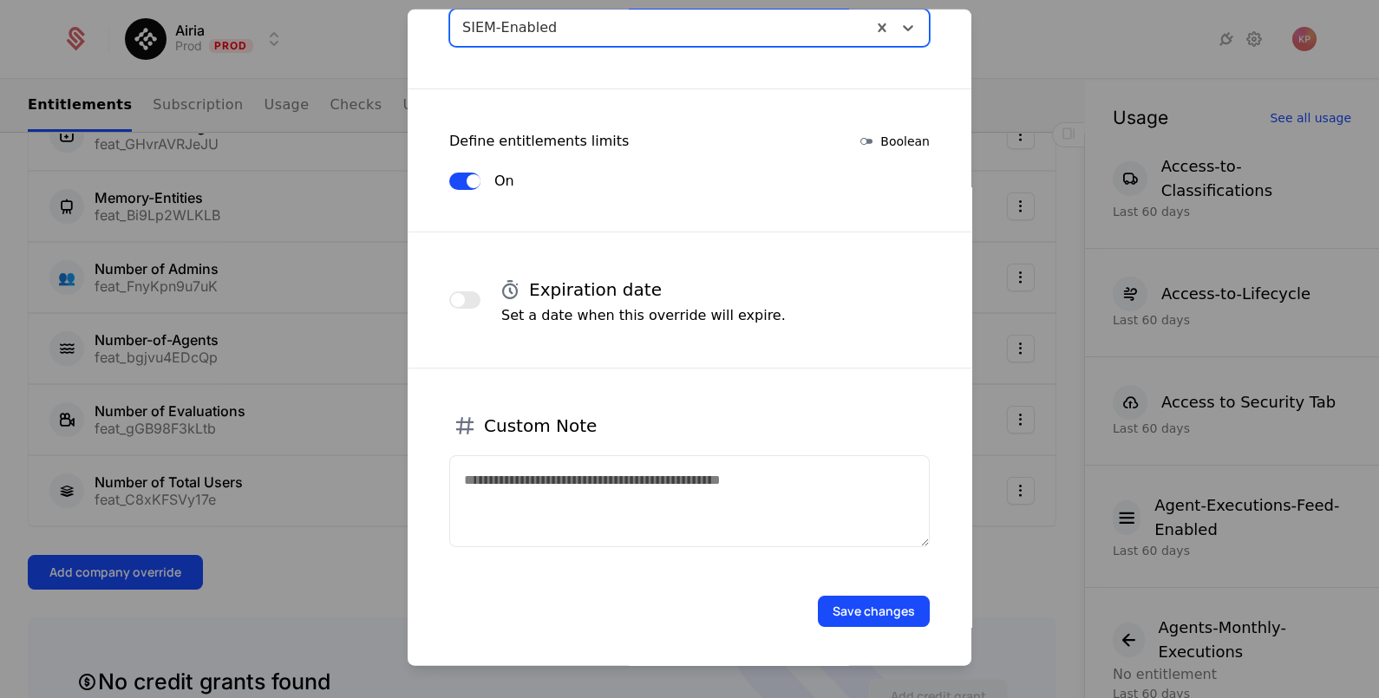
click at [875, 608] on button "Save changes" at bounding box center [874, 610] width 112 height 31
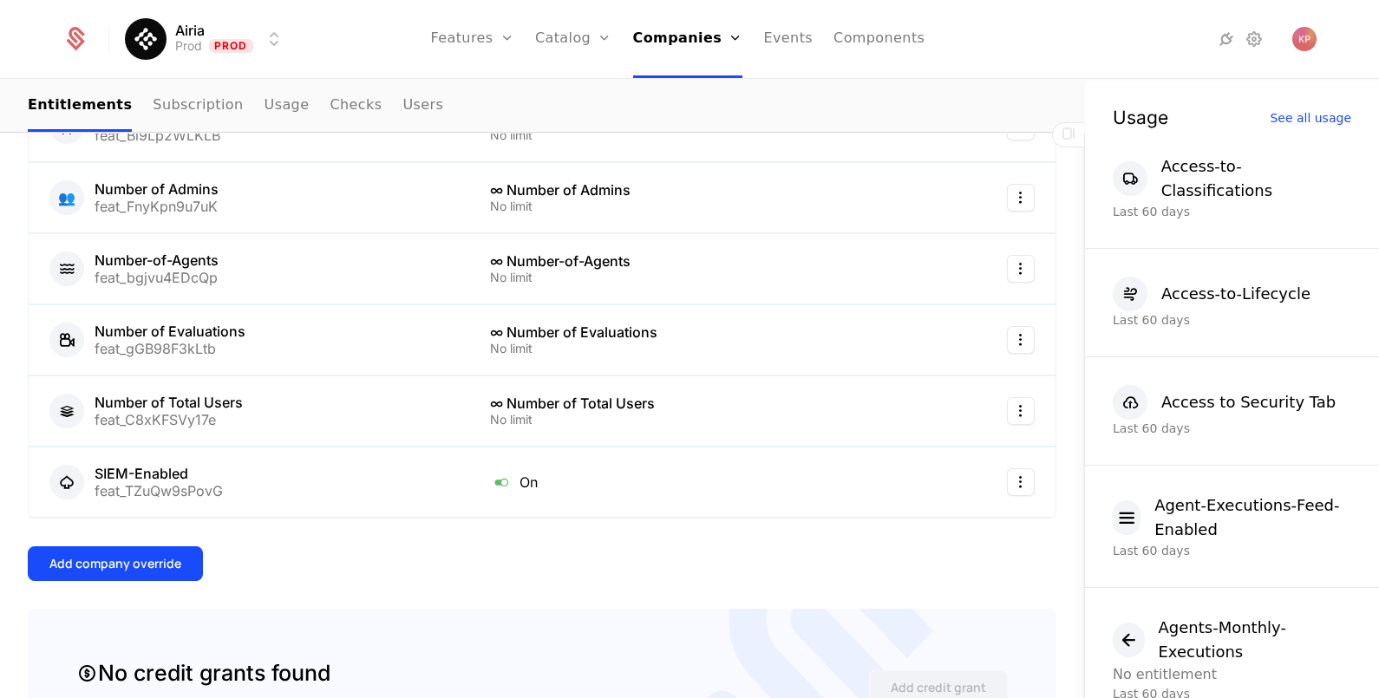
scroll to position [866, 0]
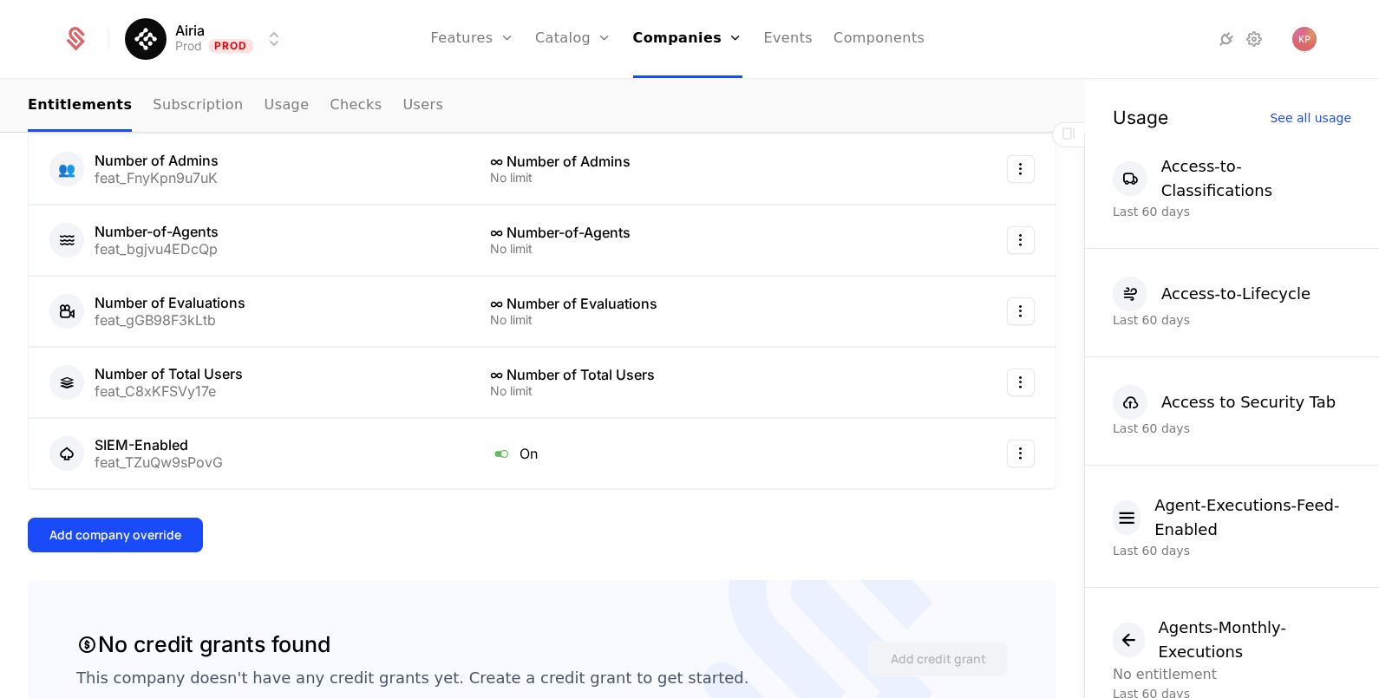
click at [152, 526] on div "Add company override" at bounding box center [115, 534] width 132 height 17
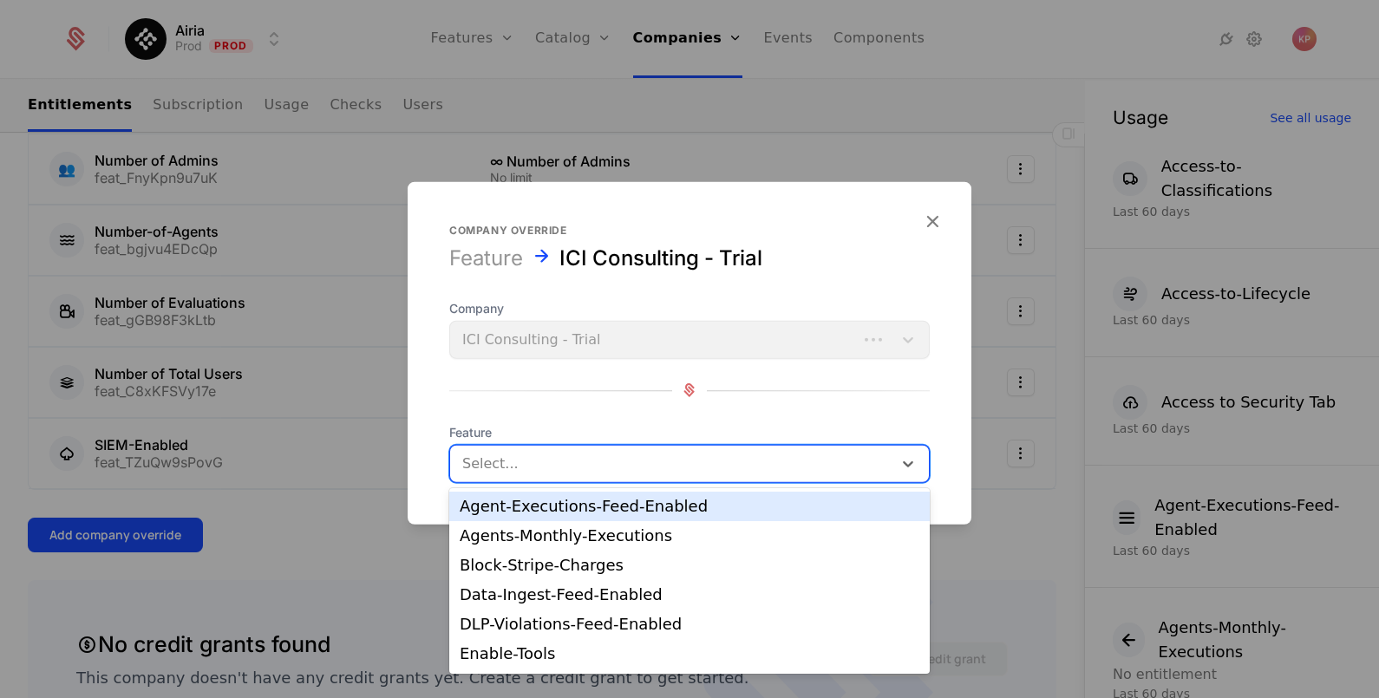
click at [698, 465] on div at bounding box center [671, 463] width 418 height 24
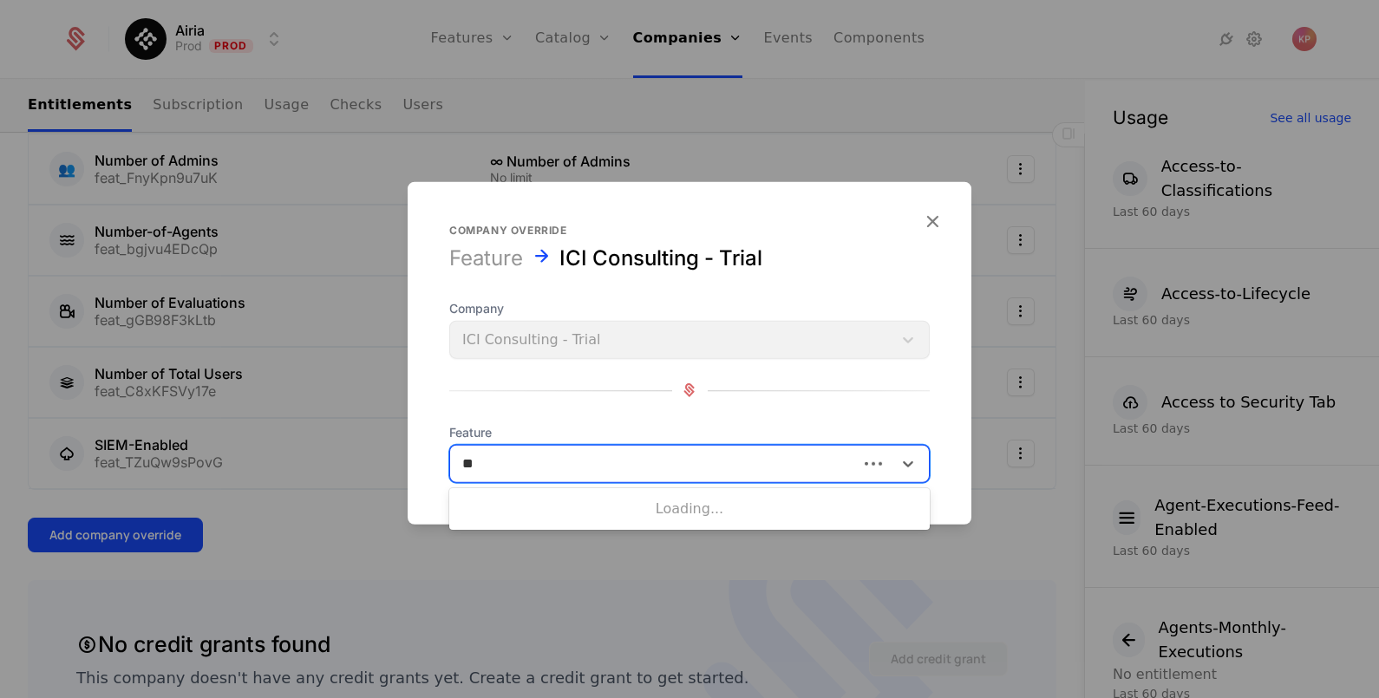
type input "***"
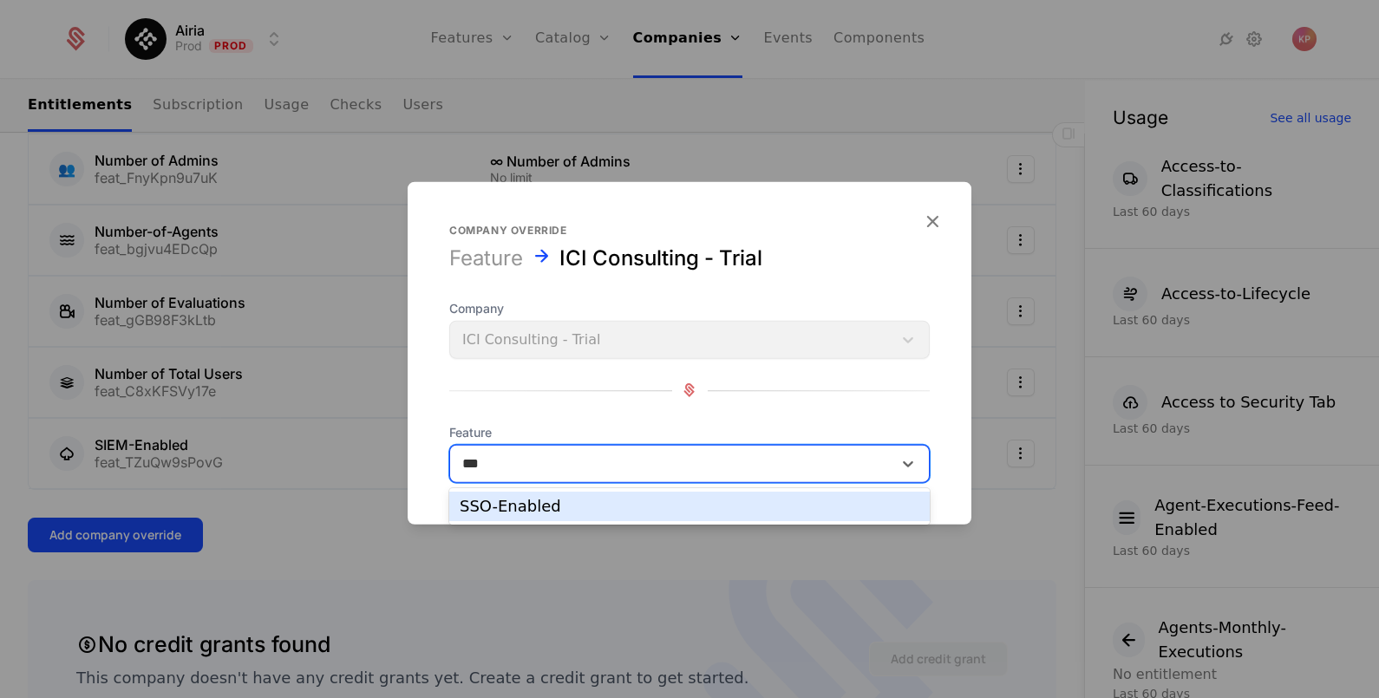
drag, startPoint x: 655, startPoint y: 512, endPoint x: 702, endPoint y: 513, distance: 47.7
click at [655, 511] on div "SSO-Enabled" at bounding box center [690, 507] width 460 height 16
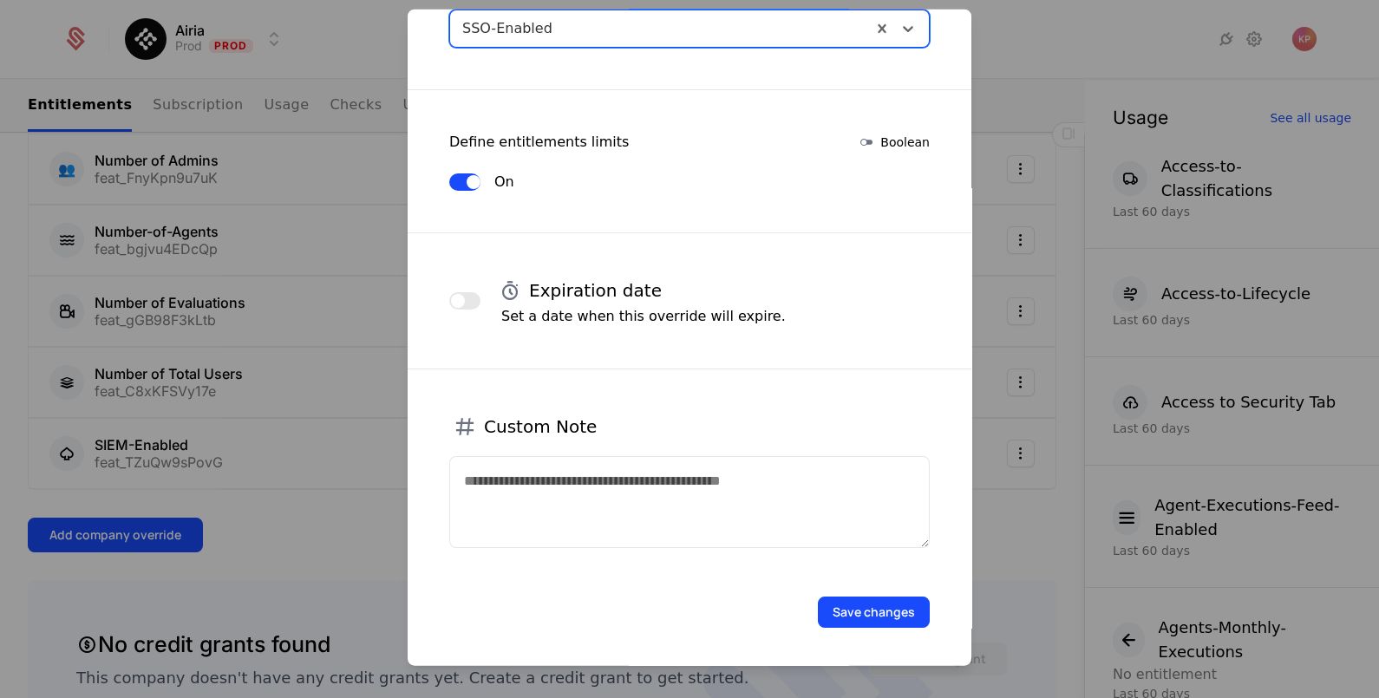
scroll to position [264, 0]
click at [818, 602] on button "Save changes" at bounding box center [874, 610] width 112 height 31
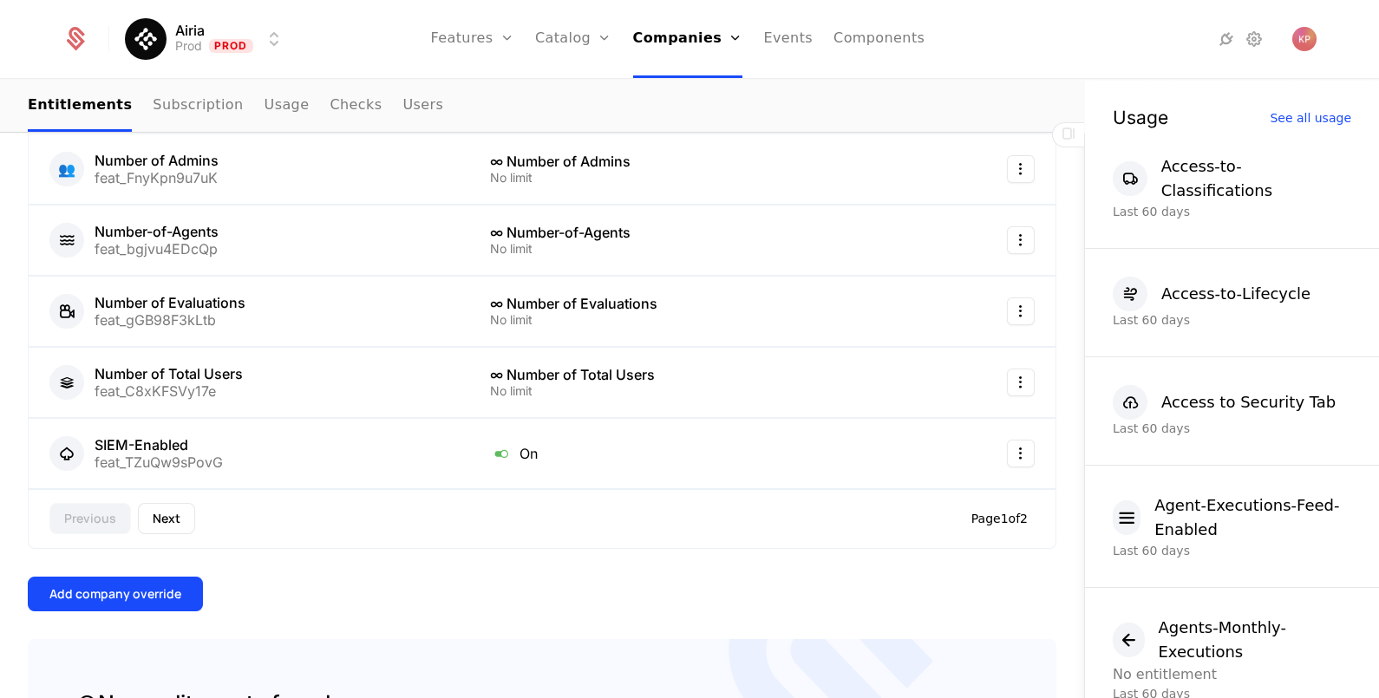
click at [151, 585] on div "Add company override" at bounding box center [115, 593] width 132 height 17
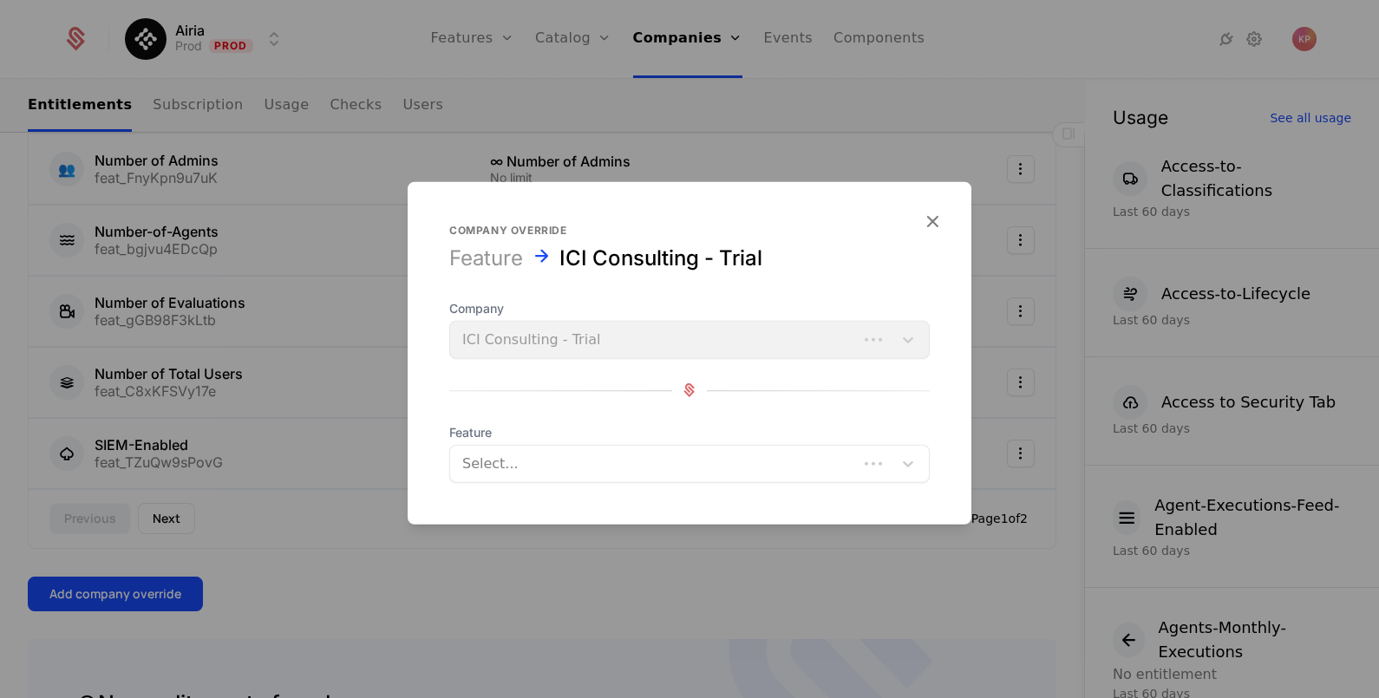
click at [587, 464] on div at bounding box center [653, 463] width 383 height 24
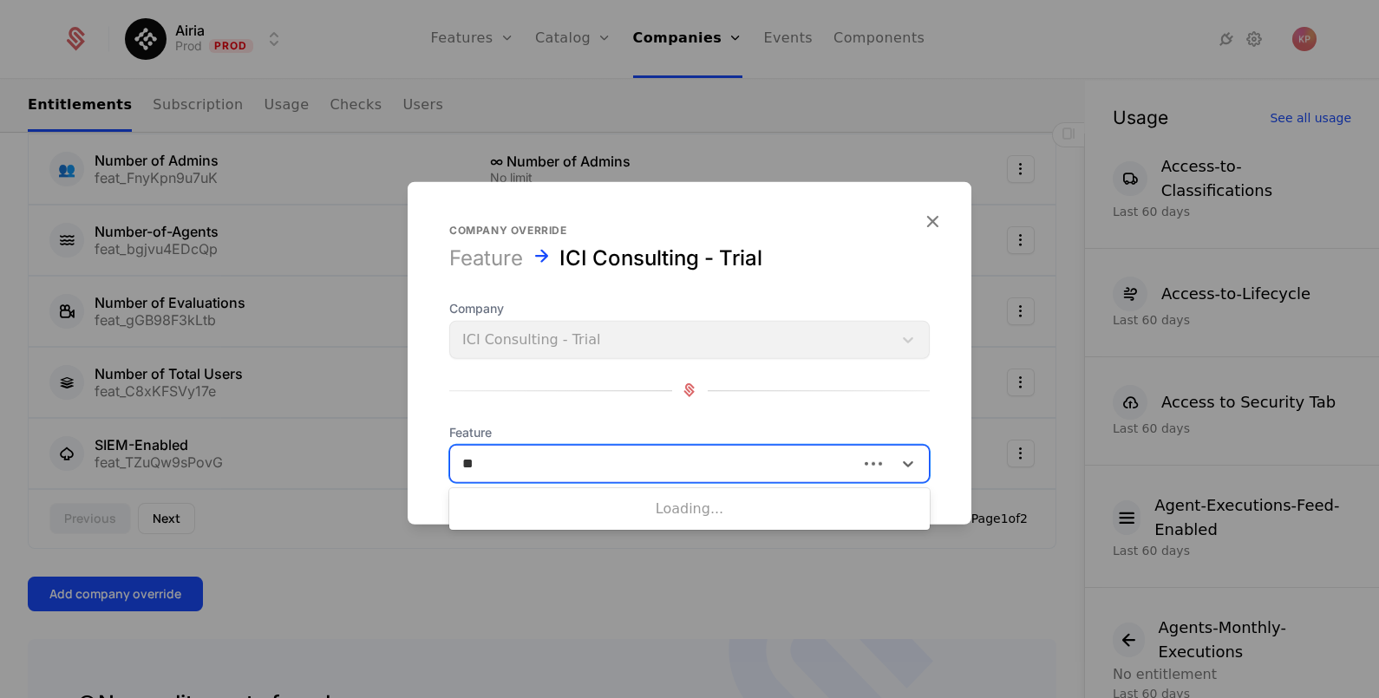
type input "***"
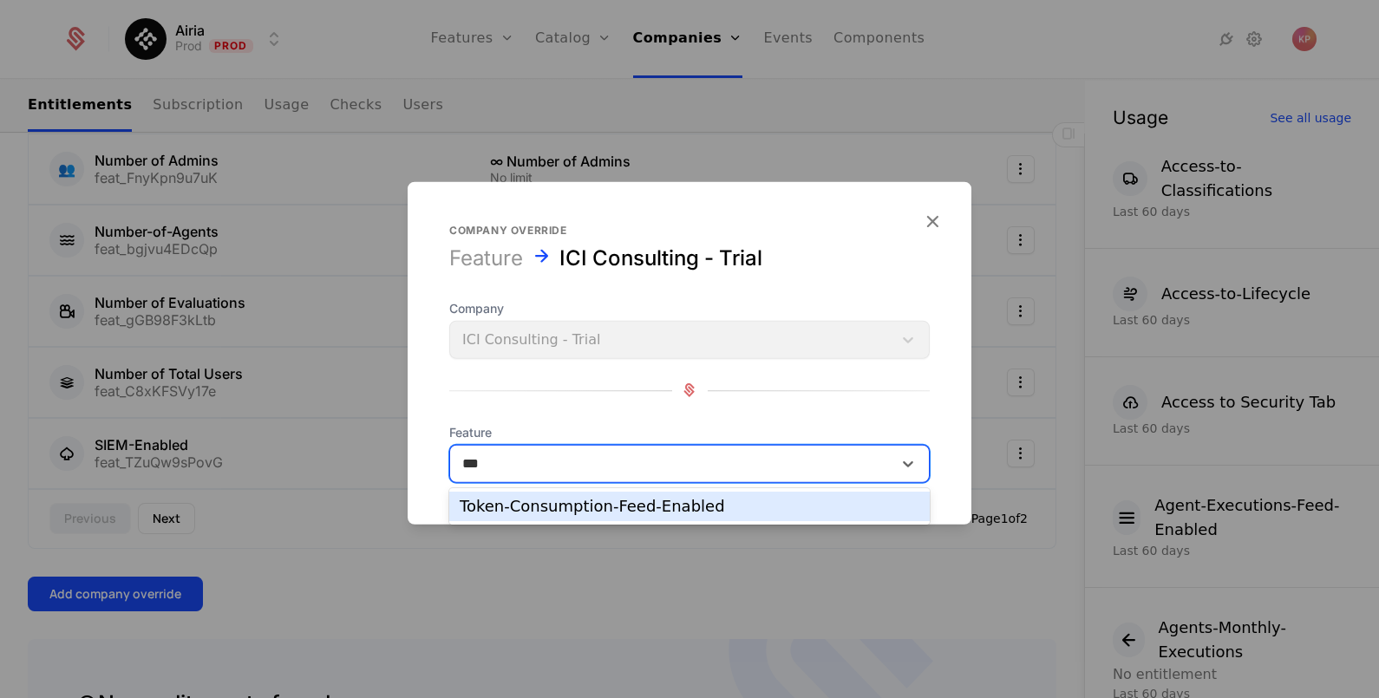
drag, startPoint x: 596, startPoint y: 515, endPoint x: 627, endPoint y: 512, distance: 31.4
click at [599, 512] on div "Token-Consumption-Feed-Enabled" at bounding box center [690, 507] width 460 height 16
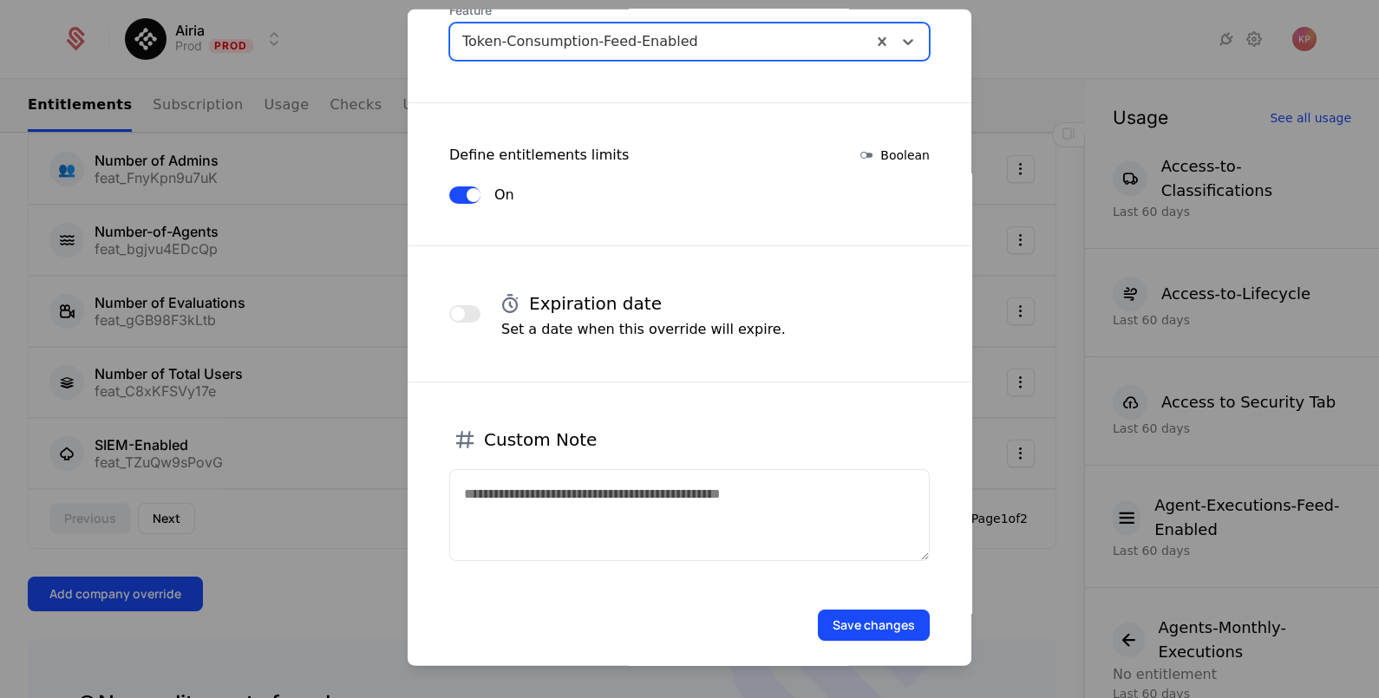
scroll to position [290, 0]
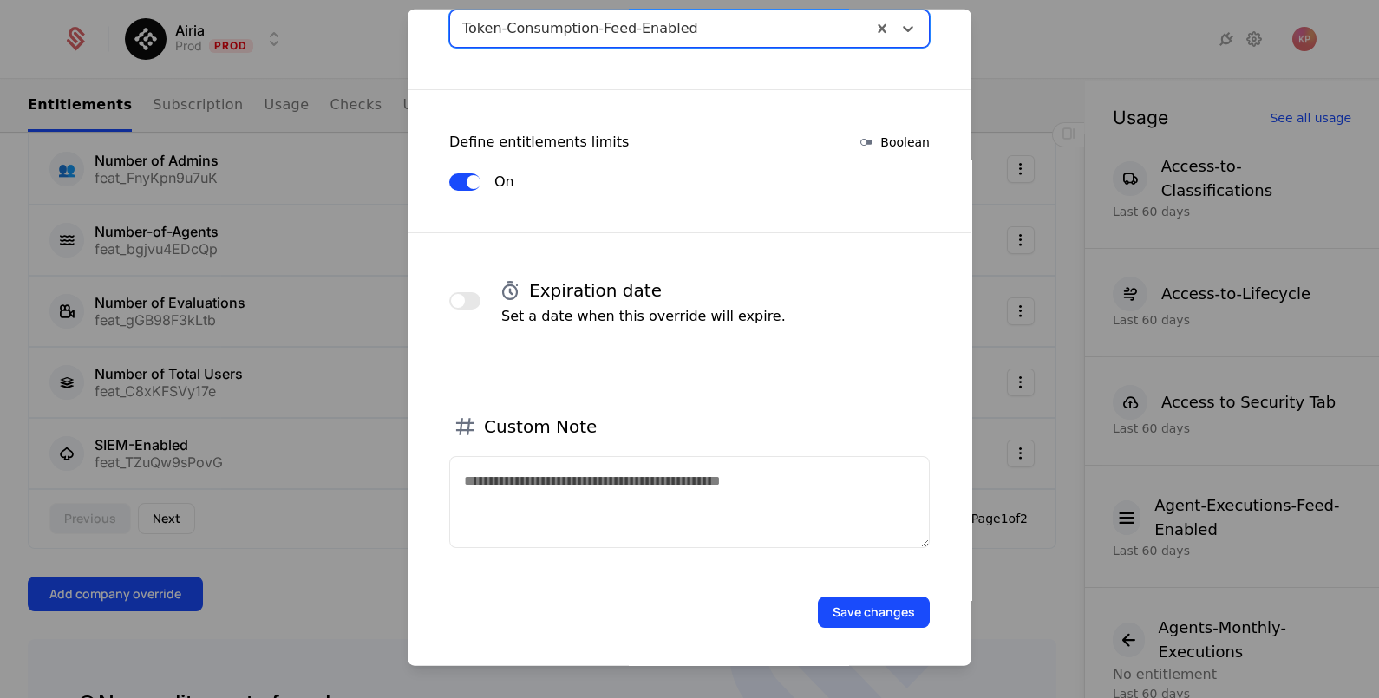
click at [839, 605] on button "Save changes" at bounding box center [874, 611] width 112 height 31
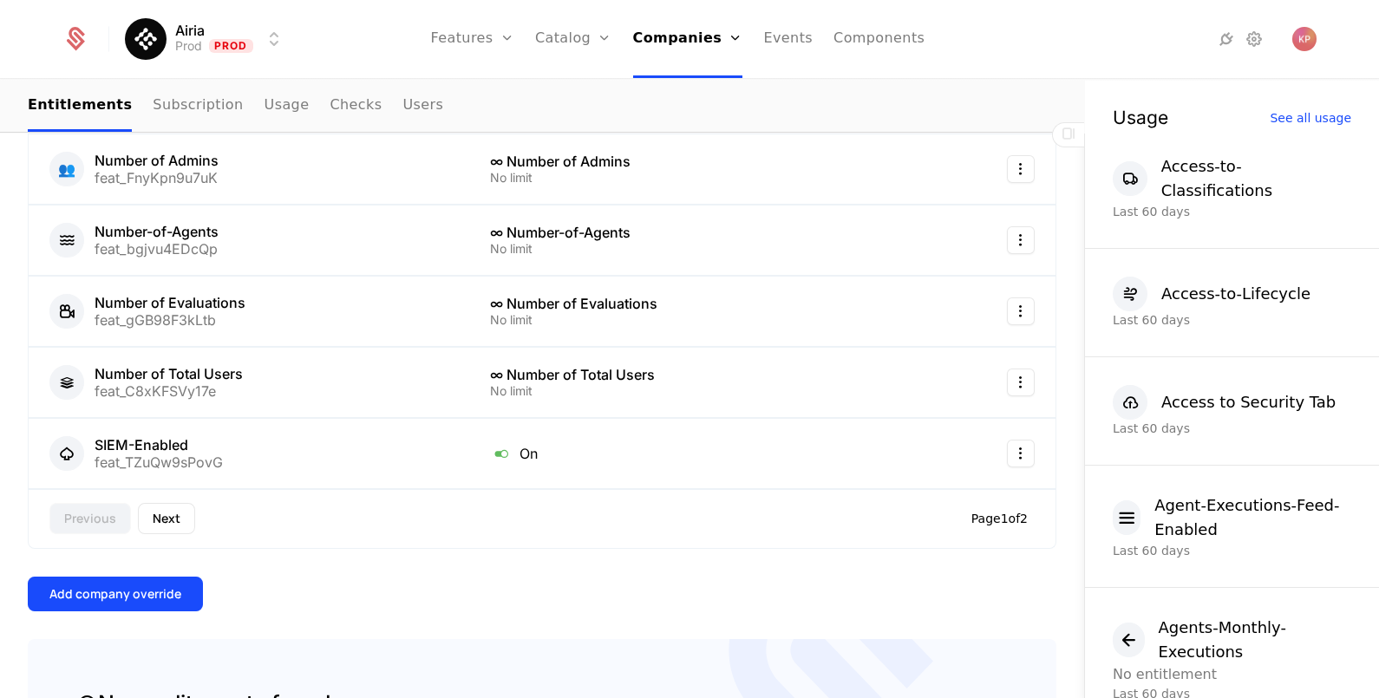
click at [148, 591] on div "Add company override" at bounding box center [115, 593] width 132 height 17
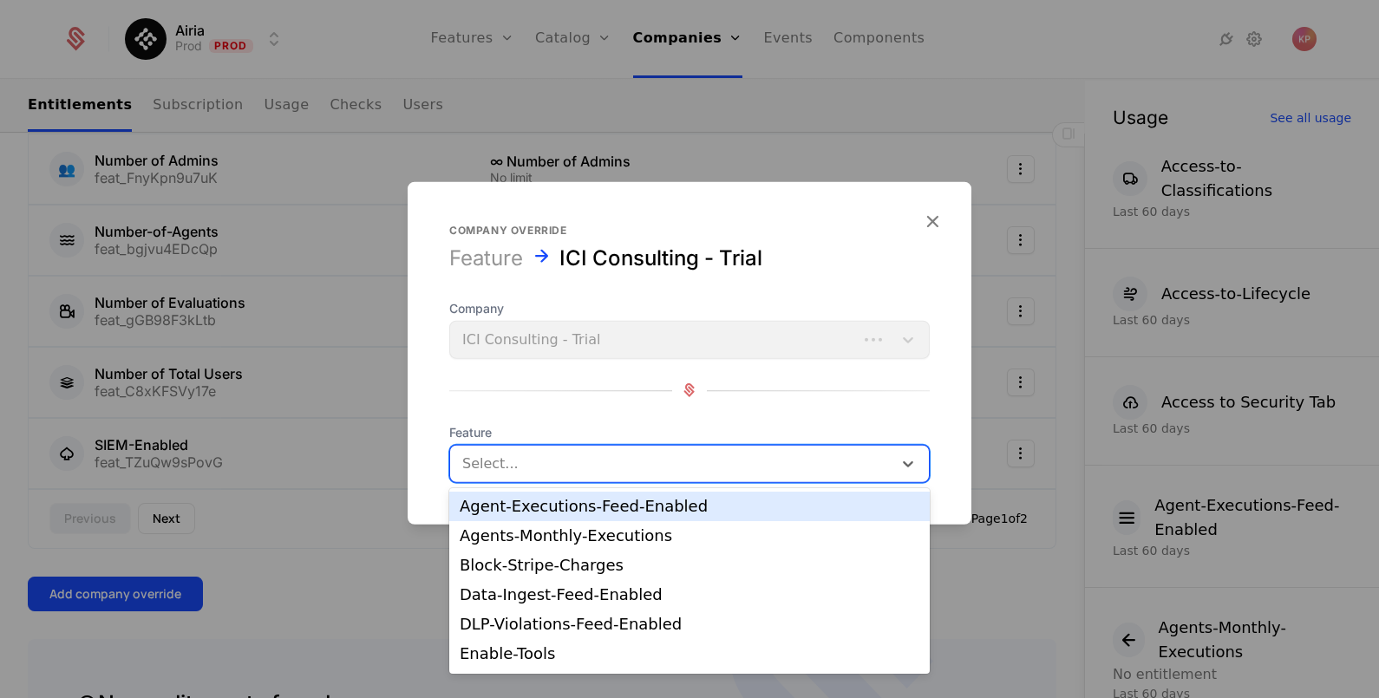
click at [659, 456] on div at bounding box center [671, 463] width 418 height 24
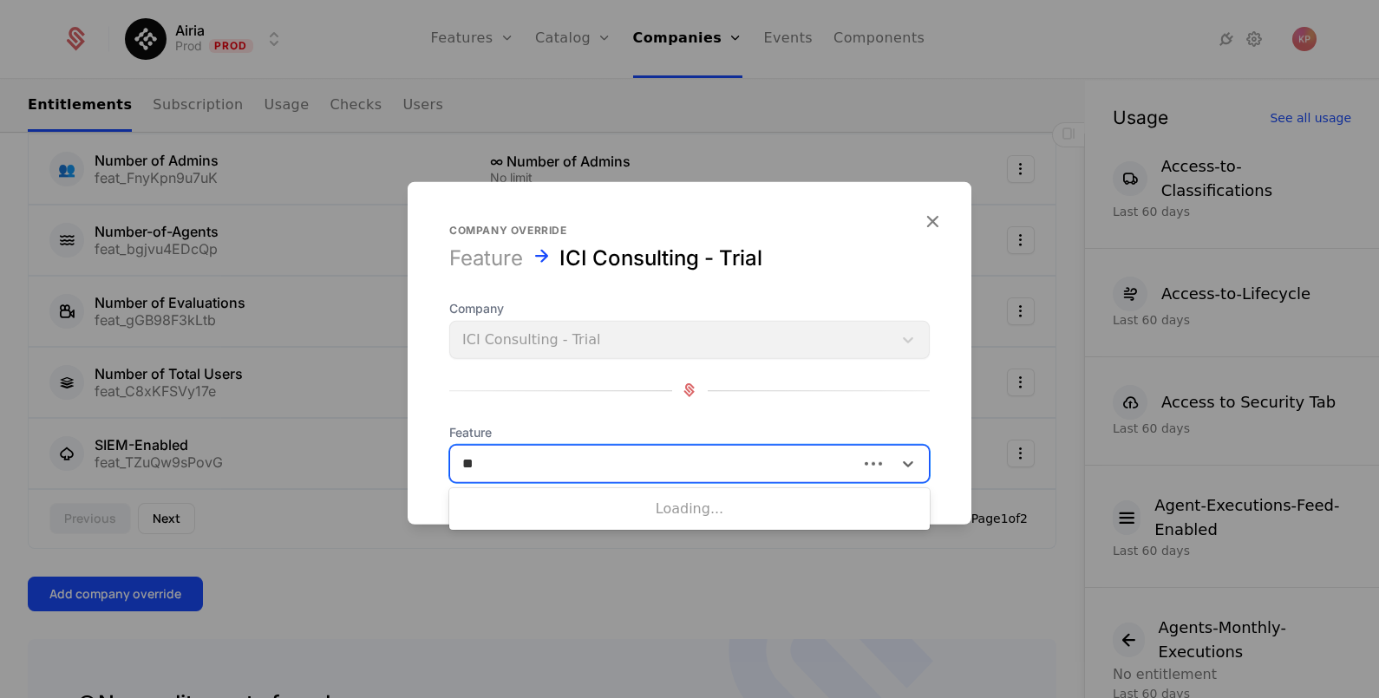
type input "***"
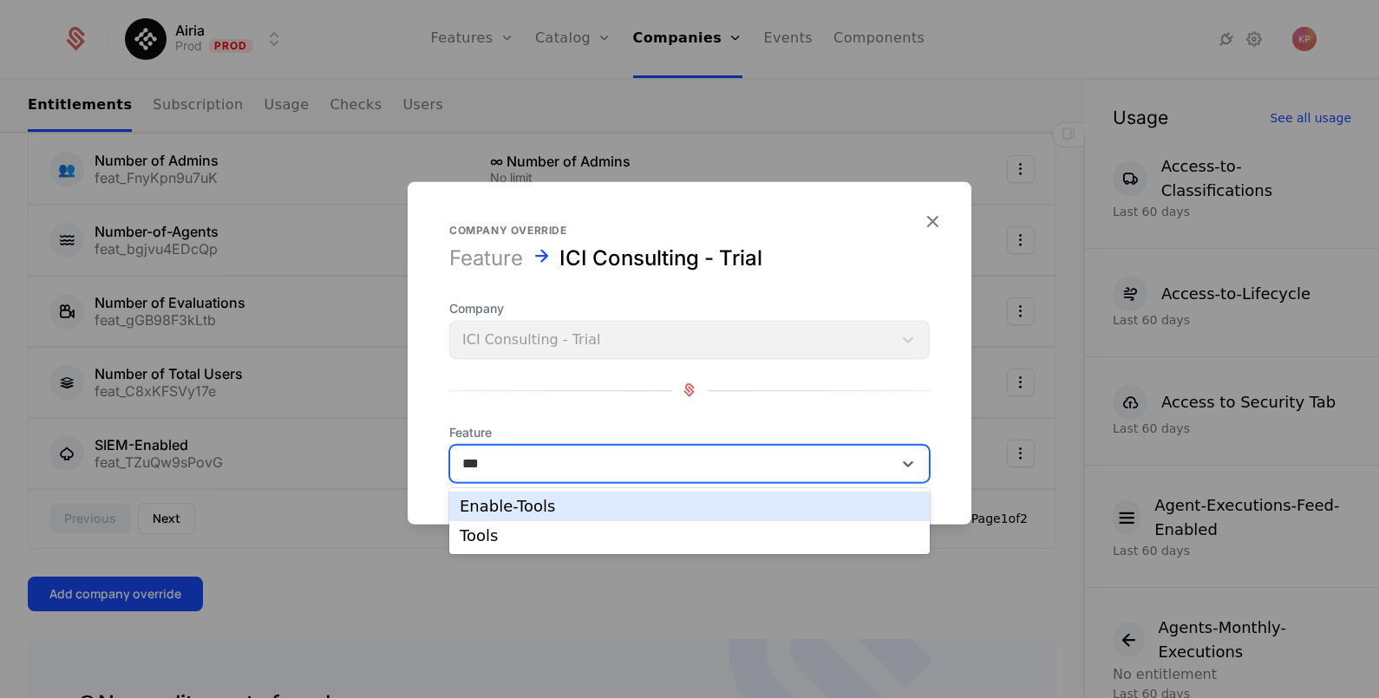
click at [622, 512] on div "Enable-Tools" at bounding box center [689, 506] width 480 height 29
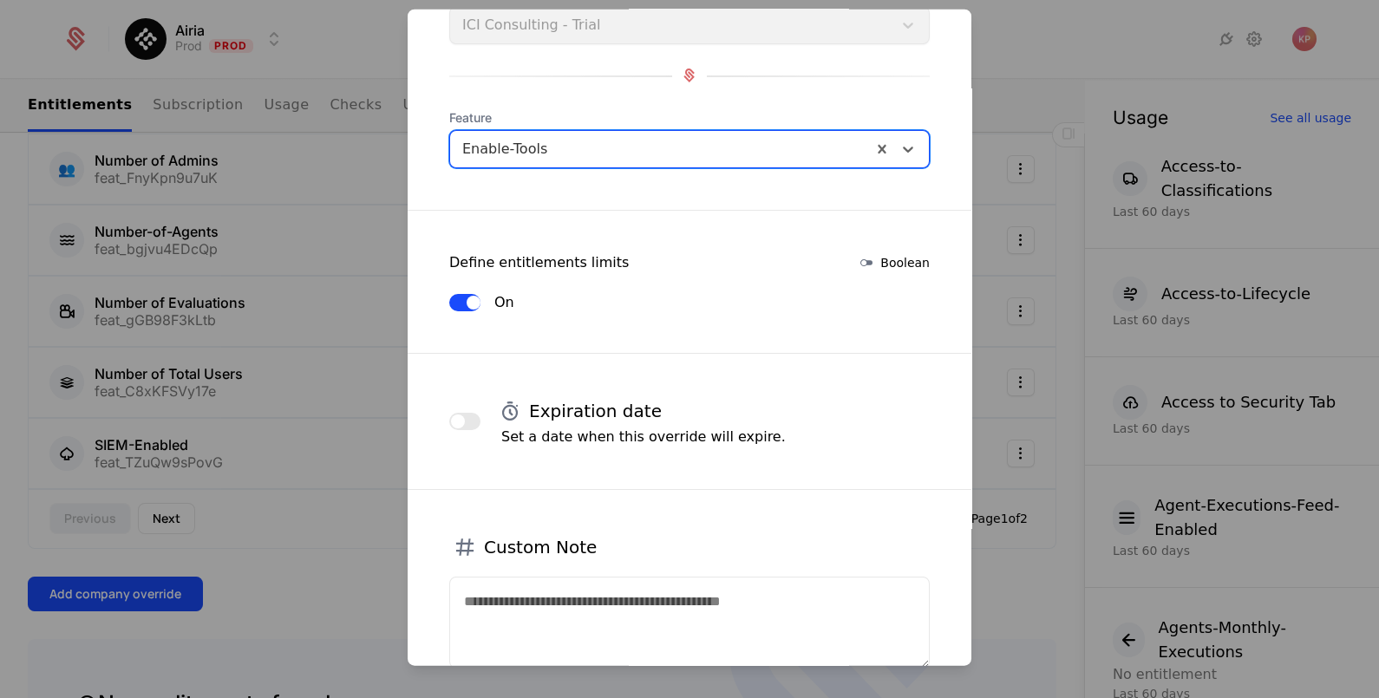
scroll to position [264, 0]
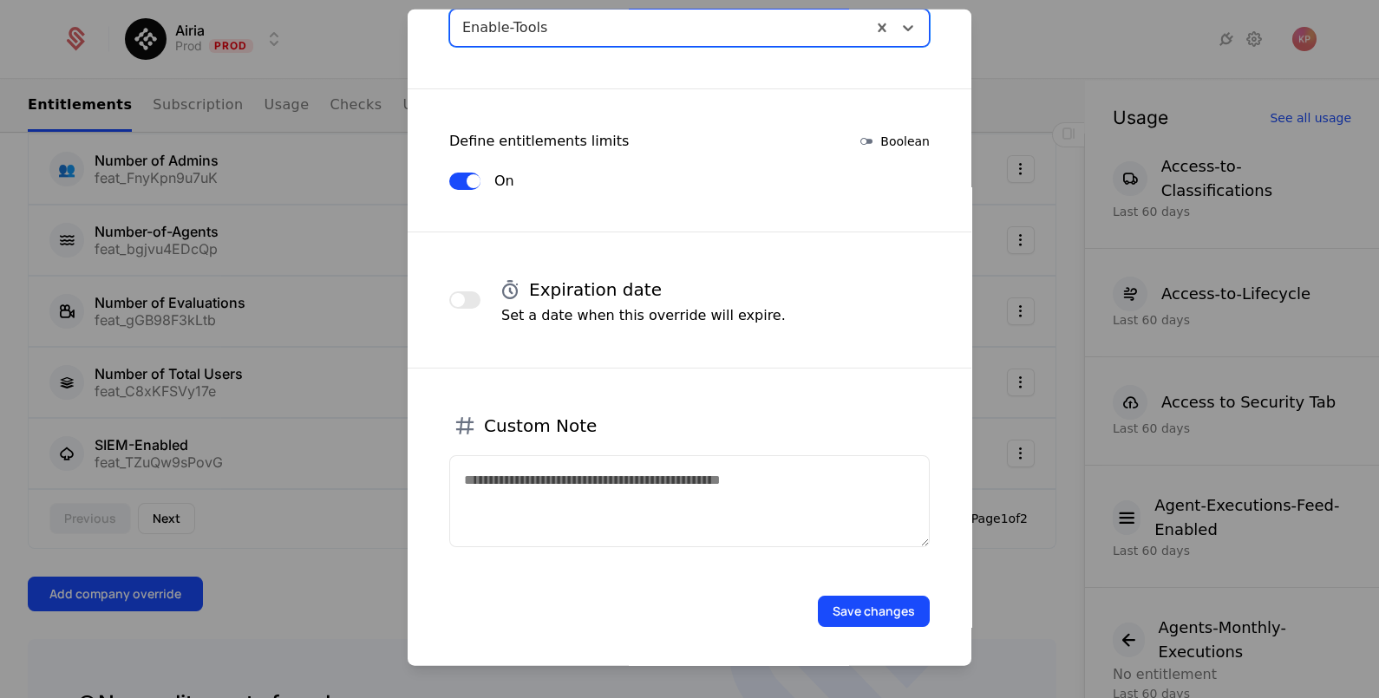
click at [877, 615] on button "Save changes" at bounding box center [874, 610] width 112 height 31
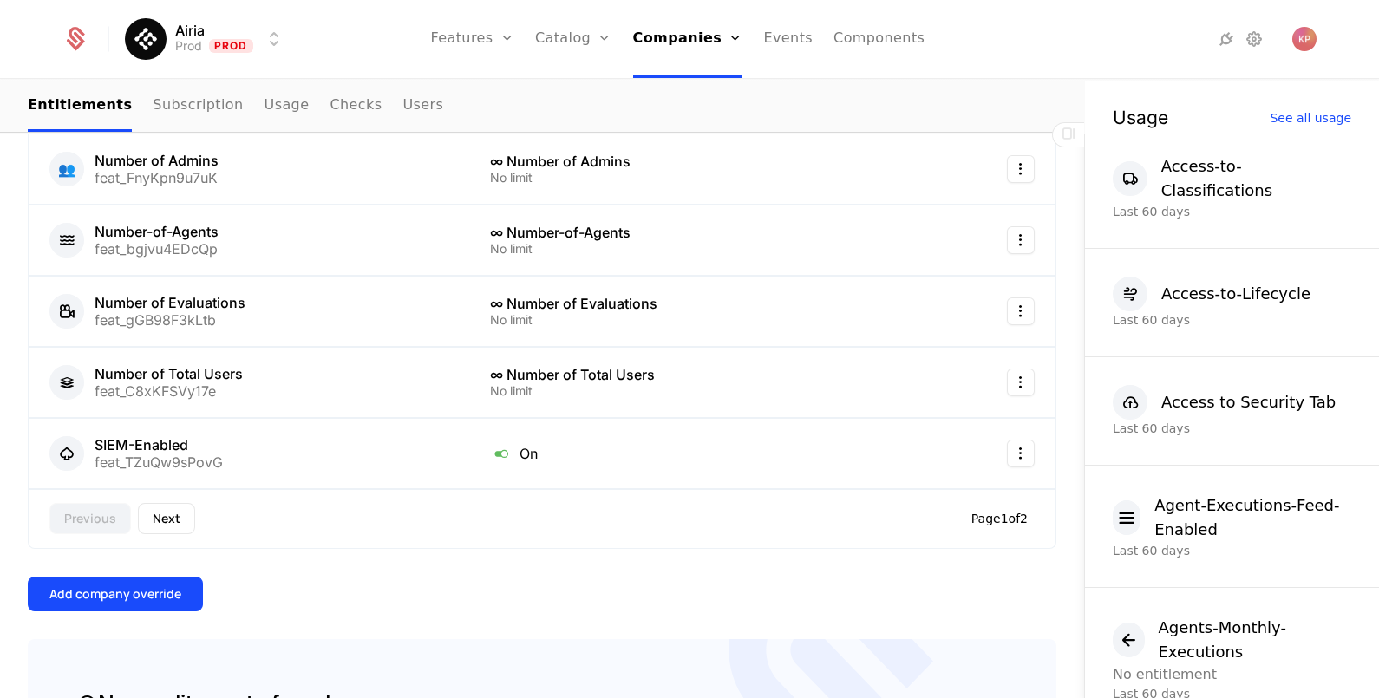
click at [147, 592] on div "Add company override" at bounding box center [115, 593] width 132 height 17
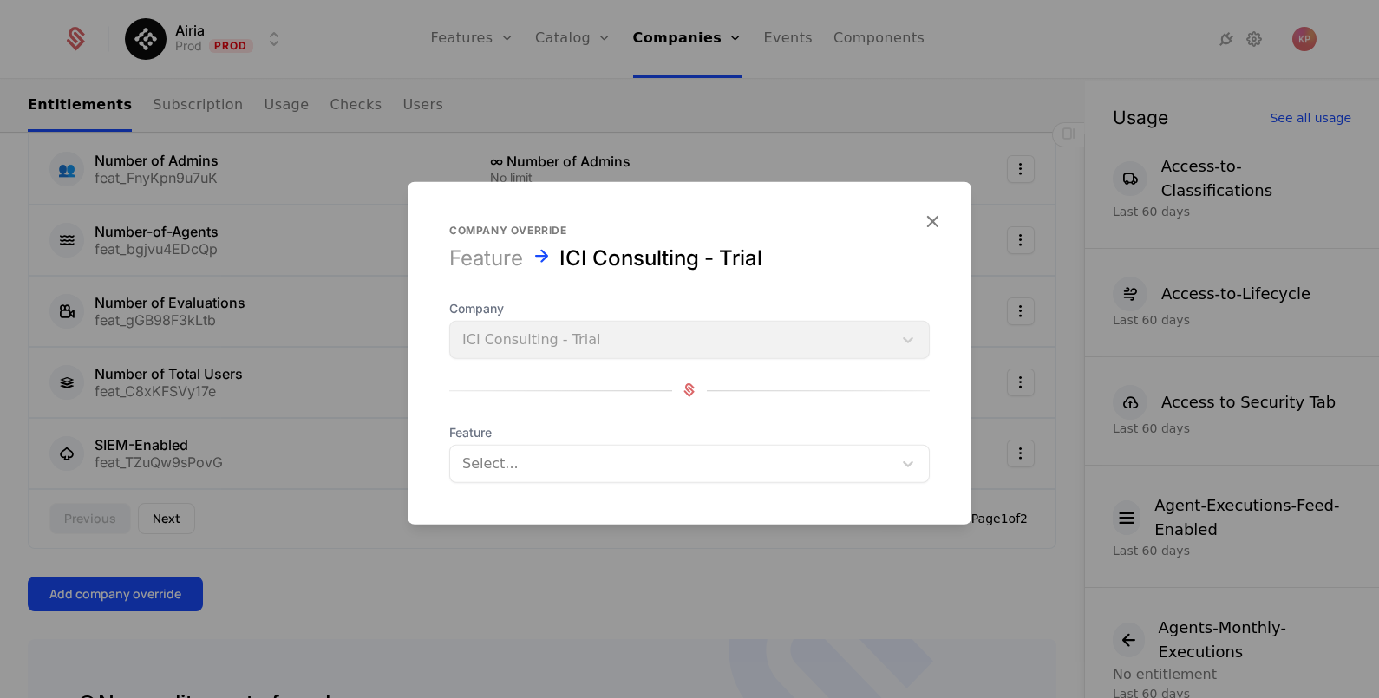
click at [502, 455] on div at bounding box center [671, 463] width 418 height 24
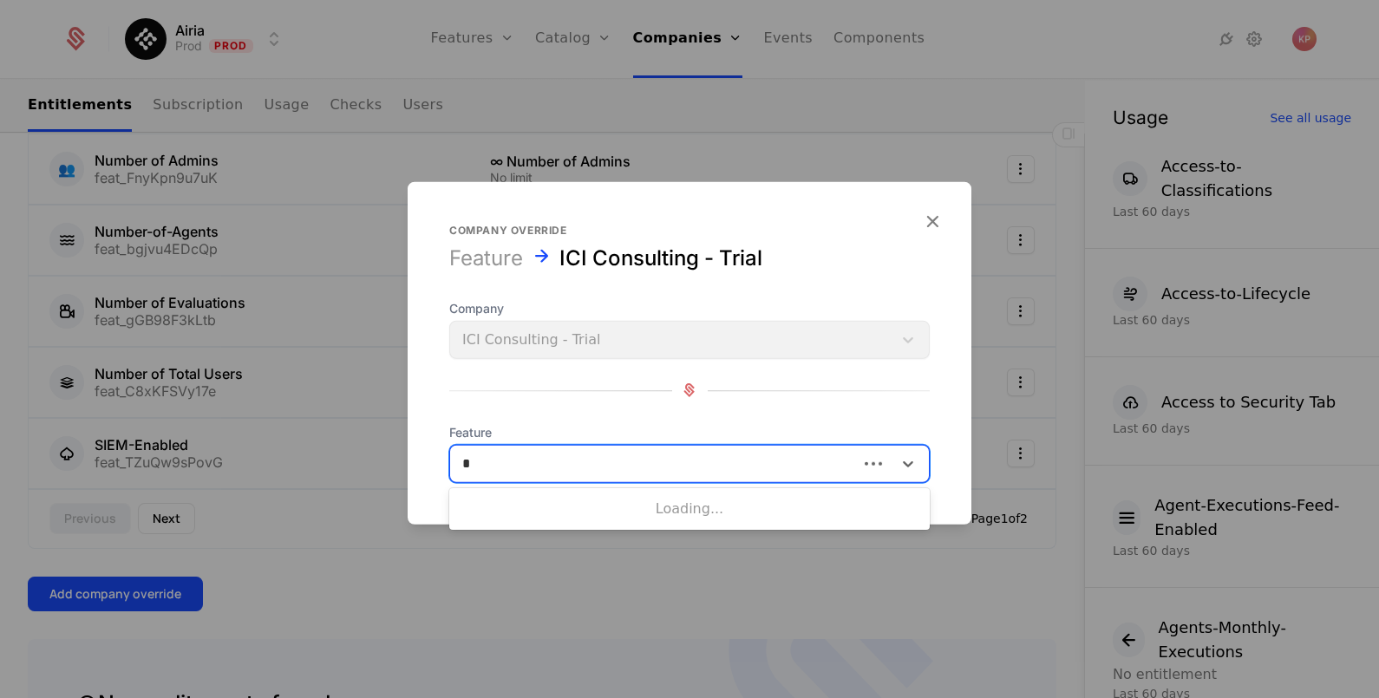
type input "**"
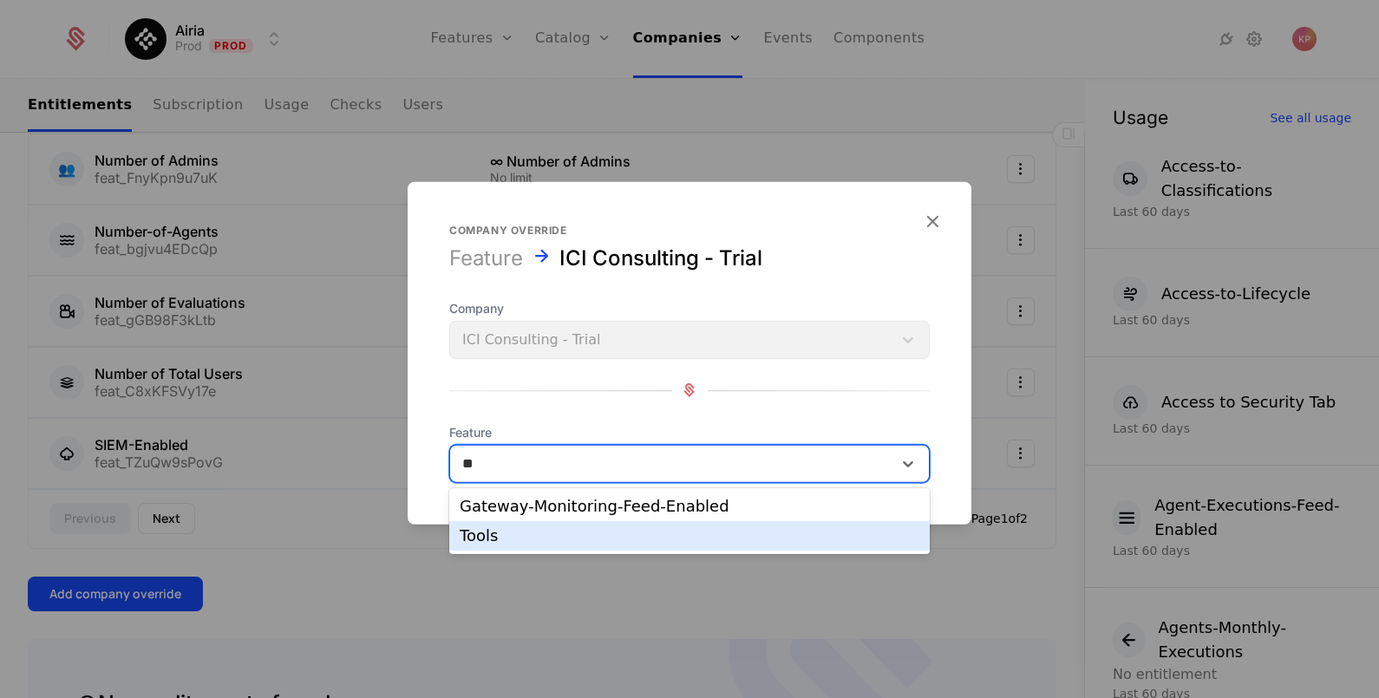
drag, startPoint x: 544, startPoint y: 530, endPoint x: 548, endPoint y: 502, distance: 28.1
click at [544, 529] on div "Tools" at bounding box center [690, 536] width 460 height 16
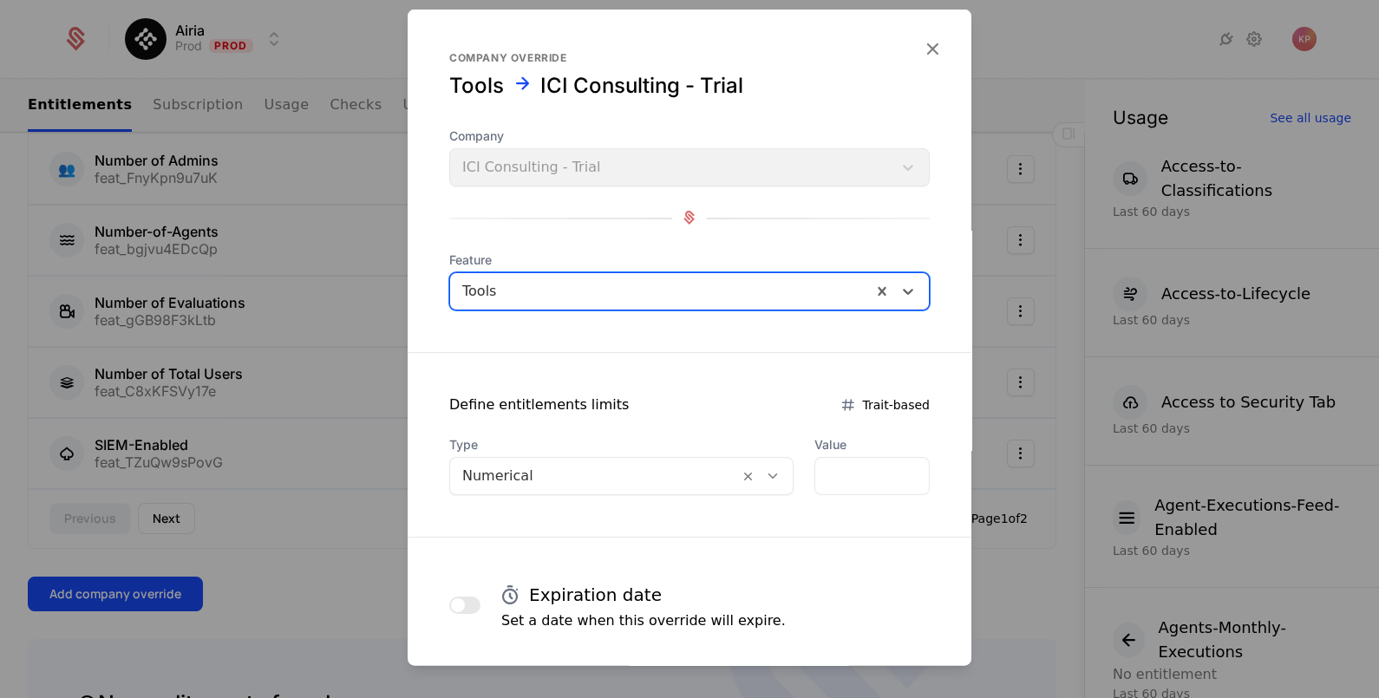
drag, startPoint x: 553, startPoint y: 477, endPoint x: 546, endPoint y: 492, distance: 17.1
click at [552, 478] on div at bounding box center [594, 475] width 264 height 24
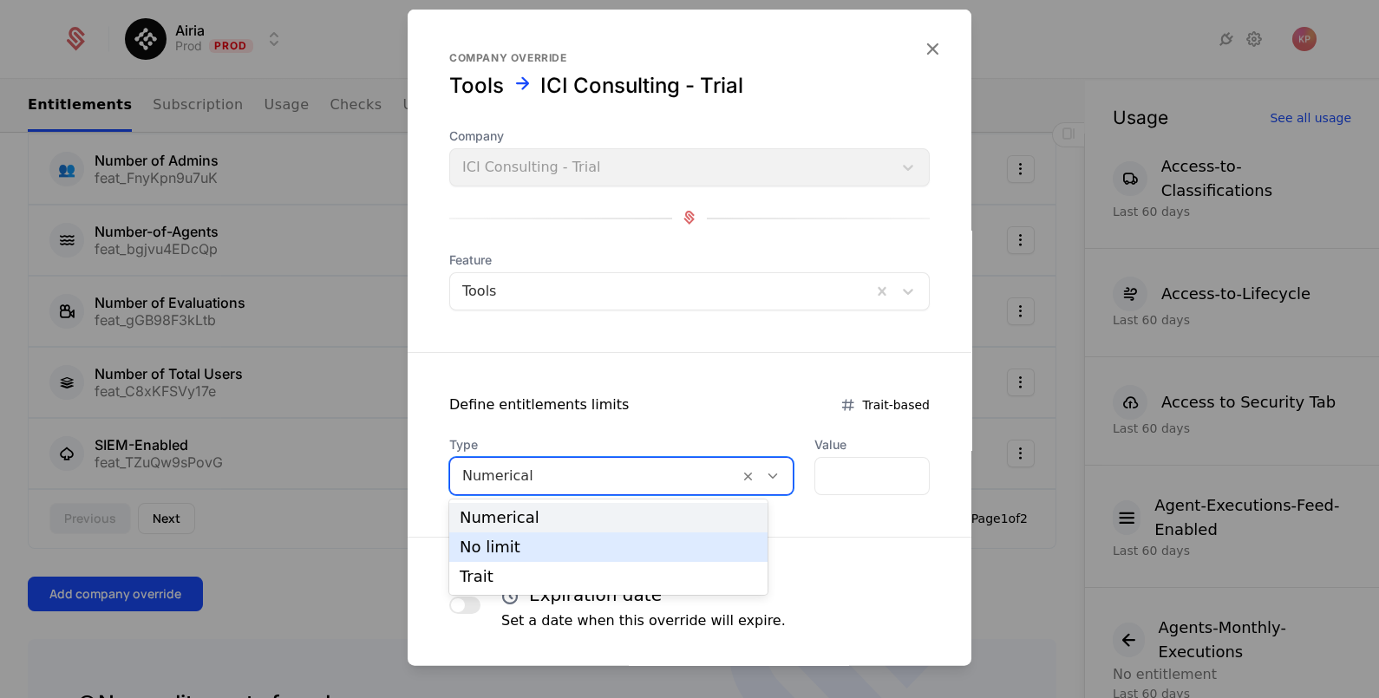
click at [545, 545] on div "No limit" at bounding box center [608, 547] width 297 height 16
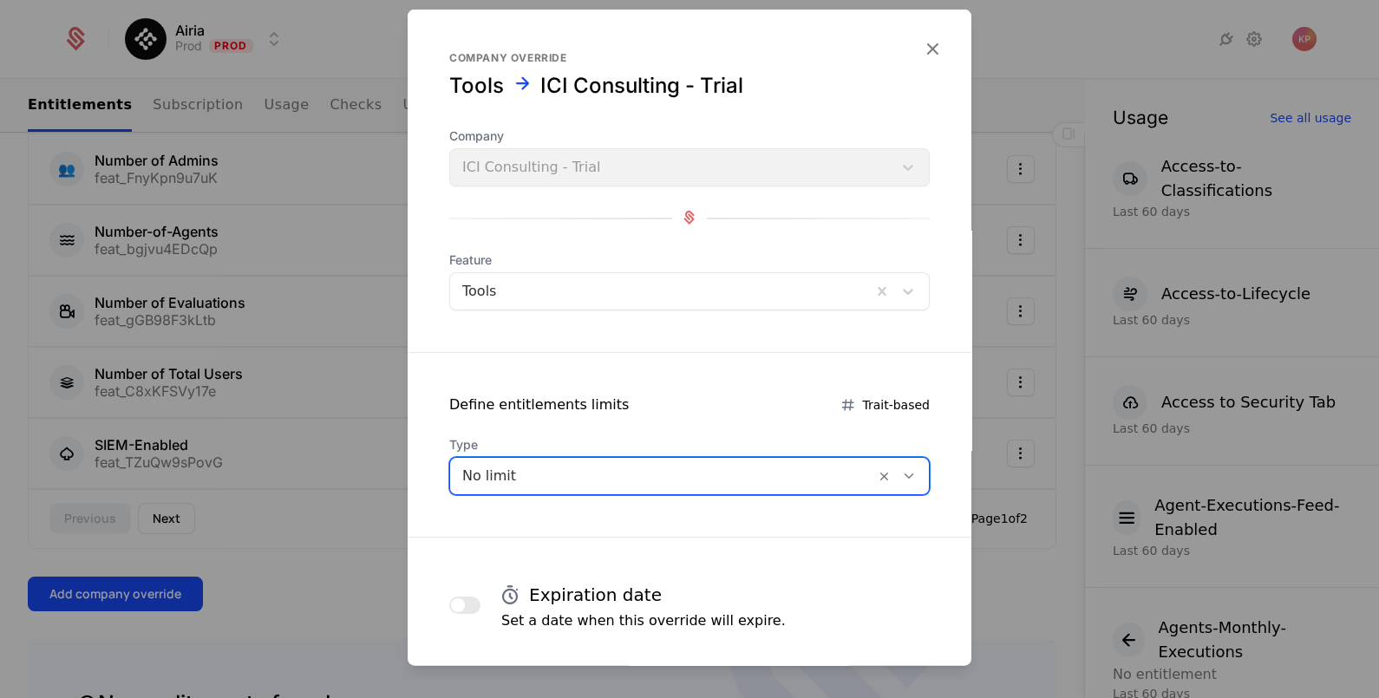
scroll to position [304, 0]
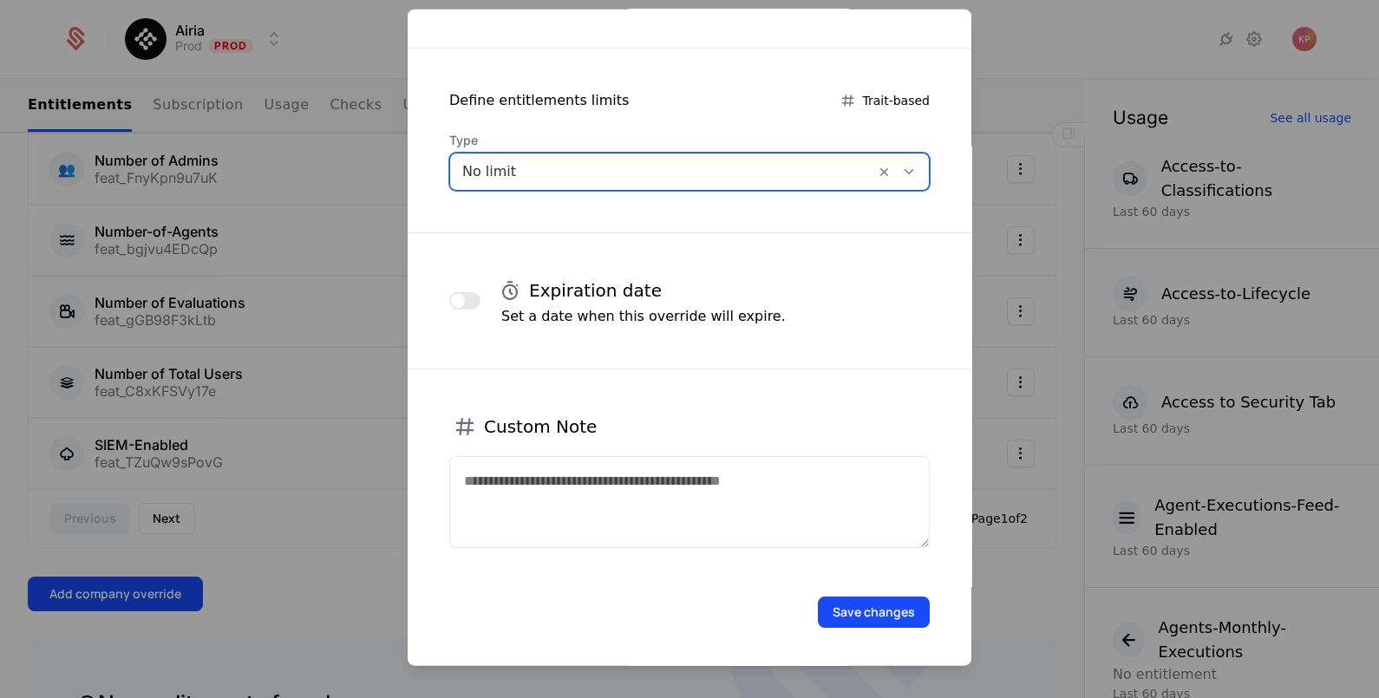
click at [874, 617] on button "Save changes" at bounding box center [874, 611] width 112 height 31
